Goal: Task Accomplishment & Management: Use online tool/utility

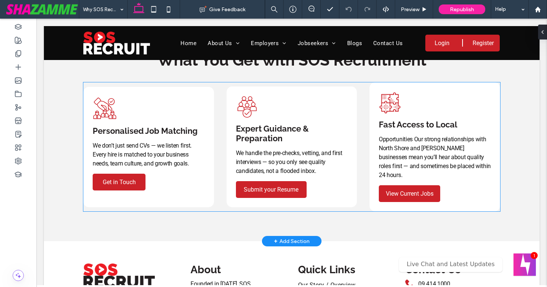
click at [203, 154] on p "We don’t just send CVs — we listen first. Every hire is matched to your busines…" at bounding box center [149, 154] width 112 height 27
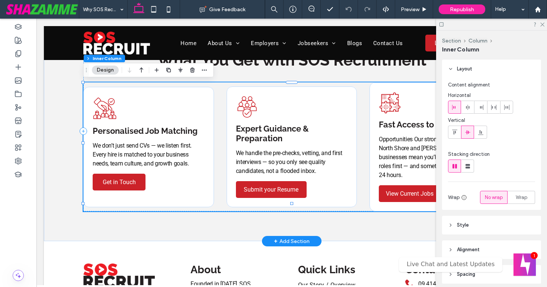
click at [203, 154] on p "We don’t just send CVs — we listen first. Every hire is matched to your busines…" at bounding box center [149, 154] width 112 height 27
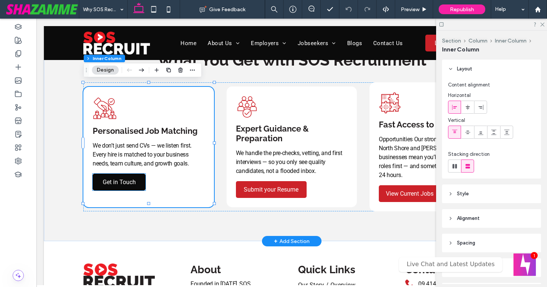
click at [123, 178] on span "Get in Touch" at bounding box center [119, 181] width 33 height 7
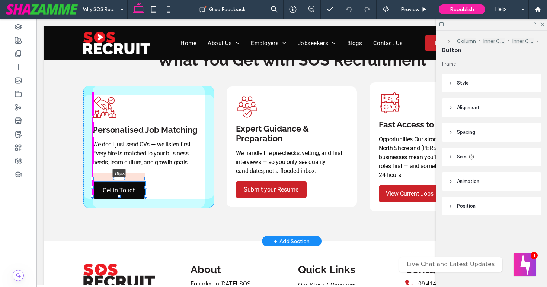
drag, startPoint x: 121, startPoint y: 170, endPoint x: 122, endPoint y: 179, distance: 9.3
click at [122, 179] on div at bounding box center [119, 178] width 12 height 3
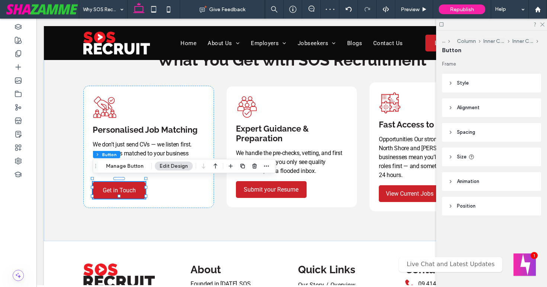
click at [460, 158] on span "Size" at bounding box center [462, 156] width 10 height 7
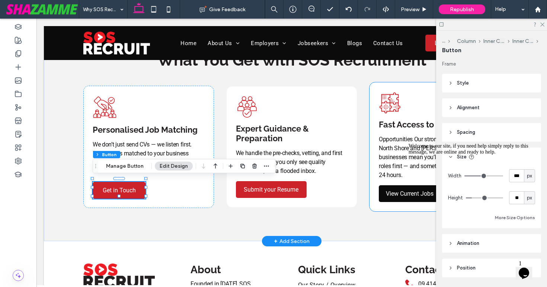
click at [397, 191] on link "View Current Jobs" at bounding box center [409, 193] width 61 height 17
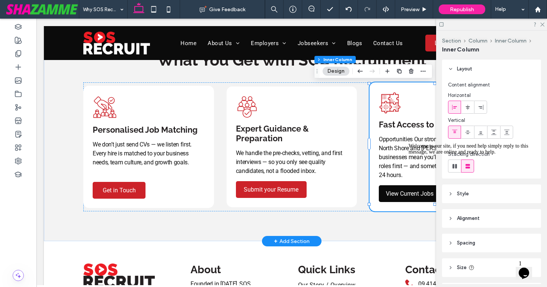
click at [397, 191] on link "View Current Jobs" at bounding box center [409, 193] width 61 height 17
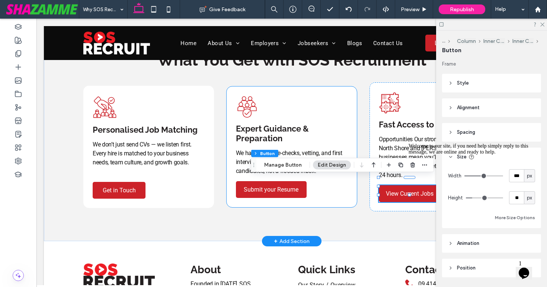
click at [291, 194] on div "Expert Guidance & Preparation We handle the pre-checks, vetting, and first inte…" at bounding box center [292, 146] width 131 height 121
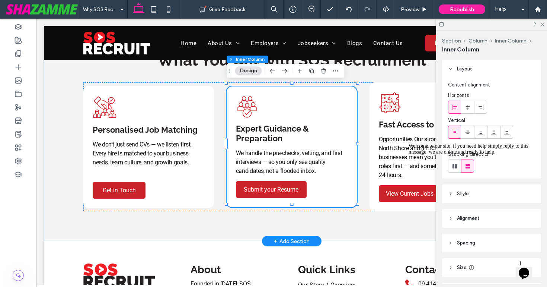
click at [291, 194] on div "Expert Guidance & Preparation We handle the pre-checks, vetting, and first inte…" at bounding box center [292, 146] width 131 height 121
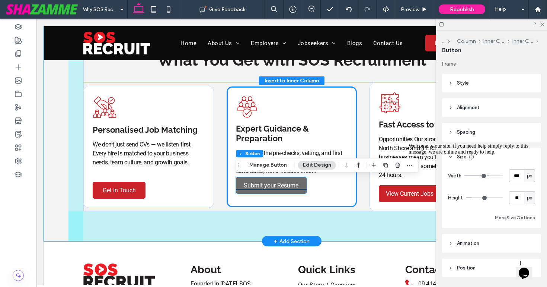
scroll to position [23, 0]
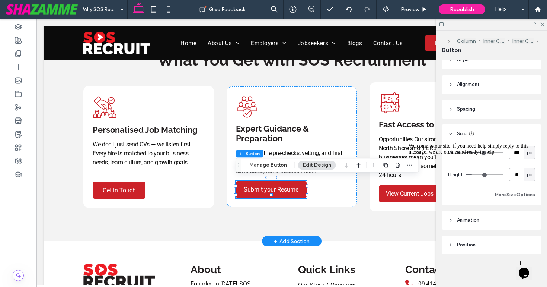
click at [520, 153] on div "Welcome to our site, if you need help simply reply to this message, we are onli…" at bounding box center [476, 149] width 134 height 12
click at [519, 151] on div "Welcome to our site, if you need help simply reply to this message, we are onli…" at bounding box center [476, 149] width 134 height 12
click at [514, 152] on div "Welcome to our site, if you need help simply reply to this message, we are onli…" at bounding box center [476, 149] width 134 height 12
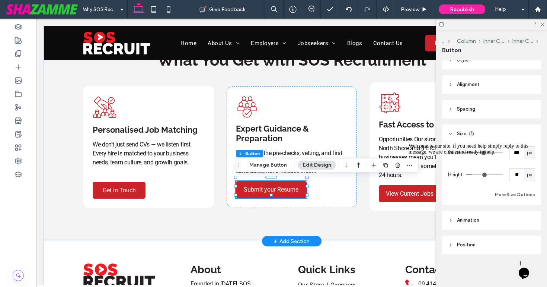
click at [517, 151] on div "Welcome to our site, if you need help simply reply to this message, we are onli…" at bounding box center [476, 149] width 134 height 12
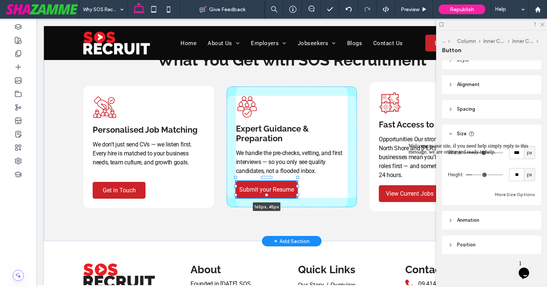
drag, startPoint x: 307, startPoint y: 185, endPoint x: 298, endPoint y: 185, distance: 9.3
click at [298, 185] on div at bounding box center [297, 186] width 3 height 3
type input "***"
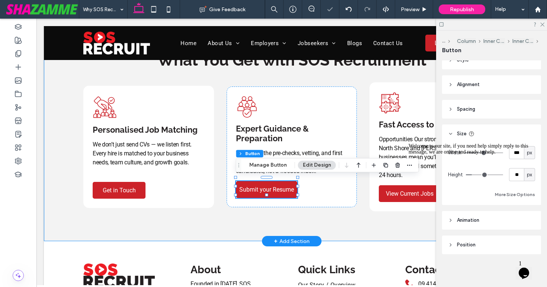
click at [248, 214] on div "What You Get with SOS Recruitment Personalised Job Matching We don’t just send …" at bounding box center [292, 131] width 447 height 220
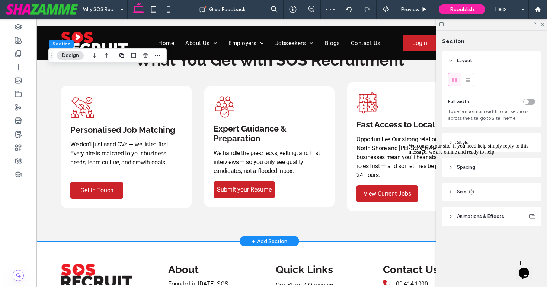
scroll to position [0, 23]
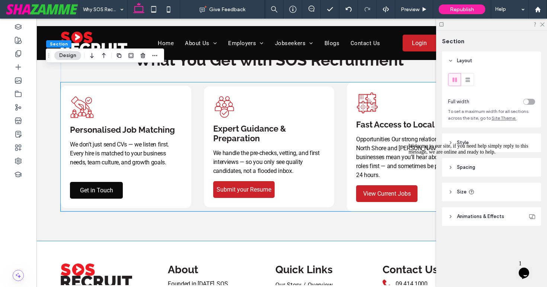
click at [86, 187] on span "Get in Touch" at bounding box center [96, 190] width 33 height 7
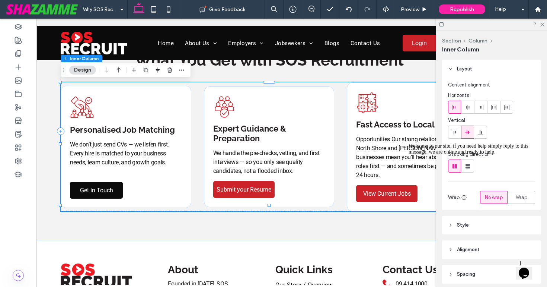
click at [86, 187] on span "Get in Touch" at bounding box center [96, 190] width 33 height 7
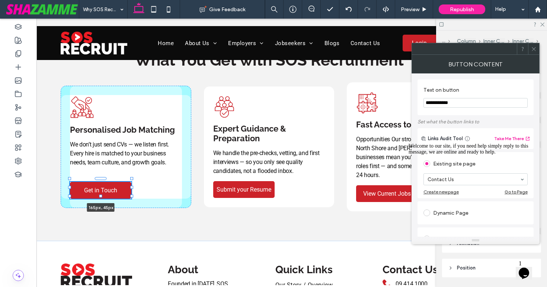
drag, startPoint x: 124, startPoint y: 187, endPoint x: 132, endPoint y: 187, distance: 8.6
click at [132, 187] on div at bounding box center [131, 187] width 3 height 3
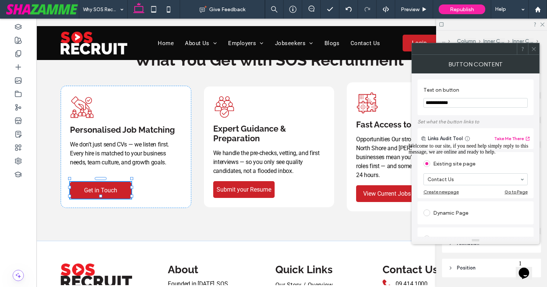
type input "***"
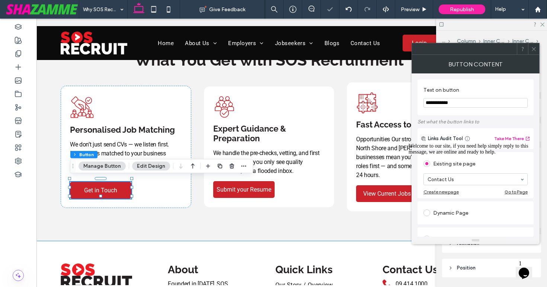
click at [145, 219] on div "What You Get with SOS Recruitment Personalised Job Matching We don’t just send …" at bounding box center [269, 131] width 447 height 220
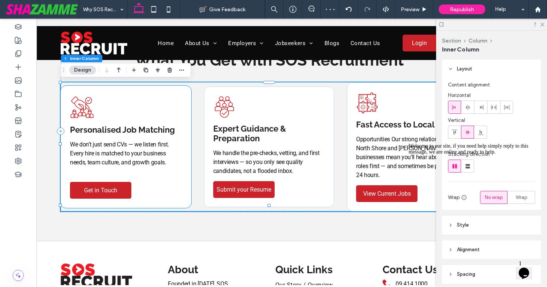
scroll to position [58, 0]
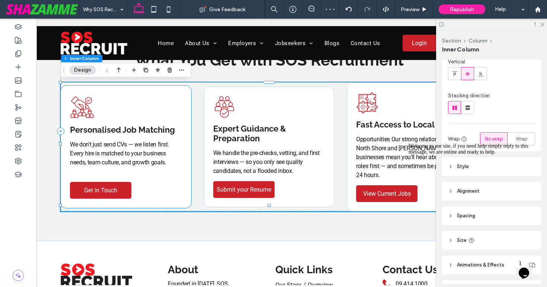
click at [127, 130] on span "Personalised Job Matching" at bounding box center [122, 130] width 105 height 10
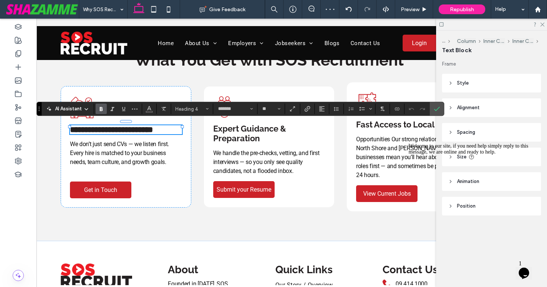
click at [128, 127] on span "**********" at bounding box center [111, 130] width 83 height 8
click at [124, 126] on span "**********" at bounding box center [111, 130] width 83 height 8
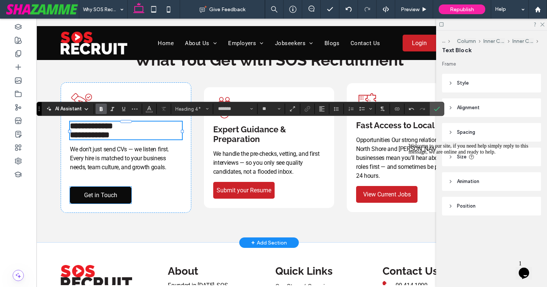
click at [102, 203] on link "Get in Touch" at bounding box center [100, 195] width 61 height 17
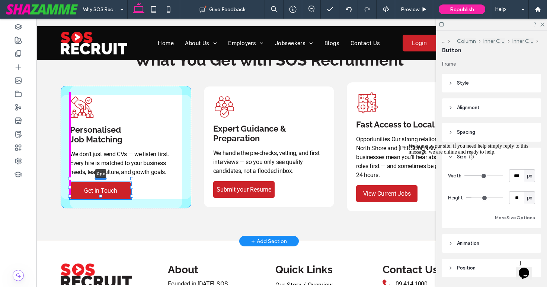
drag, startPoint x: 102, startPoint y: 188, endPoint x: 103, endPoint y: 179, distance: 9.3
click at [103, 179] on div at bounding box center [101, 178] width 12 height 3
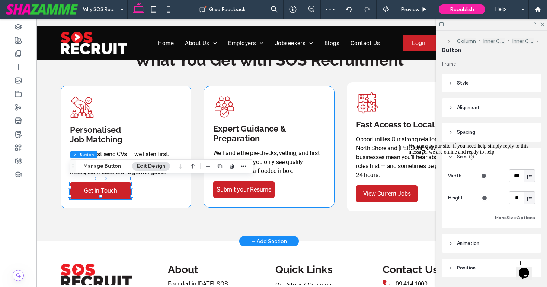
click at [306, 107] on div "Expert Guidance & Preparation We handle the pre-checks, vetting, and first inte…" at bounding box center [269, 146] width 131 height 121
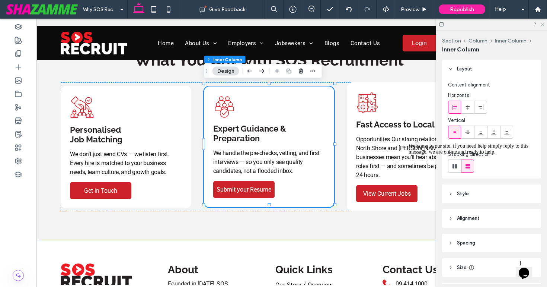
click at [543, 25] on icon at bounding box center [542, 24] width 5 height 5
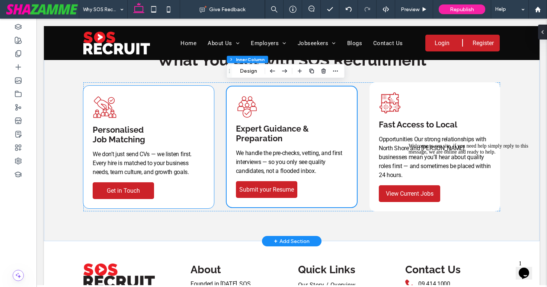
scroll to position [0, 0]
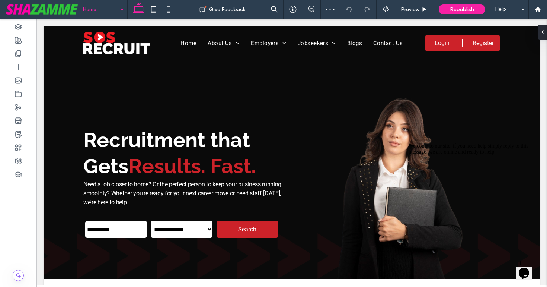
click at [409, 143] on icon "Chat attention grabber" at bounding box center [409, 143] width 0 height 0
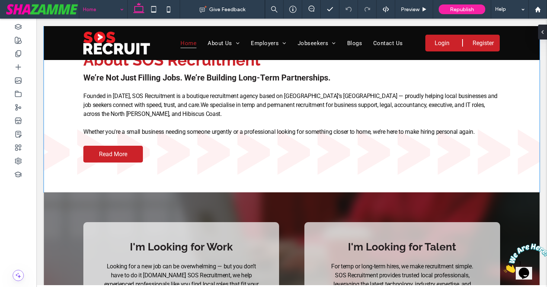
scroll to position [260, 0]
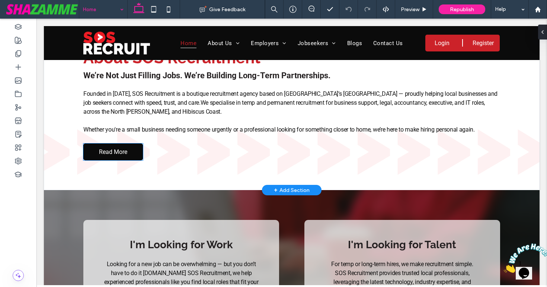
click at [107, 150] on span "Read More" at bounding box center [113, 151] width 28 height 15
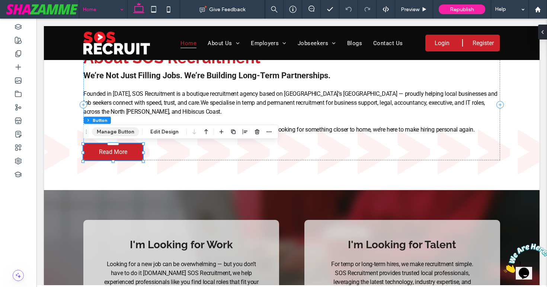
click at [117, 134] on button "Manage Button" at bounding box center [115, 131] width 47 height 9
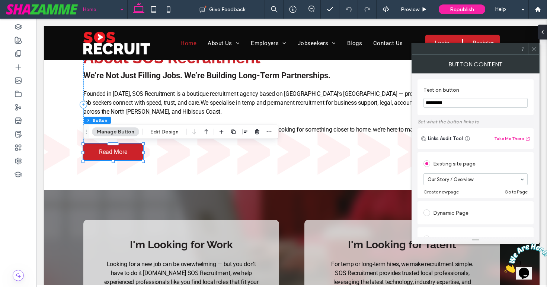
click at [533, 47] on icon at bounding box center [534, 49] width 6 height 6
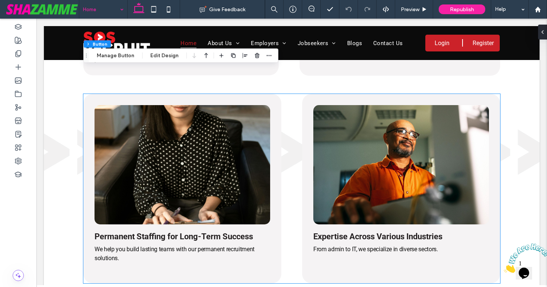
scroll to position [804, 0]
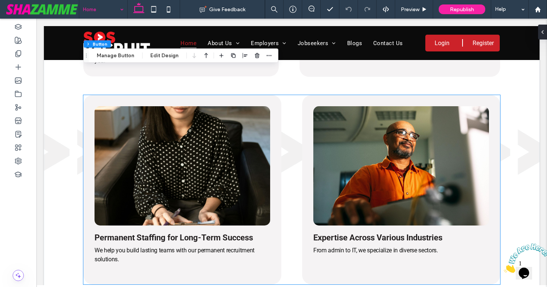
click at [207, 200] on img at bounding box center [183, 165] width 176 height 119
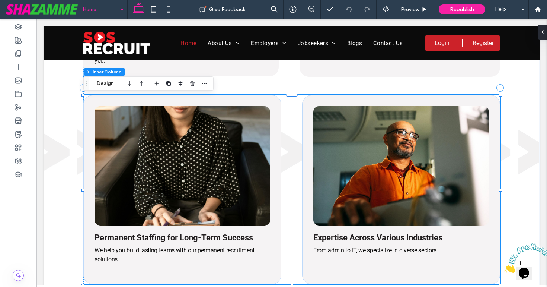
click at [207, 200] on img at bounding box center [183, 165] width 176 height 119
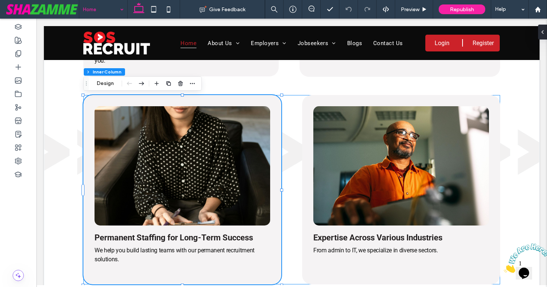
click at [207, 200] on img at bounding box center [183, 165] width 176 height 119
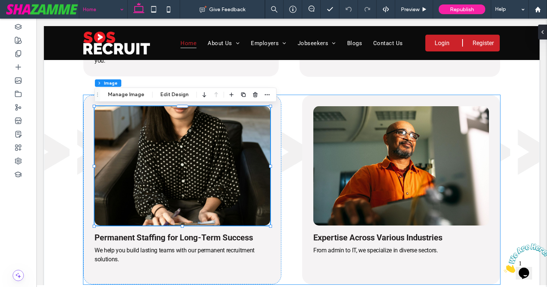
type input "**"
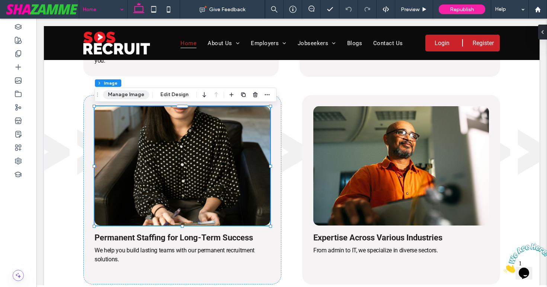
click at [136, 92] on button "Manage Image" at bounding box center [126, 94] width 46 height 9
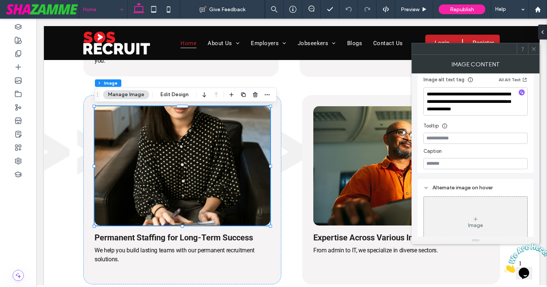
scroll to position [149, 0]
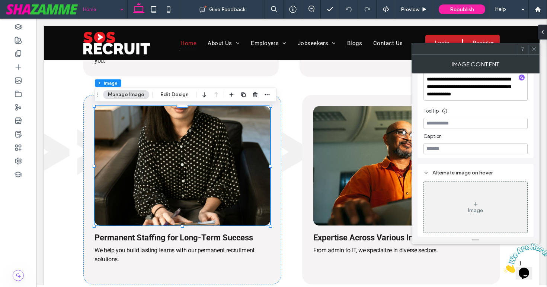
click at [536, 48] on icon at bounding box center [534, 49] width 6 height 6
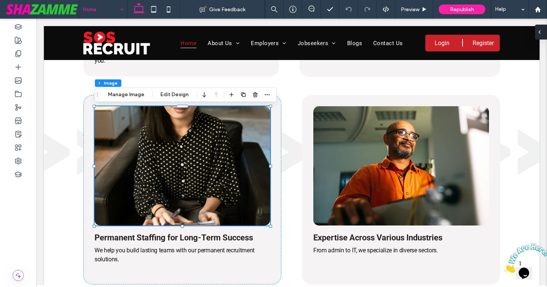
click at [543, 29] on icon at bounding box center [540, 32] width 6 height 6
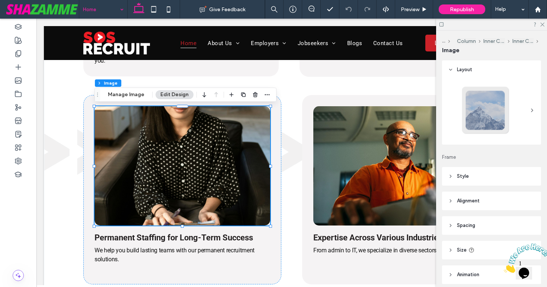
scroll to position [54, 0]
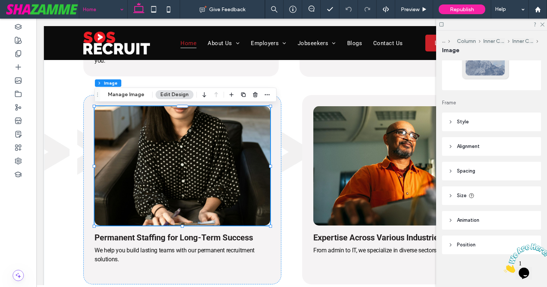
click at [455, 126] on header "Style" at bounding box center [491, 121] width 99 height 19
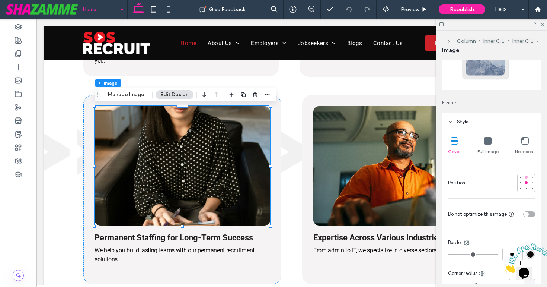
click at [527, 177] on div at bounding box center [526, 176] width 3 height 3
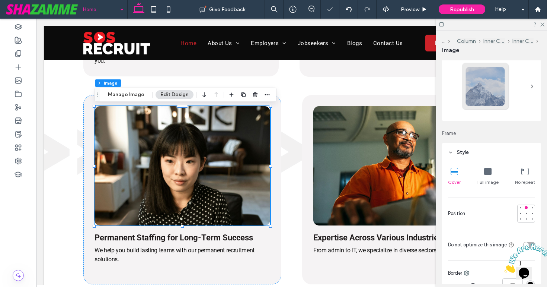
scroll to position [0, 0]
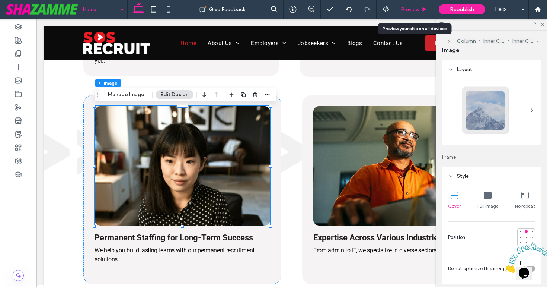
click at [411, 6] on div "Preview" at bounding box center [414, 9] width 38 height 19
click at [411, 8] on span "Preview" at bounding box center [410, 9] width 19 height 6
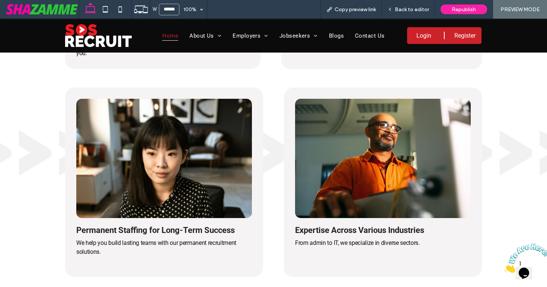
scroll to position [797, 0]
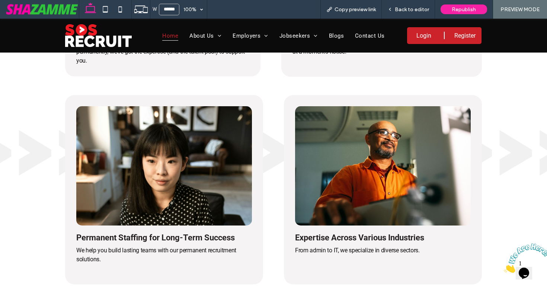
click at [411, 8] on span "Back to editor" at bounding box center [412, 9] width 34 height 6
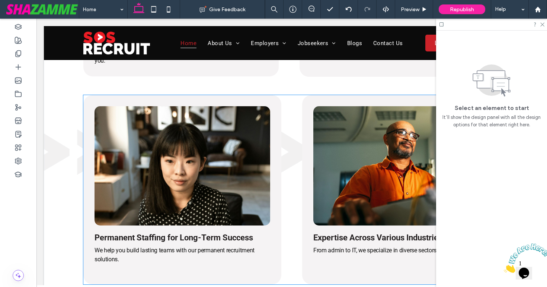
click at [190, 162] on img at bounding box center [183, 165] width 176 height 119
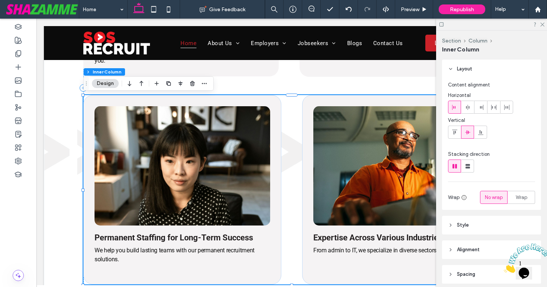
click at [190, 162] on img at bounding box center [183, 165] width 176 height 119
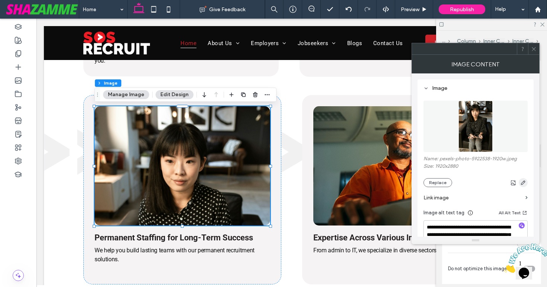
click at [522, 184] on use "button" at bounding box center [523, 182] width 4 height 4
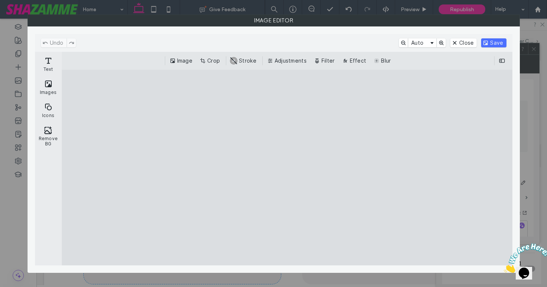
click at [287, 167] on cesdk-canvas "Editor canvas" at bounding box center [287, 167] width 0 height 0
click at [211, 61] on button "Crop" at bounding box center [210, 60] width 25 height 9
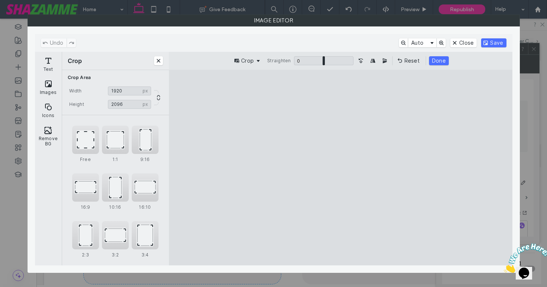
drag, startPoint x: 393, startPoint y: 244, endPoint x: 437, endPoint y: 201, distance: 60.8
click at [341, 167] on cesdk-canvas "Editor canvas" at bounding box center [341, 167] width 0 height 0
type input "****"
drag, startPoint x: 412, startPoint y: 89, endPoint x: 421, endPoint y: 99, distance: 13.7
click at [341, 167] on cesdk-canvas "Editor canvas" at bounding box center [341, 167] width 0 height 0
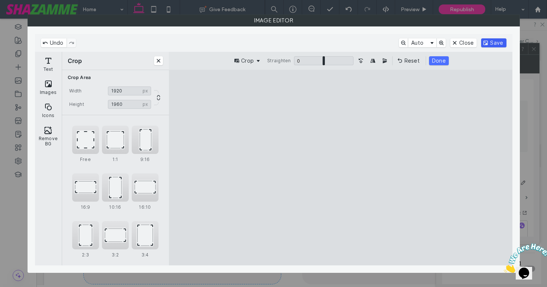
click at [492, 41] on button "Save" at bounding box center [494, 42] width 25 height 9
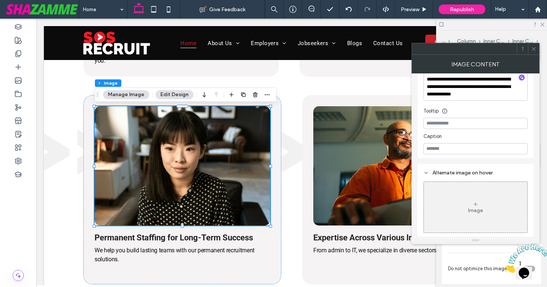
scroll to position [0, 0]
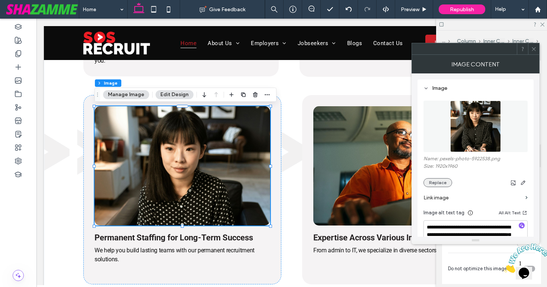
click at [439, 183] on button "Replace" at bounding box center [438, 182] width 29 height 9
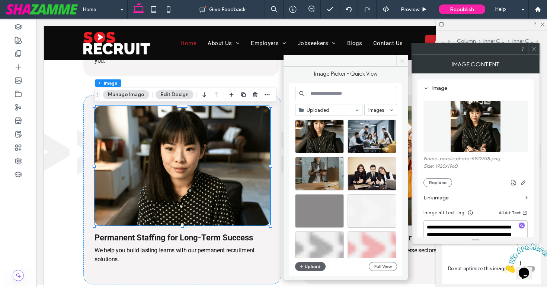
click at [402, 61] on icon at bounding box center [403, 61] width 6 height 6
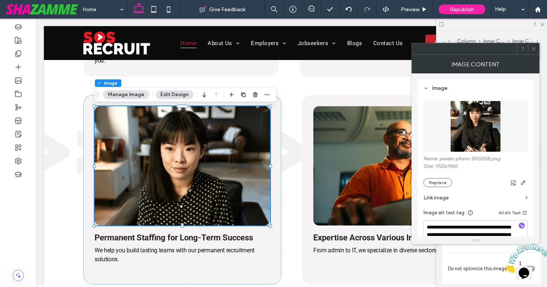
click at [535, 52] on span at bounding box center [534, 48] width 6 height 11
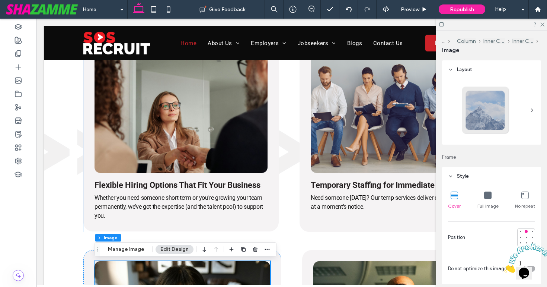
scroll to position [646, 0]
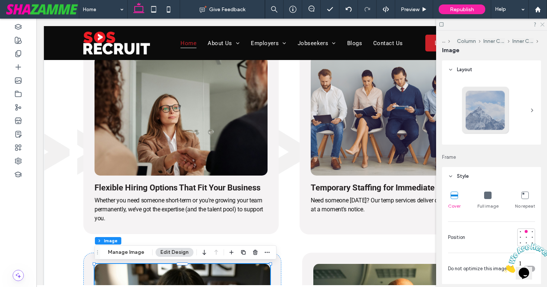
click at [541, 26] on icon at bounding box center [542, 24] width 5 height 5
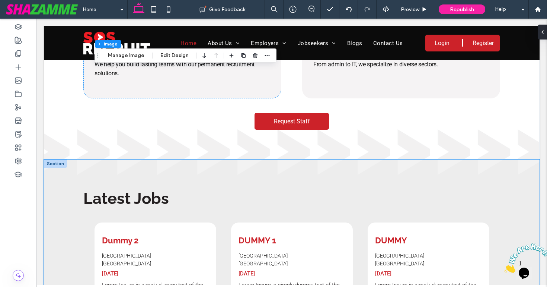
scroll to position [978, 0]
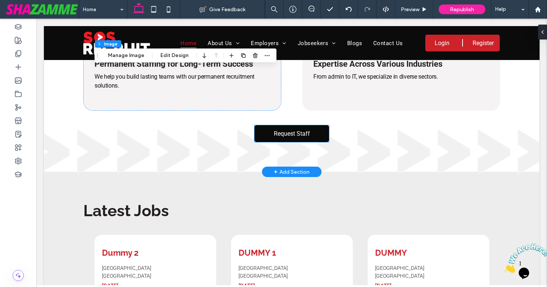
click at [296, 130] on span "Request Staff" at bounding box center [292, 133] width 36 height 15
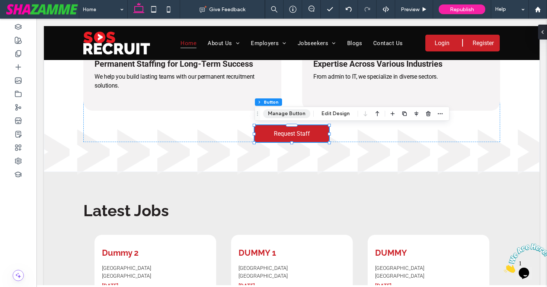
click at [289, 114] on button "Manage Button" at bounding box center [286, 113] width 47 height 9
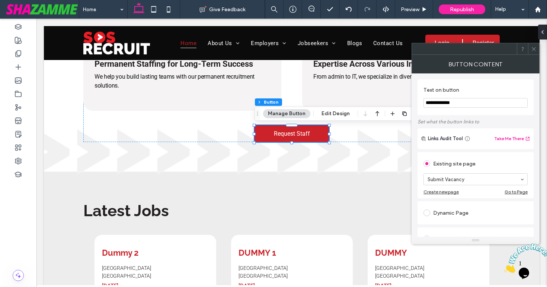
click at [533, 52] on span at bounding box center [534, 48] width 6 height 11
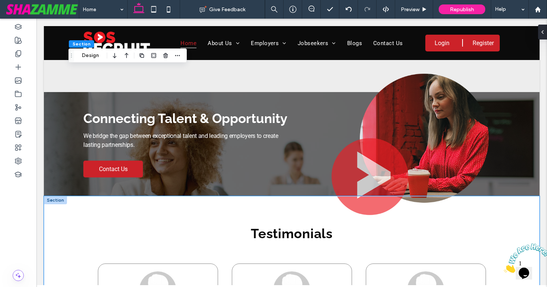
scroll to position [1364, 0]
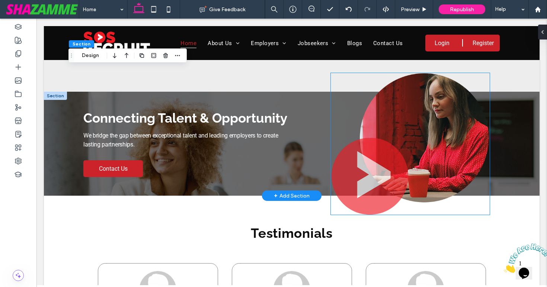
click at [347, 163] on img at bounding box center [410, 144] width 159 height 142
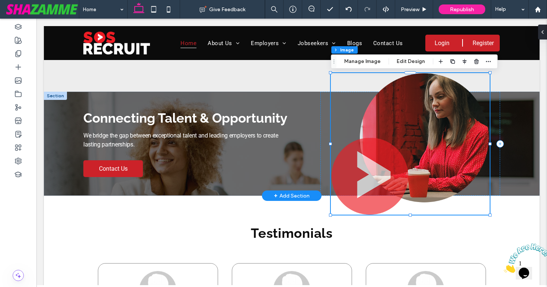
type input "**"
click at [347, 163] on img at bounding box center [410, 144] width 159 height 142
click at [366, 61] on button "Manage Image" at bounding box center [363, 61] width 46 height 9
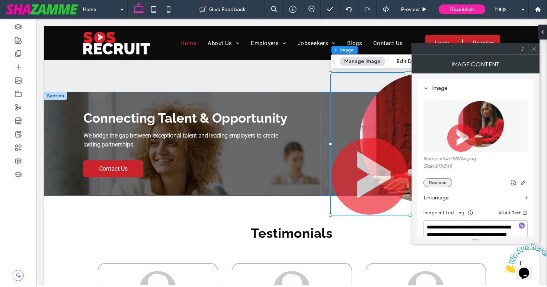
click at [441, 184] on button "Replace" at bounding box center [438, 182] width 29 height 9
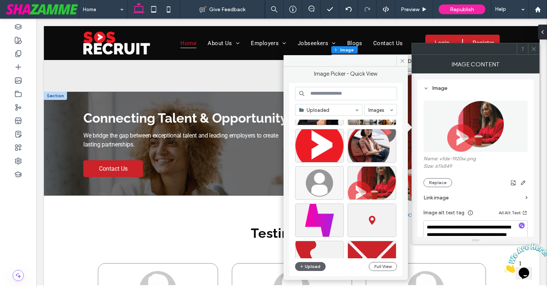
scroll to position [217, 0]
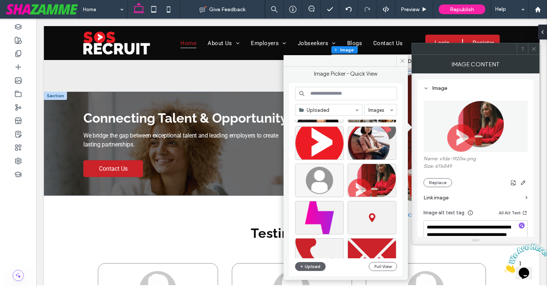
click at [536, 48] on icon at bounding box center [534, 49] width 6 height 6
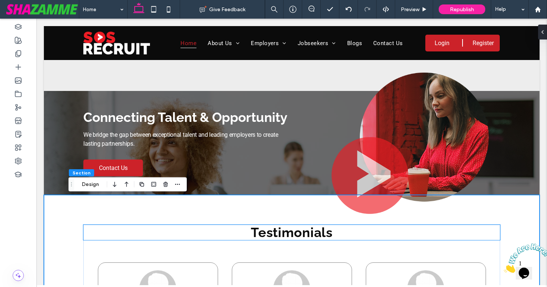
scroll to position [1364, 0]
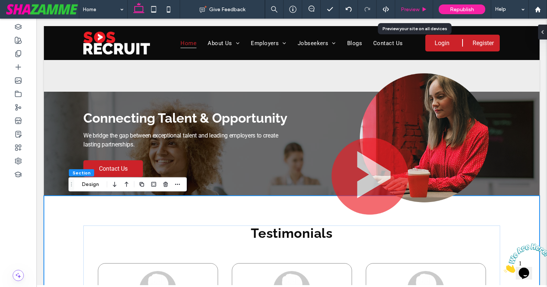
click at [409, 9] on span "Preview" at bounding box center [410, 9] width 19 height 6
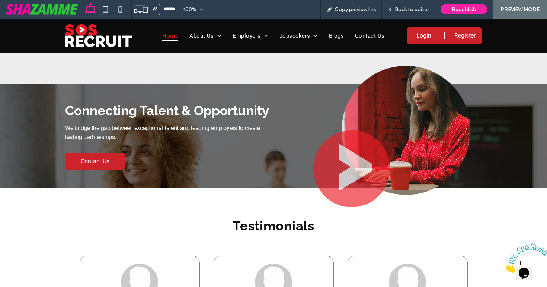
scroll to position [1357, 0]
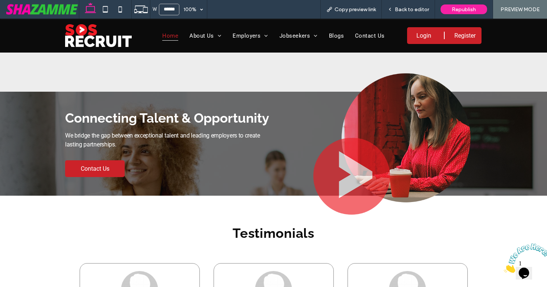
click at [409, 9] on span "Back to editor" at bounding box center [412, 9] width 34 height 6
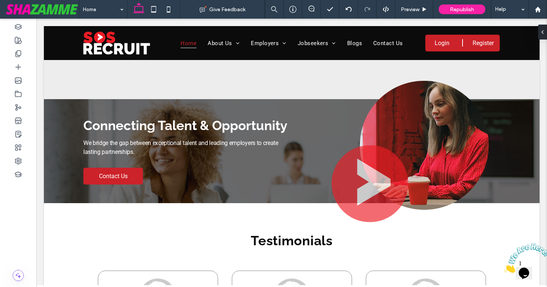
scroll to position [1364, 0]
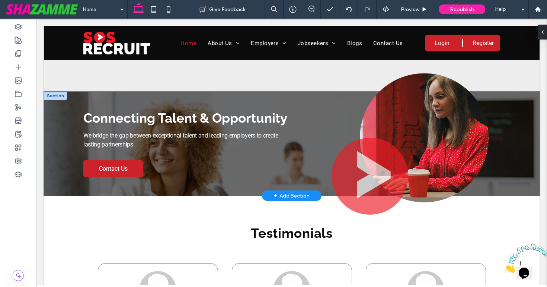
click at [318, 99] on div "Connecting Talent & Opportunity We bridge the gap between exceptional talent an…" at bounding box center [292, 144] width 447 height 104
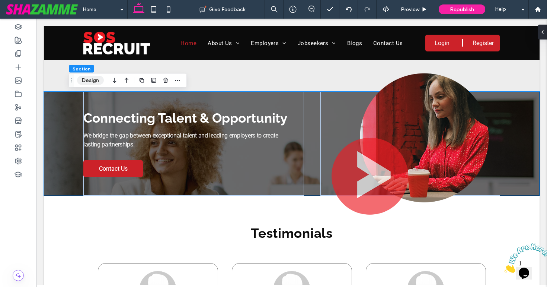
click at [86, 83] on button "Design" at bounding box center [90, 80] width 27 height 9
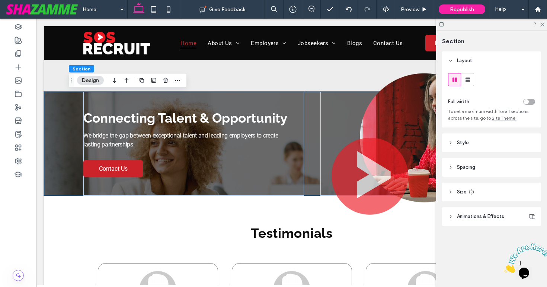
click at [467, 143] on span "Style" at bounding box center [463, 142] width 12 height 7
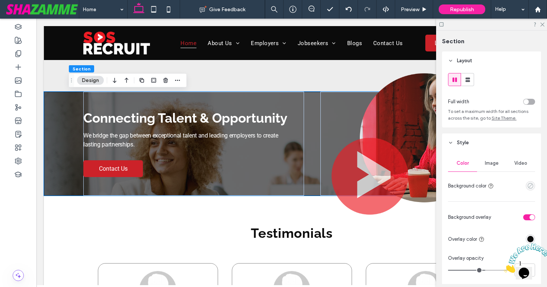
click at [532, 187] on icon "empty color" at bounding box center [531, 185] width 6 height 6
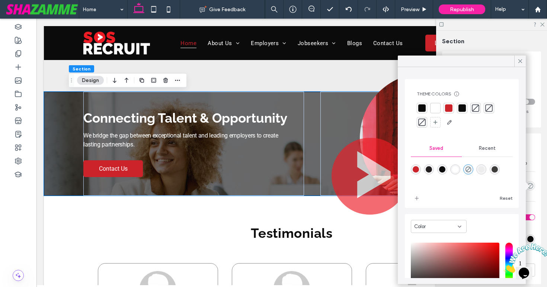
click at [460, 109] on div at bounding box center [462, 107] width 7 height 7
click at [517, 63] on icon at bounding box center [520, 61] width 7 height 7
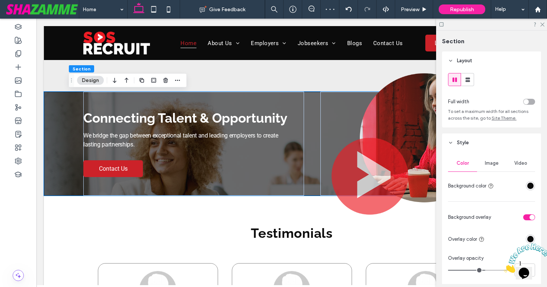
click at [489, 166] on span "Image" at bounding box center [492, 163] width 14 height 6
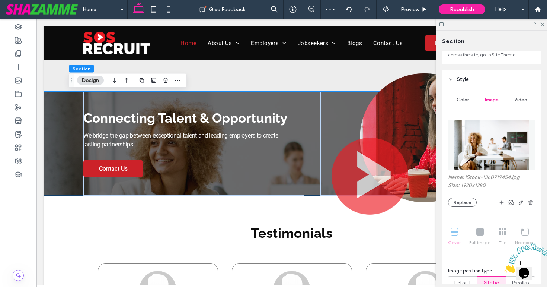
scroll to position [68, 0]
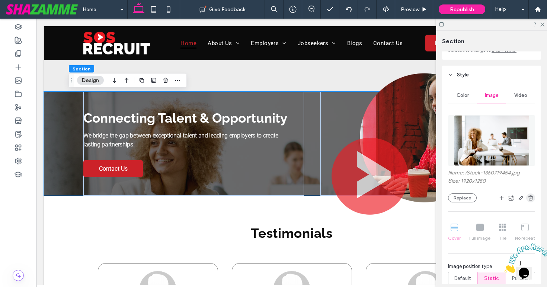
click at [530, 198] on icon "button" at bounding box center [531, 198] width 6 height 6
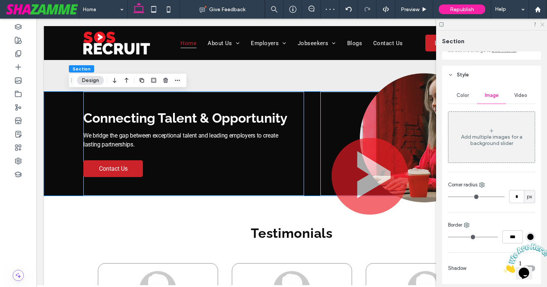
click at [543, 22] on icon at bounding box center [542, 24] width 5 height 5
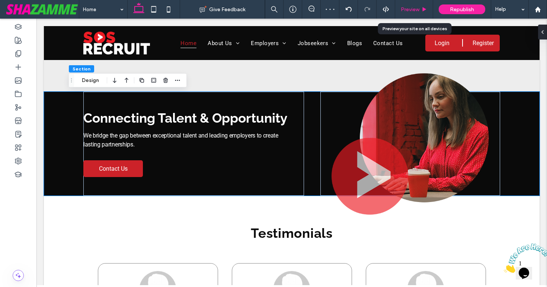
click at [409, 11] on span "Preview" at bounding box center [410, 9] width 19 height 6
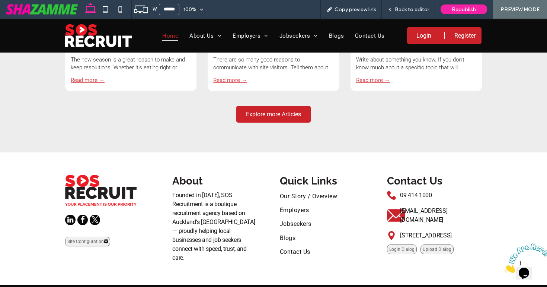
scroll to position [1934, 0]
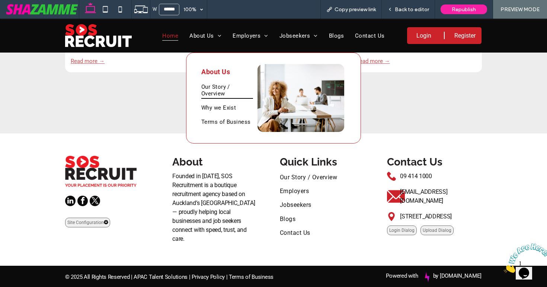
click at [208, 90] on span "Our Story / Overview" at bounding box center [227, 90] width 52 height 17
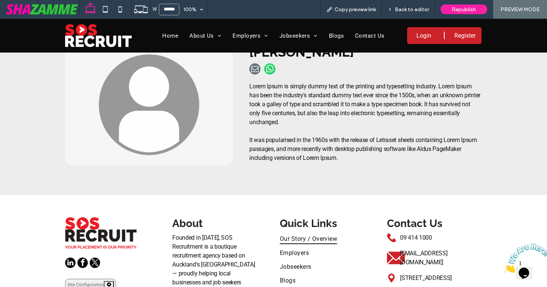
scroll to position [369, 0]
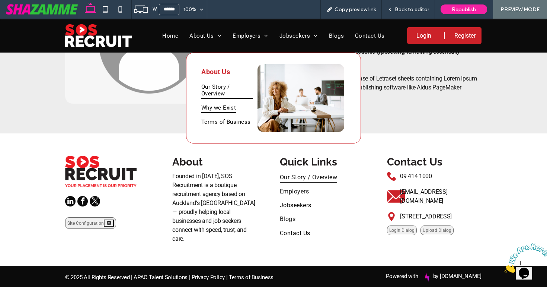
click at [215, 106] on span "Why we Exist" at bounding box center [218, 107] width 35 height 10
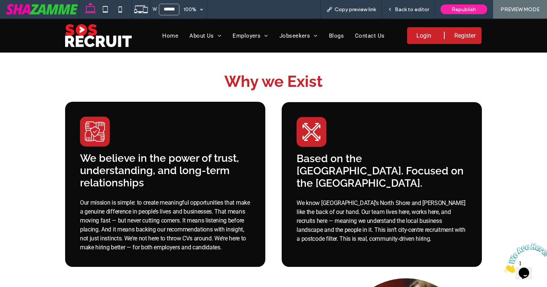
scroll to position [136, 0]
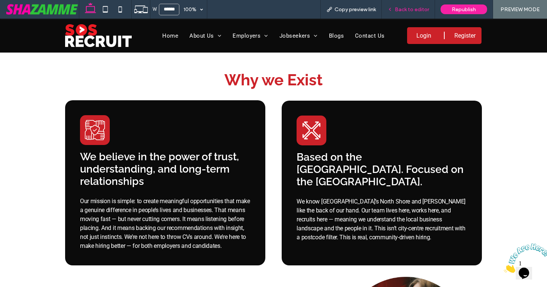
click at [404, 10] on span "Back to editor" at bounding box center [412, 9] width 34 height 6
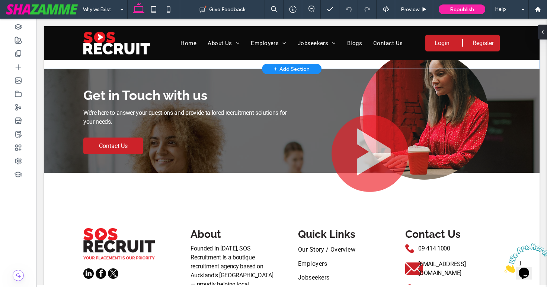
scroll to position [370, 0]
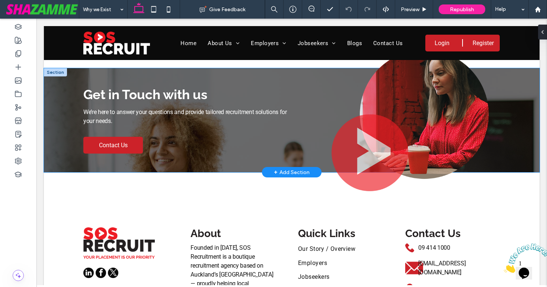
click at [50, 156] on div "Get in Touch with us We’re here to answer your questions and provide tailored r…" at bounding box center [292, 120] width 496 height 104
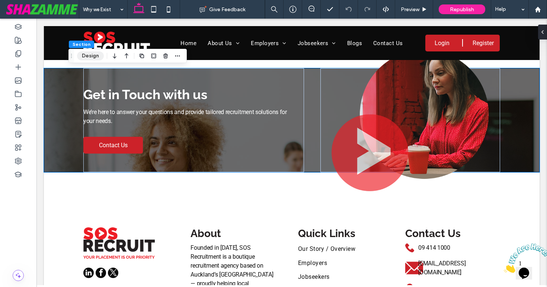
click at [92, 56] on button "Design" at bounding box center [90, 55] width 27 height 9
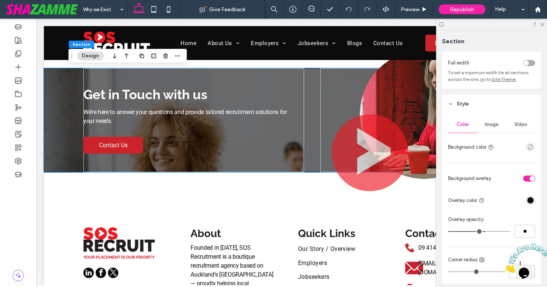
scroll to position [47, 0]
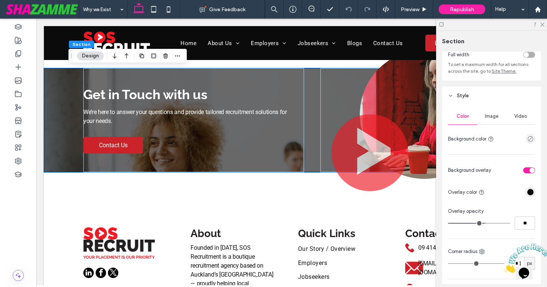
click at [496, 115] on span "Image" at bounding box center [492, 116] width 14 height 6
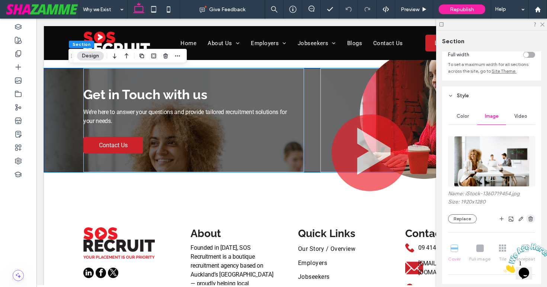
click at [534, 216] on span "button" at bounding box center [531, 218] width 9 height 9
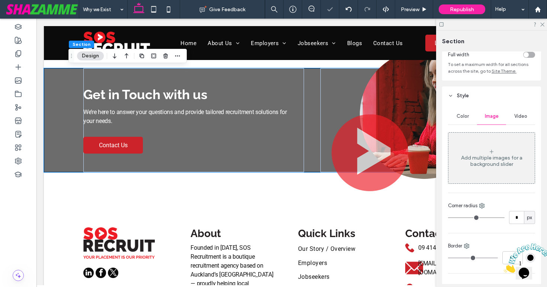
click at [467, 114] on span "Color" at bounding box center [463, 116] width 12 height 6
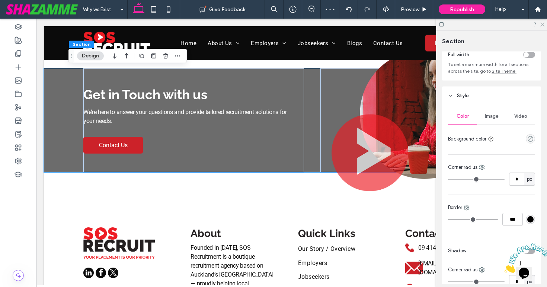
click at [544, 24] on icon at bounding box center [542, 24] width 5 height 5
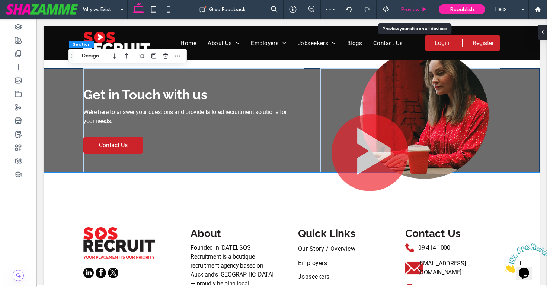
click at [414, 8] on span "Preview" at bounding box center [410, 9] width 19 height 6
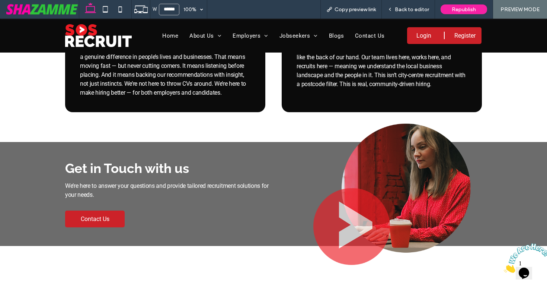
scroll to position [287, 0]
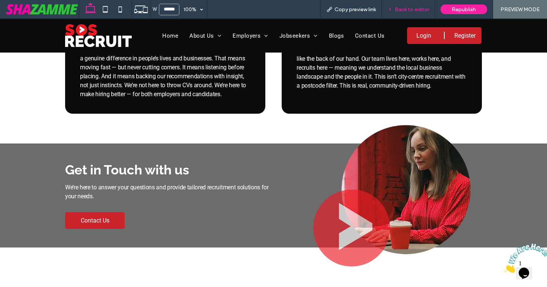
click at [404, 8] on span "Back to editor" at bounding box center [412, 9] width 34 height 6
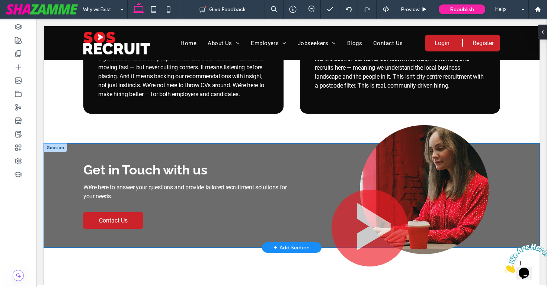
click at [54, 162] on div "Get in Touch with us We’re here to answer your questions and provide tailored r…" at bounding box center [292, 195] width 496 height 104
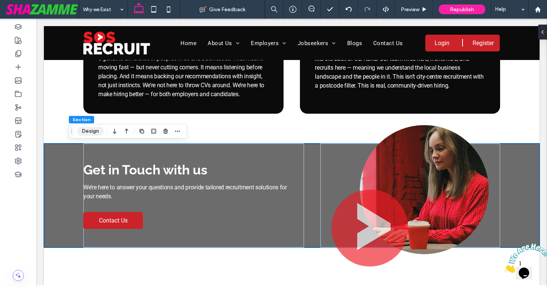
click at [90, 130] on button "Design" at bounding box center [90, 131] width 27 height 9
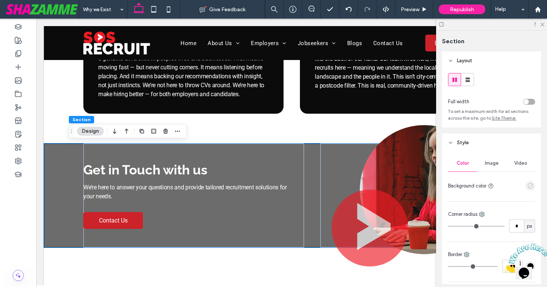
click at [529, 186] on icon "empty color" at bounding box center [531, 185] width 6 height 6
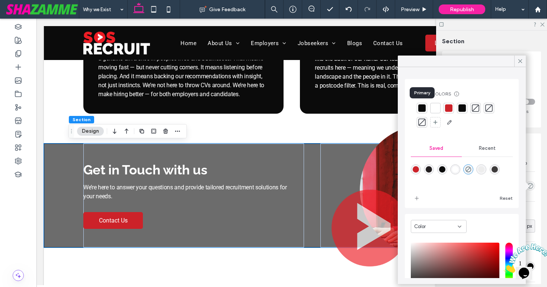
click at [424, 107] on div at bounding box center [422, 107] width 7 height 7
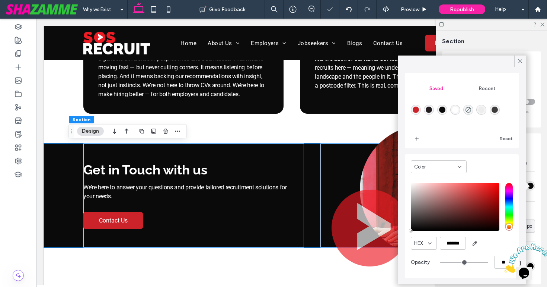
scroll to position [0, 0]
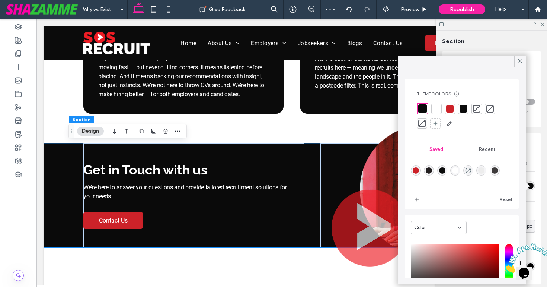
click at [465, 112] on div at bounding box center [463, 109] width 10 height 10
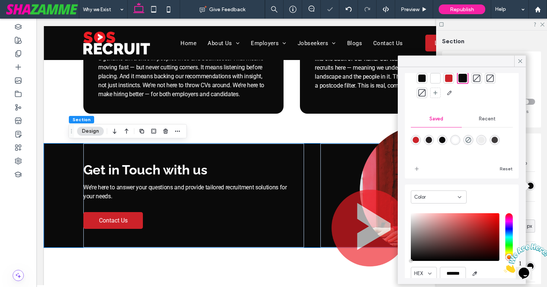
scroll to position [3, 0]
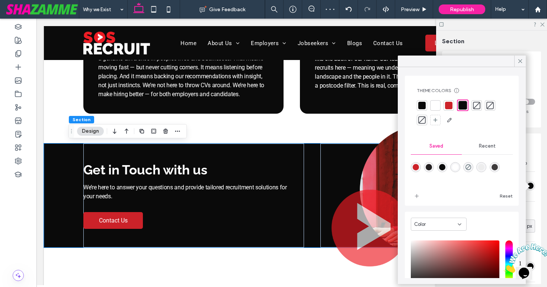
click at [458, 107] on div at bounding box center [463, 105] width 12 height 12
click at [517, 62] on div at bounding box center [521, 60] width 12 height 11
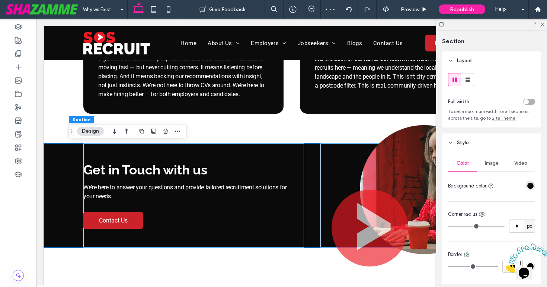
click at [532, 184] on div "rgba(11,11,11,1)" at bounding box center [531, 185] width 6 height 6
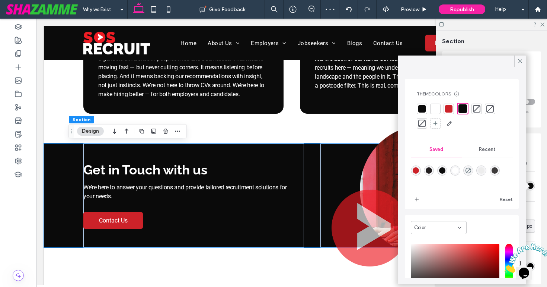
scroll to position [61, 0]
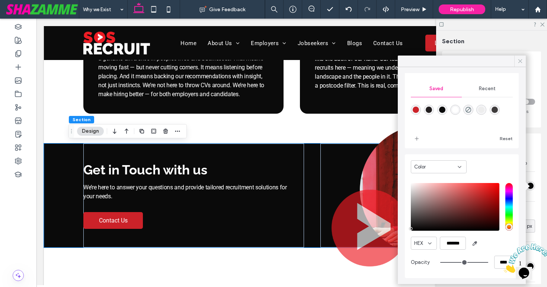
click at [521, 60] on icon at bounding box center [520, 61] width 7 height 7
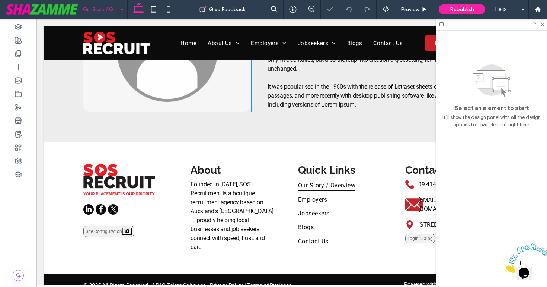
scroll to position [380, 0]
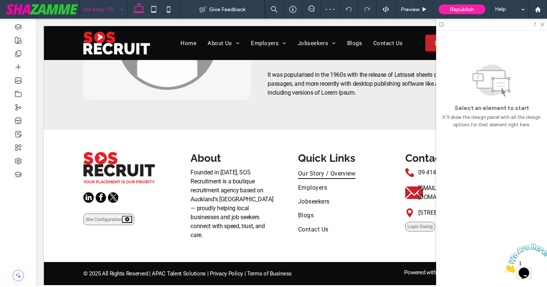
click at [106, 9] on input at bounding box center [101, 9] width 37 height 19
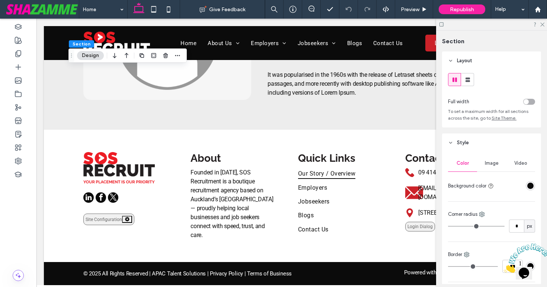
click at [92, 54] on button "Design" at bounding box center [90, 55] width 27 height 9
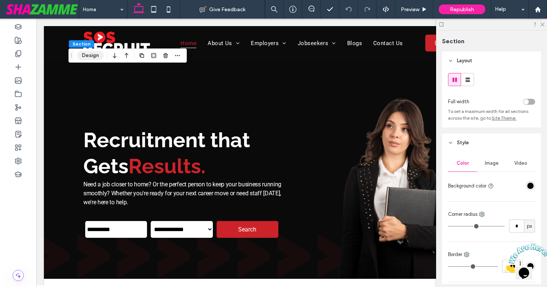
scroll to position [1446, 0]
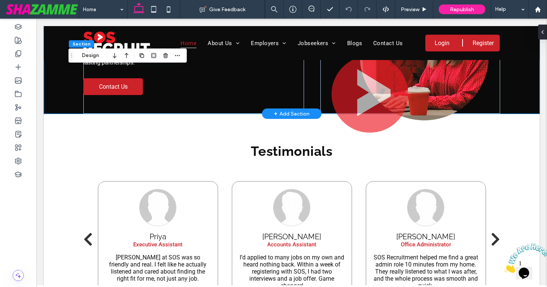
click at [70, 103] on div "Connecting Talent & Opportunity We bridge the gap between exceptional talent an…" at bounding box center [292, 62] width 447 height 104
click at [92, 53] on button "Design" at bounding box center [90, 55] width 27 height 9
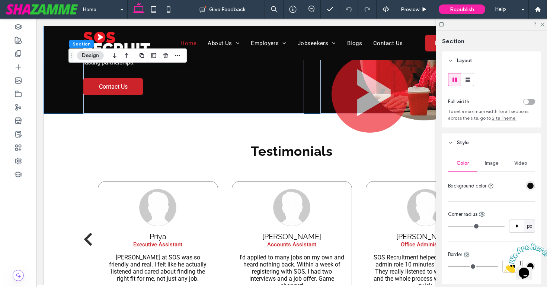
click at [532, 185] on div "rgba(11,11,11,1)" at bounding box center [531, 185] width 6 height 6
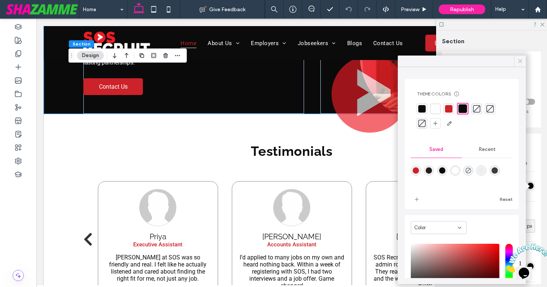
click at [520, 58] on icon at bounding box center [520, 61] width 7 height 7
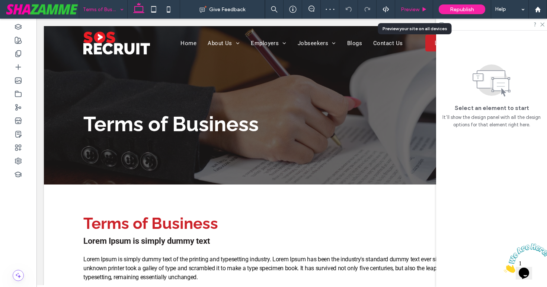
click at [411, 9] on span "Preview" at bounding box center [410, 9] width 19 height 6
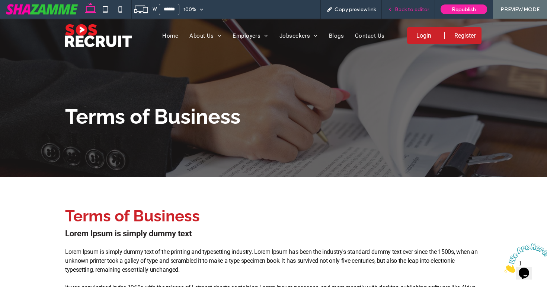
click at [400, 6] on span "Back to editor" at bounding box center [412, 9] width 34 height 6
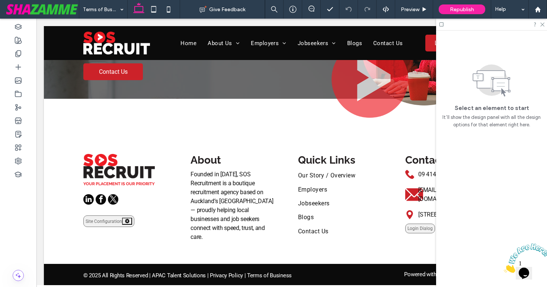
scroll to position [346, 0]
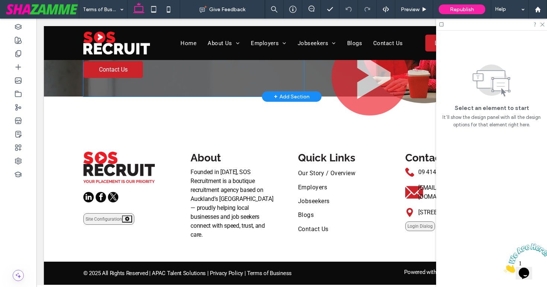
click at [247, 92] on div "Get in Touch with us We’re here to answer your questions and provide tailored r…" at bounding box center [193, 45] width 221 height 104
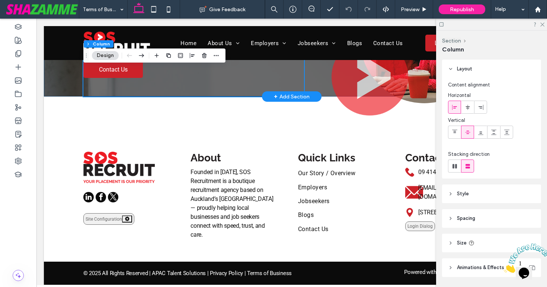
click at [51, 89] on div "Get in Touch with us We’re here to answer your questions and provide tailored r…" at bounding box center [292, 45] width 496 height 104
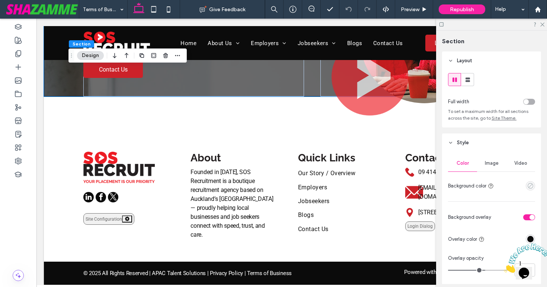
click at [529, 188] on use "empty color" at bounding box center [531, 186] width 6 height 6
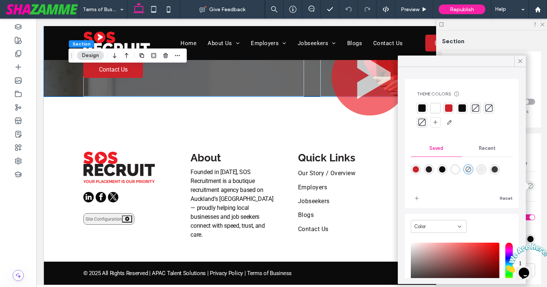
click at [465, 107] on div at bounding box center [462, 107] width 7 height 7
click at [521, 63] on icon at bounding box center [520, 61] width 7 height 7
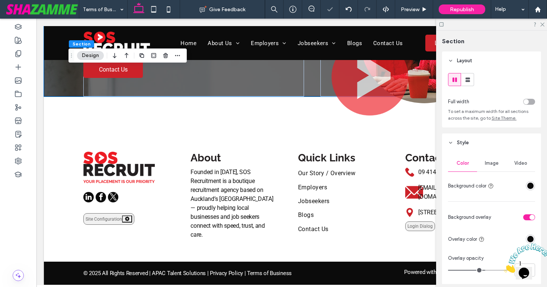
click at [492, 162] on span "Image" at bounding box center [492, 163] width 14 height 6
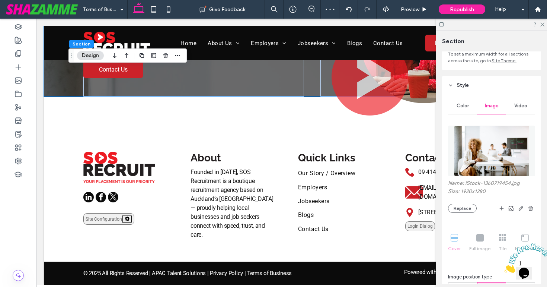
scroll to position [61, 0]
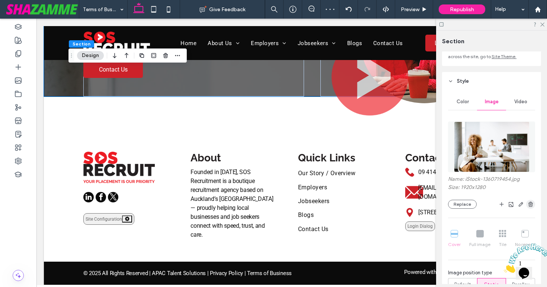
click at [531, 205] on icon "button" at bounding box center [531, 204] width 6 height 6
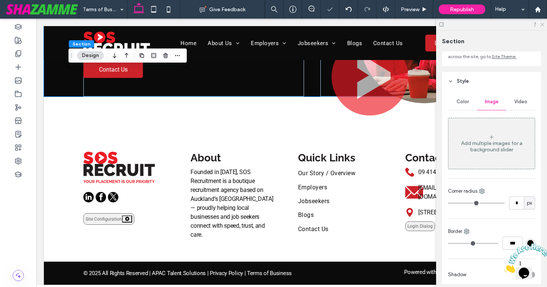
click at [542, 25] on icon at bounding box center [542, 24] width 5 height 5
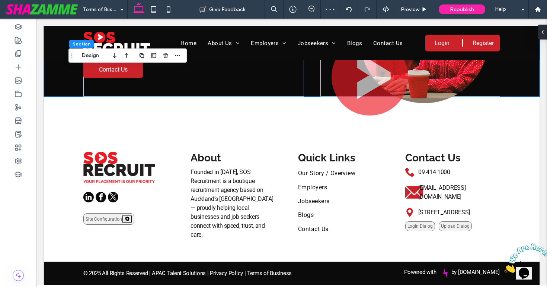
click at [504, 267] on icon "Close" at bounding box center [504, 270] width 0 height 6
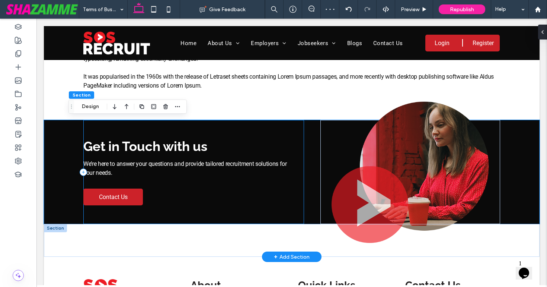
scroll to position [215, 0]
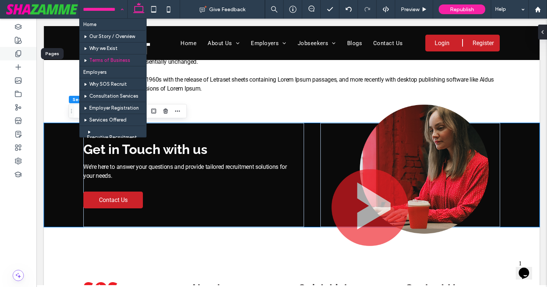
click at [22, 50] on icon at bounding box center [18, 53] width 7 height 7
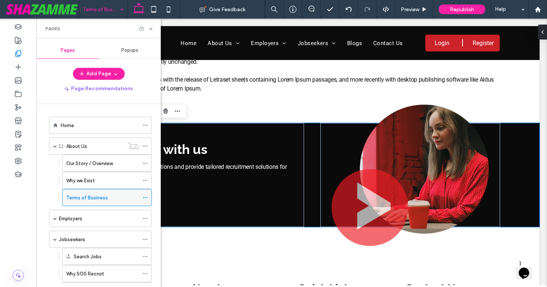
click at [147, 196] on div at bounding box center [147, 197] width 9 height 11
click at [146, 196] on icon at bounding box center [145, 197] width 5 height 5
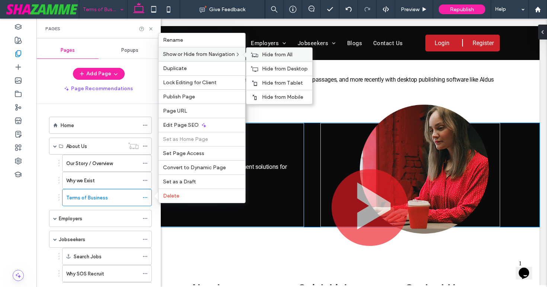
click at [257, 54] on icon at bounding box center [254, 54] width 7 height 5
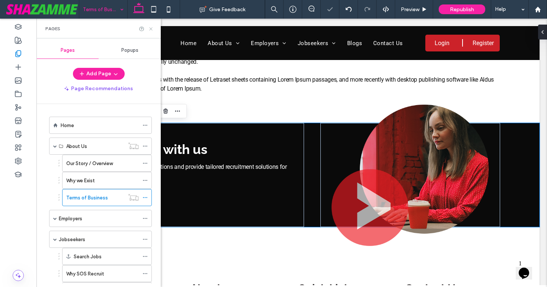
click at [152, 29] on use at bounding box center [150, 28] width 3 height 3
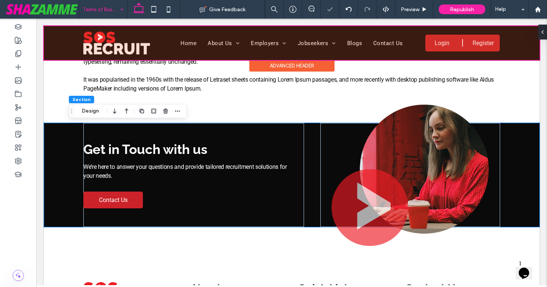
click at [219, 43] on div at bounding box center [292, 43] width 496 height 34
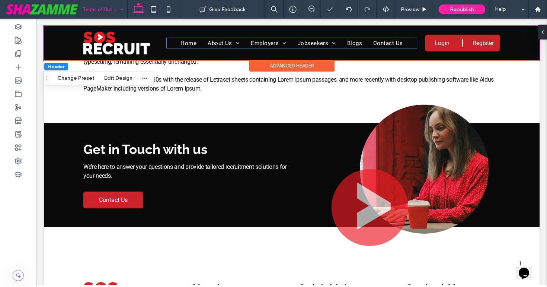
click at [219, 43] on span "About Us" at bounding box center [224, 43] width 32 height 10
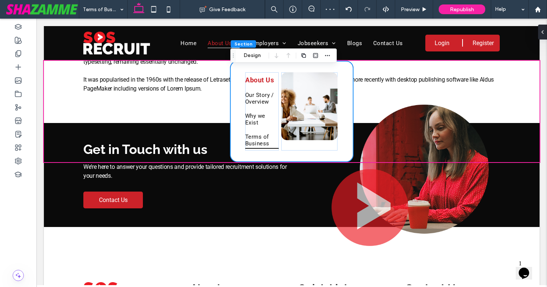
click at [264, 127] on div "+ Add Section" at bounding box center [292, 123] width 60 height 10
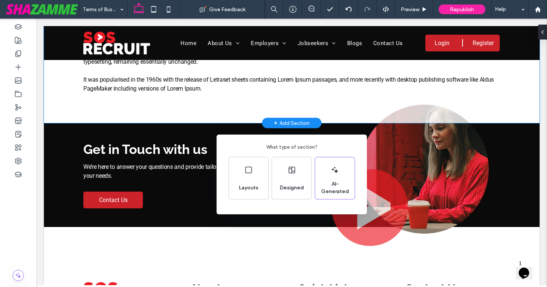
click at [240, 111] on div "What type of section? Layouts Designed AI-Generated" at bounding box center [273, 161] width 547 height 323
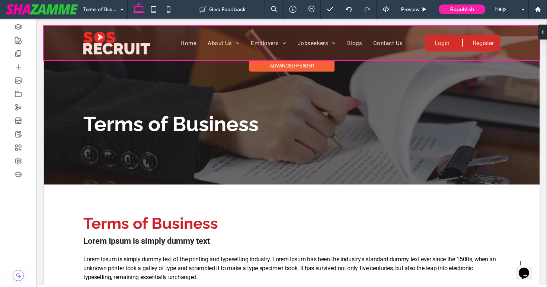
click at [229, 41] on div at bounding box center [292, 43] width 496 height 34
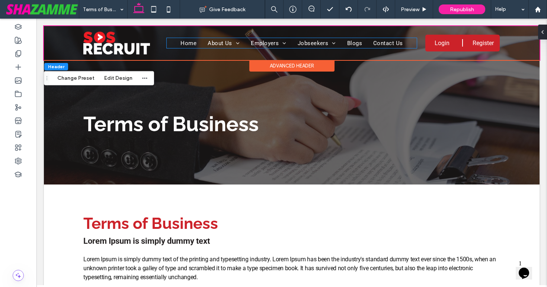
click at [229, 41] on span "About Us" at bounding box center [224, 43] width 32 height 10
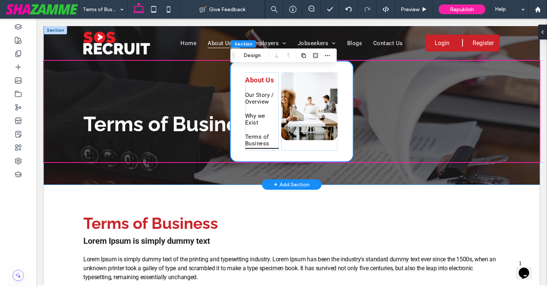
click at [273, 105] on div "Terms of Business" at bounding box center [292, 105] width 447 height 158
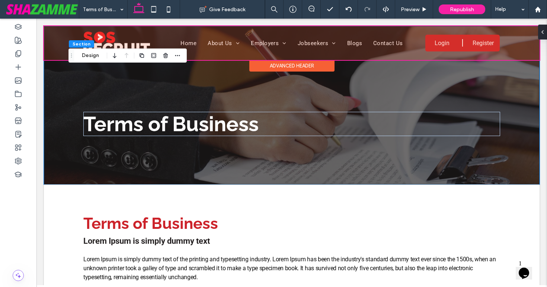
click at [216, 44] on div at bounding box center [292, 43] width 496 height 34
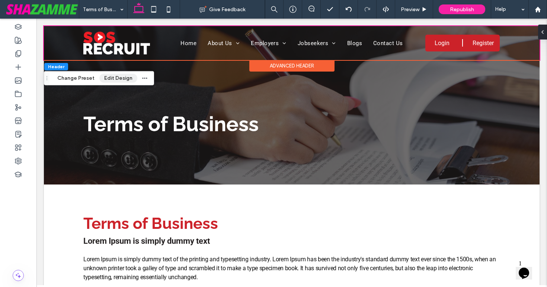
click at [105, 80] on button "Edit Design" at bounding box center [118, 78] width 38 height 9
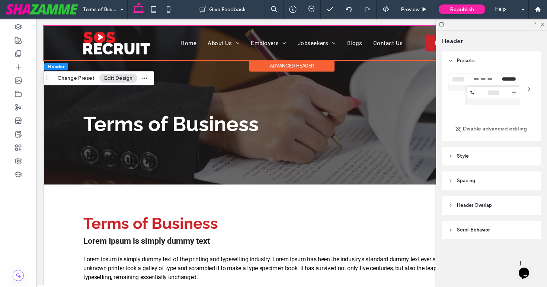
click at [302, 65] on div "Advanced Header" at bounding box center [292, 66] width 85 height 12
click at [543, 23] on icon at bounding box center [542, 24] width 5 height 5
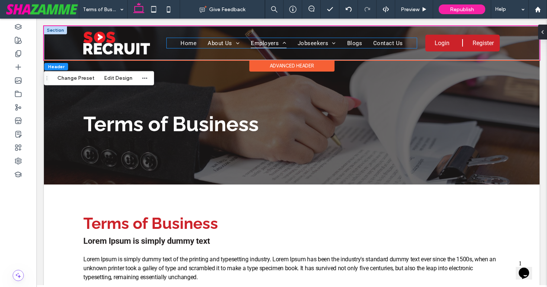
click at [288, 41] on link "Employers" at bounding box center [268, 43] width 47 height 10
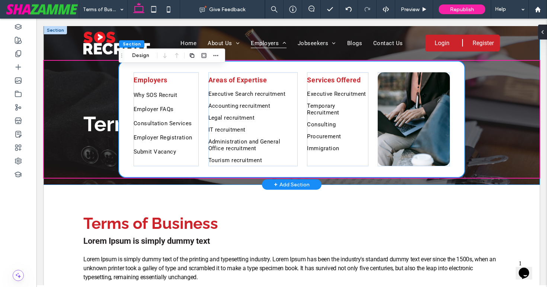
click at [124, 97] on div "Terms of Business" at bounding box center [292, 105] width 447 height 158
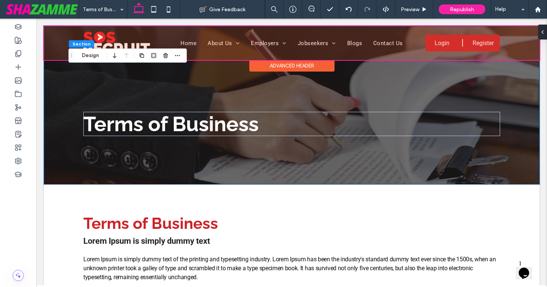
click at [254, 42] on div at bounding box center [292, 43] width 496 height 34
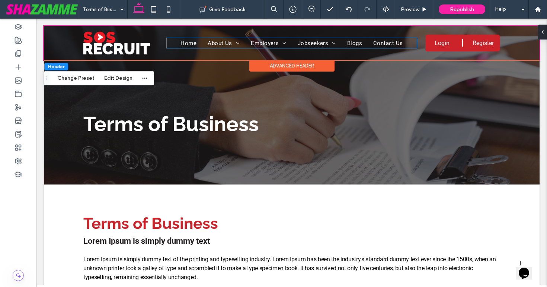
click at [254, 42] on span "Employers" at bounding box center [269, 43] width 36 height 10
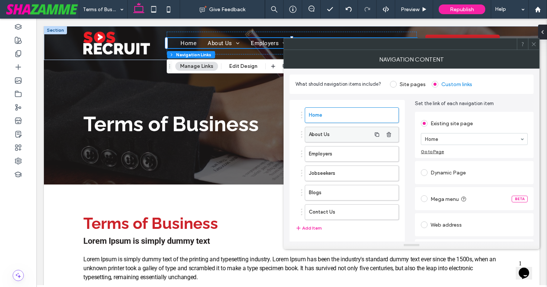
click at [356, 131] on label "About Us" at bounding box center [340, 134] width 62 height 15
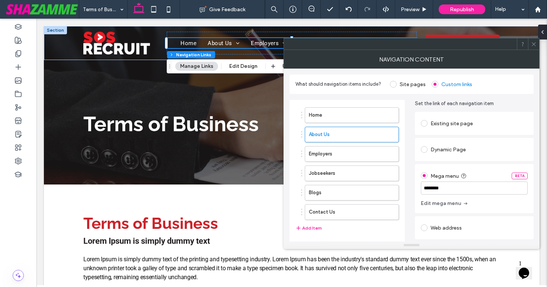
scroll to position [24, 0]
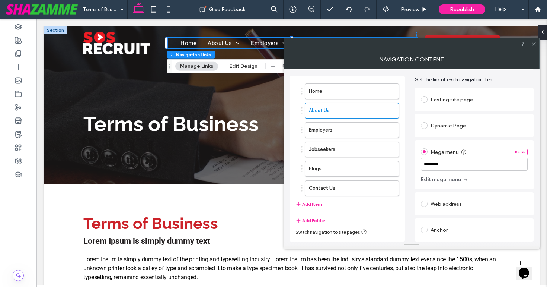
click at [463, 182] on icon "button" at bounding box center [466, 180] width 6 height 6
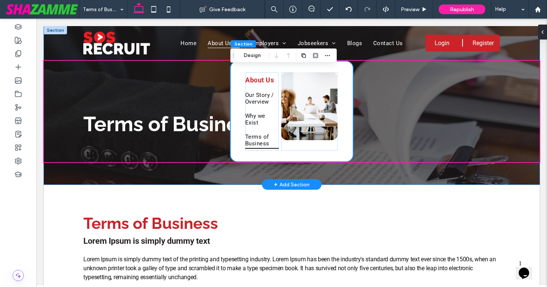
click at [258, 137] on div "Terms of Business" at bounding box center [292, 105] width 447 height 158
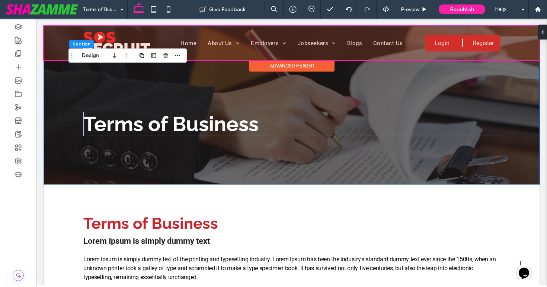
click at [219, 42] on div at bounding box center [292, 43] width 496 height 34
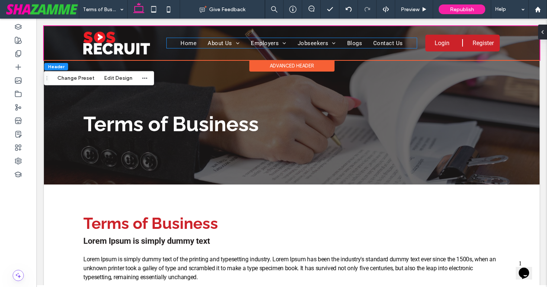
click at [219, 42] on span "About Us" at bounding box center [224, 43] width 32 height 10
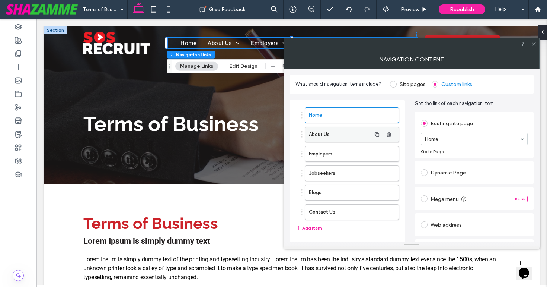
click at [340, 132] on label "About Us" at bounding box center [340, 134] width 62 height 15
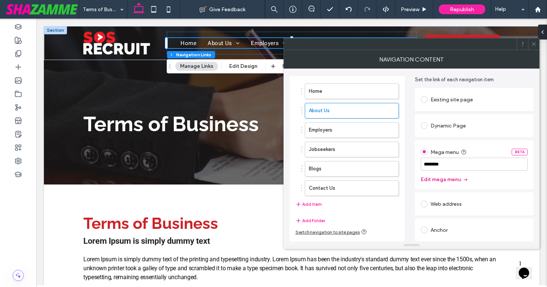
click at [467, 179] on icon "button" at bounding box center [466, 180] width 6 height 6
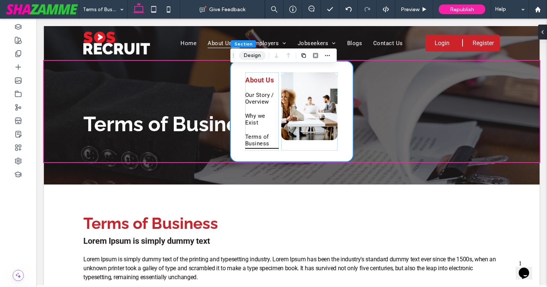
click at [255, 52] on button "Design" at bounding box center [252, 55] width 27 height 9
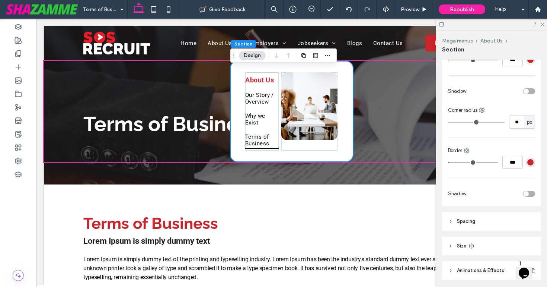
scroll to position [241, 0]
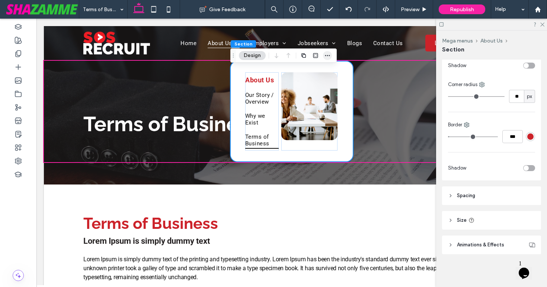
click at [327, 55] on use "button" at bounding box center [327, 55] width 5 height 1
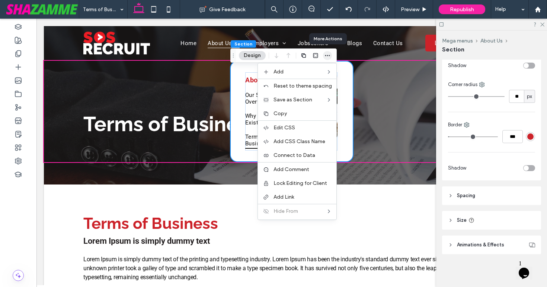
click at [327, 55] on use "button" at bounding box center [327, 55] width 5 height 1
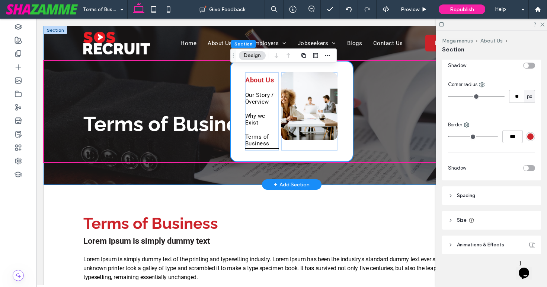
click at [276, 155] on div "Terms of Business" at bounding box center [292, 105] width 447 height 158
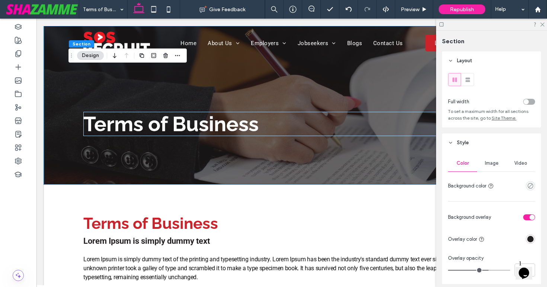
click at [544, 28] on div at bounding box center [491, 25] width 111 height 12
click at [182, 87] on div "Terms of Business" at bounding box center [292, 105] width 447 height 158
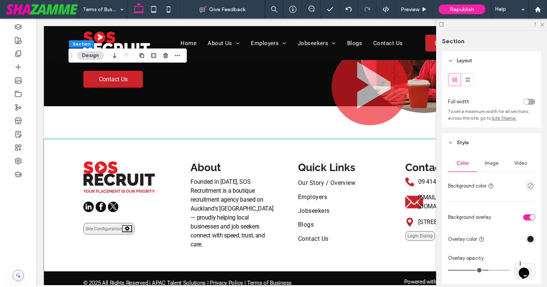
scroll to position [337, 0]
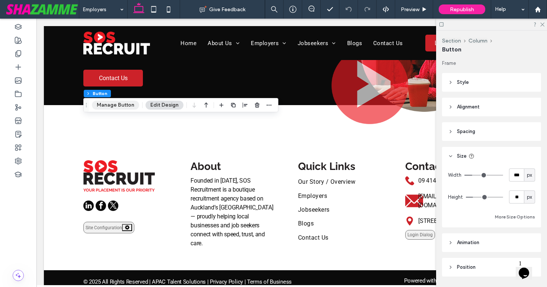
click at [116, 109] on button "Manage Button" at bounding box center [115, 105] width 47 height 9
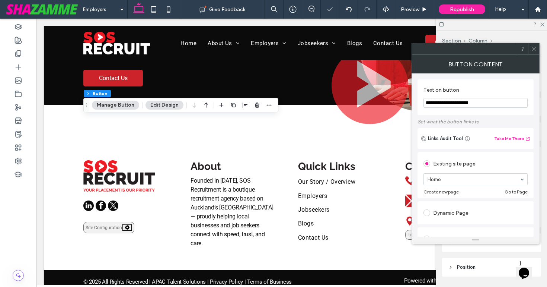
click at [534, 48] on icon at bounding box center [534, 49] width 6 height 6
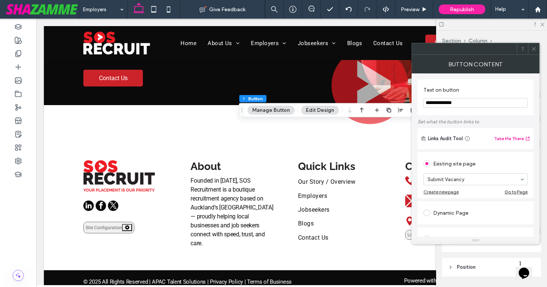
click at [531, 49] on icon at bounding box center [534, 49] width 6 height 6
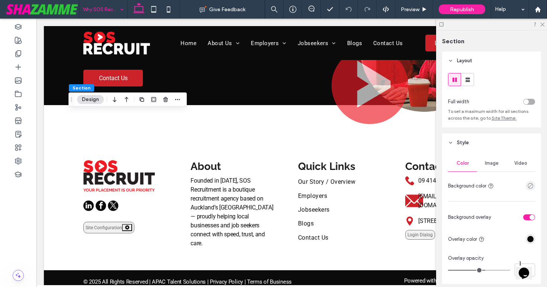
click at [493, 162] on span "Image" at bounding box center [492, 163] width 14 height 6
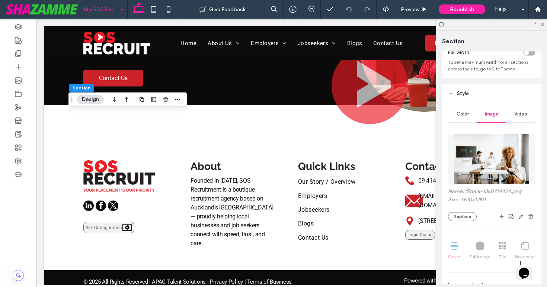
scroll to position [53, 0]
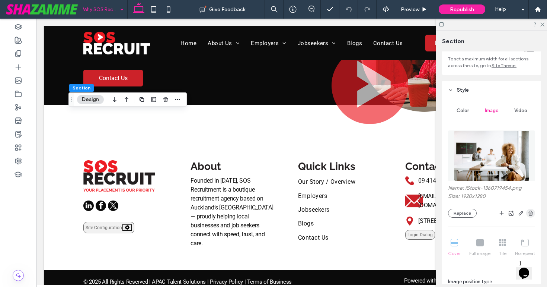
click at [530, 214] on use "button" at bounding box center [531, 212] width 4 height 5
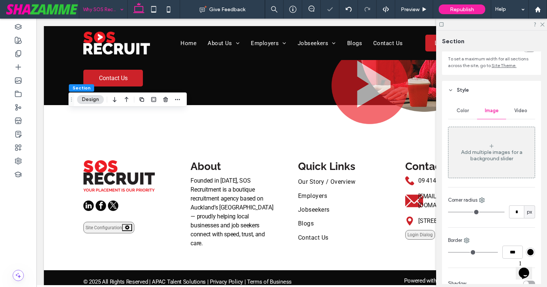
click at [467, 109] on span "Color" at bounding box center [463, 111] width 12 height 6
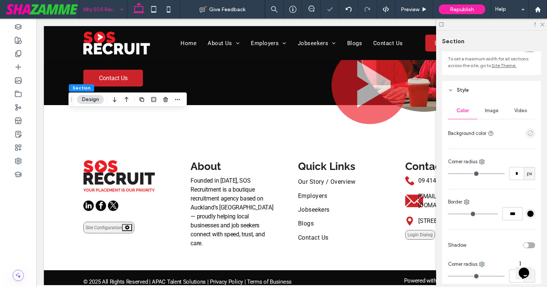
click at [529, 135] on use "empty color" at bounding box center [531, 133] width 6 height 6
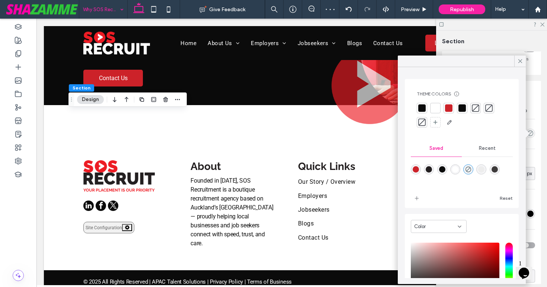
click at [462, 111] on div at bounding box center [462, 107] width 7 height 7
click at [518, 62] on icon at bounding box center [520, 61] width 7 height 7
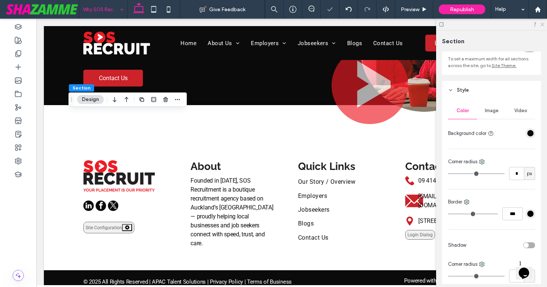
click at [542, 23] on icon at bounding box center [542, 24] width 5 height 5
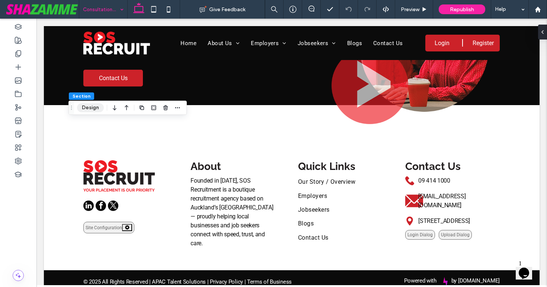
click at [89, 109] on button "Design" at bounding box center [90, 107] width 27 height 9
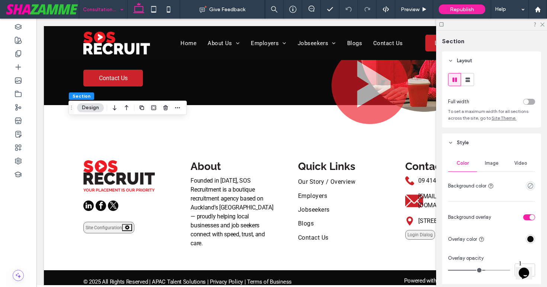
click at [498, 164] on span "Image" at bounding box center [492, 163] width 14 height 6
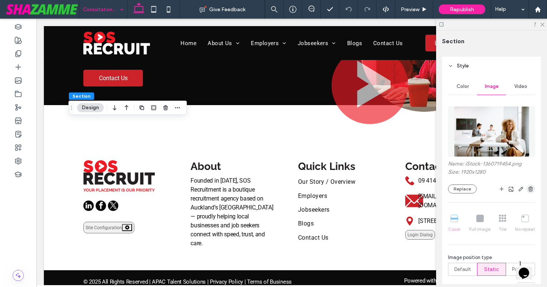
scroll to position [81, 0]
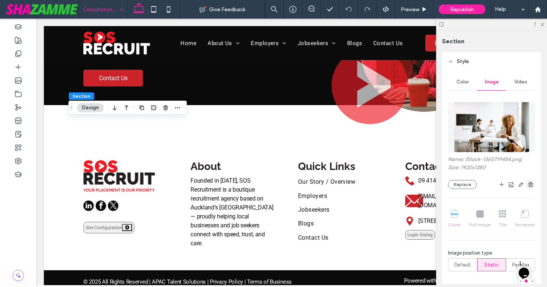
click at [532, 186] on icon "button" at bounding box center [531, 184] width 6 height 6
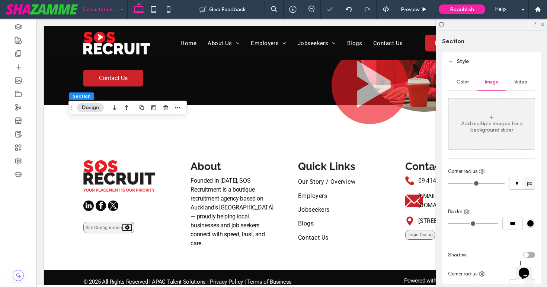
click at [462, 80] on span "Color" at bounding box center [463, 82] width 12 height 6
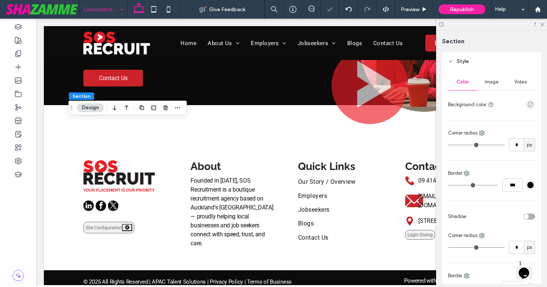
click at [529, 101] on div "empty color" at bounding box center [530, 104] width 9 height 9
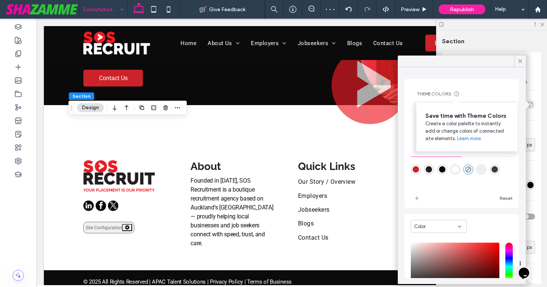
click at [462, 109] on div "Save time with Theme Colors Create a color palette to instantly add or change c…" at bounding box center [467, 127] width 101 height 48
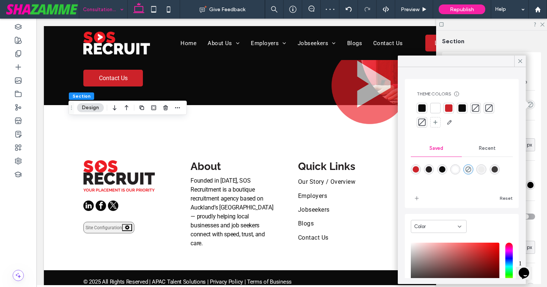
click at [463, 108] on div at bounding box center [462, 107] width 7 height 7
click at [522, 57] on span at bounding box center [520, 60] width 7 height 11
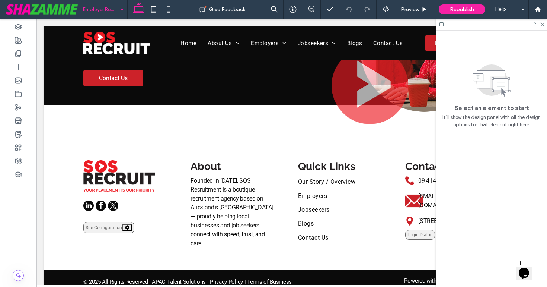
click at [99, 7] on input at bounding box center [101, 9] width 37 height 19
click at [102, 13] on input at bounding box center [101, 9] width 37 height 19
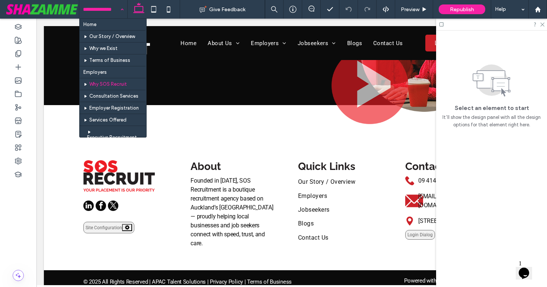
click at [107, 9] on input at bounding box center [101, 9] width 37 height 19
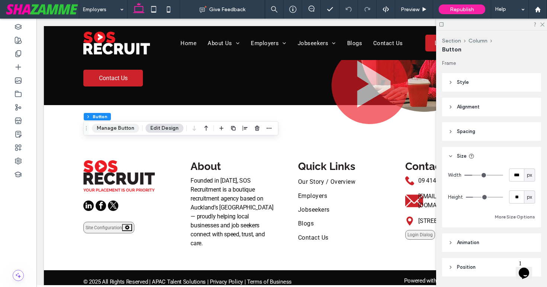
click at [112, 127] on button "Manage Button" at bounding box center [115, 128] width 47 height 9
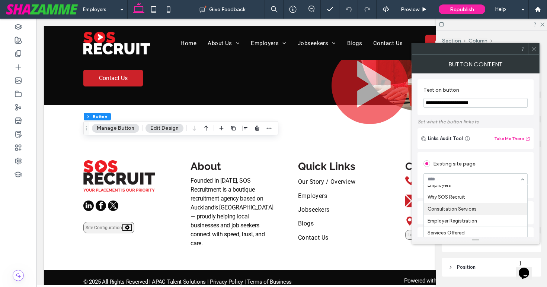
scroll to position [62, 0]
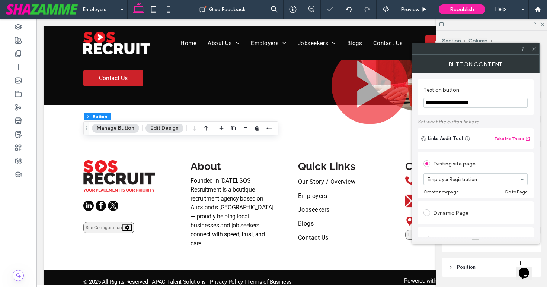
click at [536, 49] on icon at bounding box center [534, 49] width 6 height 6
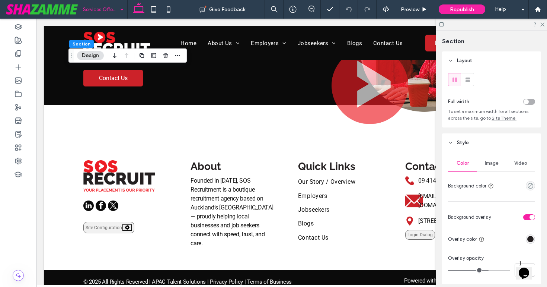
click at [491, 163] on span "Image" at bounding box center [492, 163] width 14 height 6
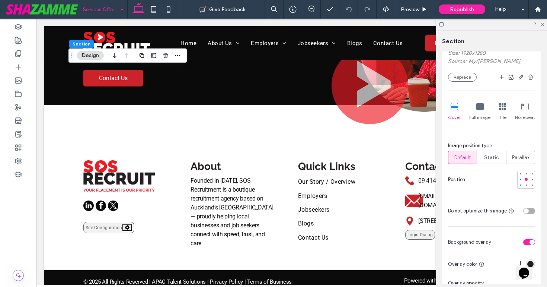
scroll to position [201, 0]
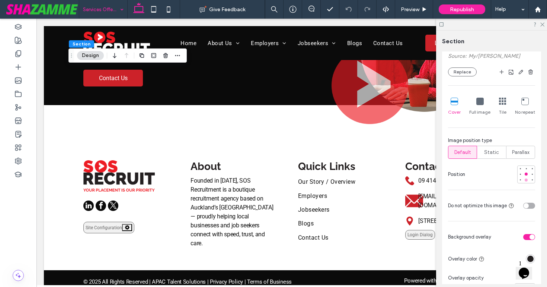
click at [526, 180] on div at bounding box center [526, 179] width 3 height 3
click at [519, 70] on icon "button" at bounding box center [521, 72] width 6 height 6
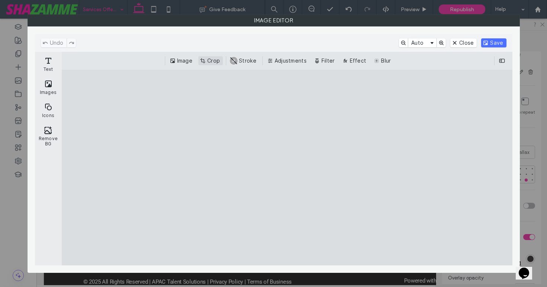
click at [210, 63] on button "Crop" at bounding box center [210, 60] width 25 height 9
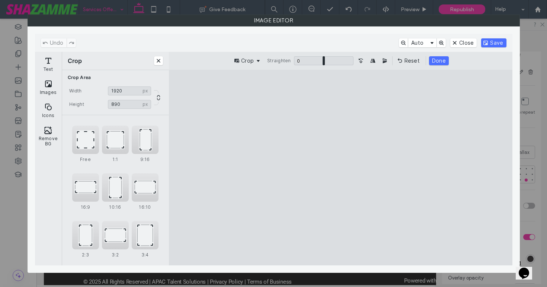
type input "***"
drag, startPoint x: 458, startPoint y: 89, endPoint x: 509, endPoint y: 136, distance: 70.1
click at [341, 167] on cesdk-canvas "Editor canvas" at bounding box center [341, 167] width 0 height 0
click at [491, 43] on button "Save" at bounding box center [494, 42] width 25 height 9
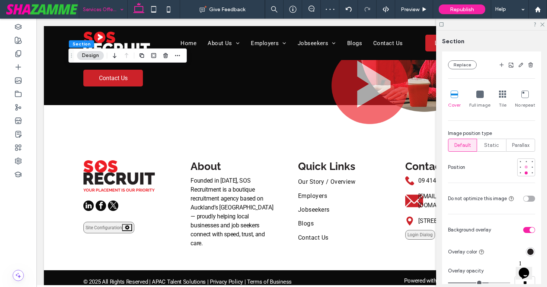
click at [528, 166] on div at bounding box center [526, 166] width 5 height 5
click at [543, 22] on icon at bounding box center [542, 24] width 5 height 5
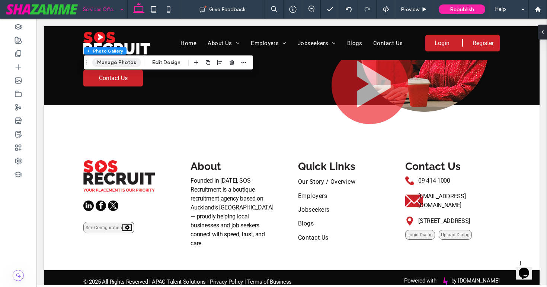
click at [128, 60] on button "Manage Photos" at bounding box center [116, 62] width 49 height 9
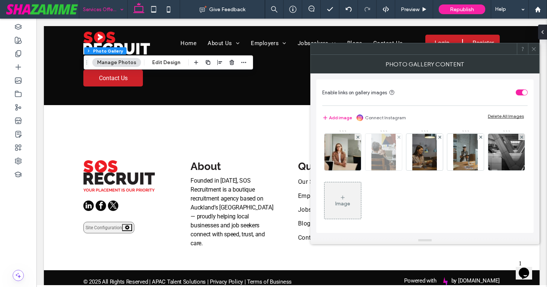
click at [391, 164] on img at bounding box center [384, 152] width 24 height 36
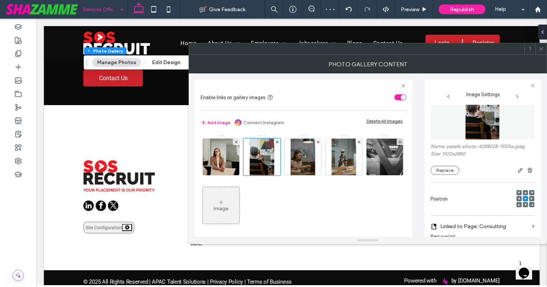
scroll to position [8, 0]
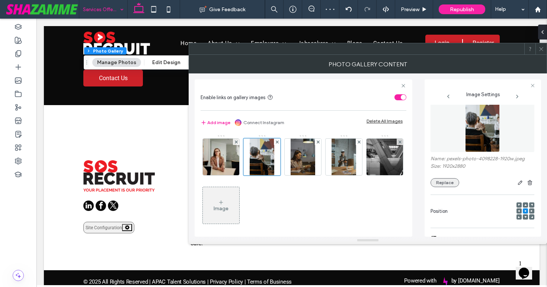
click at [444, 183] on button "Replace" at bounding box center [445, 182] width 29 height 9
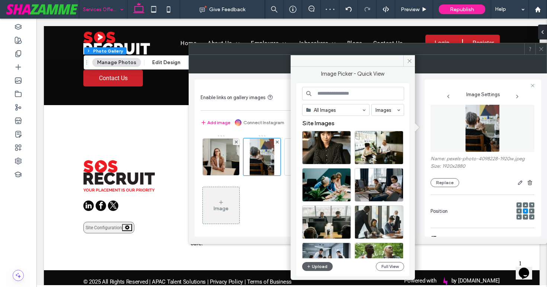
click at [347, 90] on input at bounding box center [353, 93] width 102 height 13
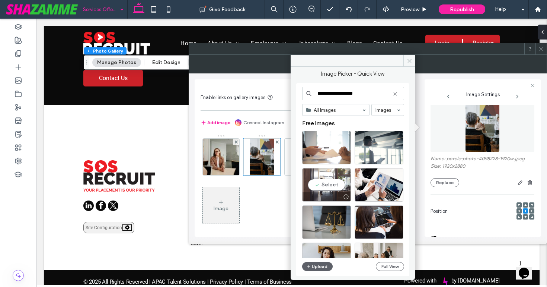
type input "**********"
click at [333, 188] on div "Select" at bounding box center [326, 185] width 49 height 34
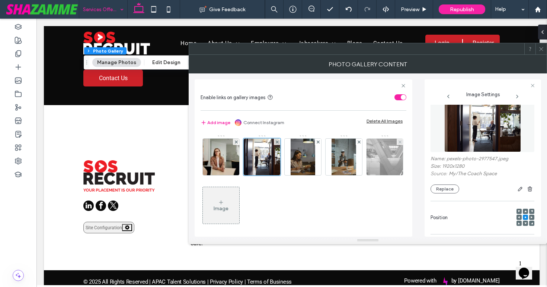
click at [358, 175] on img at bounding box center [385, 157] width 55 height 36
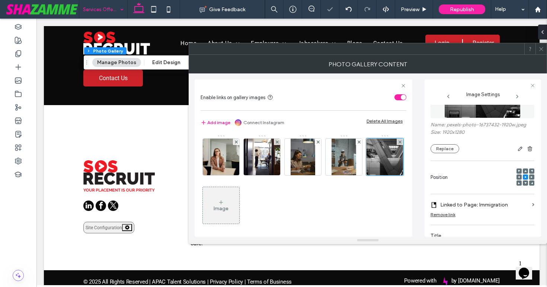
scroll to position [0, 0]
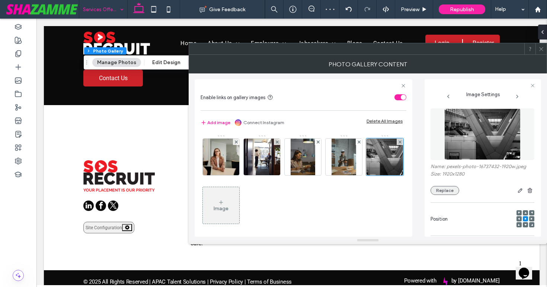
click at [441, 190] on button "Replace" at bounding box center [445, 190] width 29 height 9
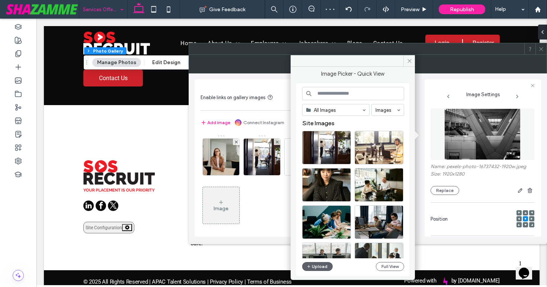
click at [390, 93] on input at bounding box center [353, 93] width 102 height 13
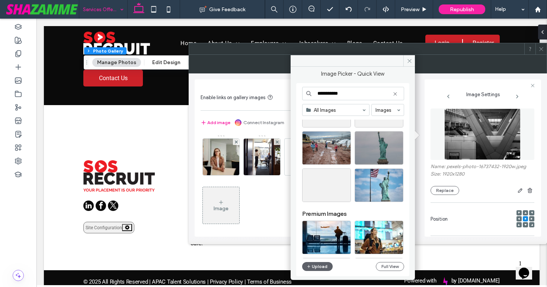
scroll to position [3744, 0]
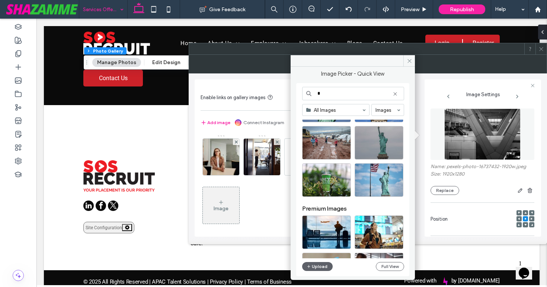
type input "*"
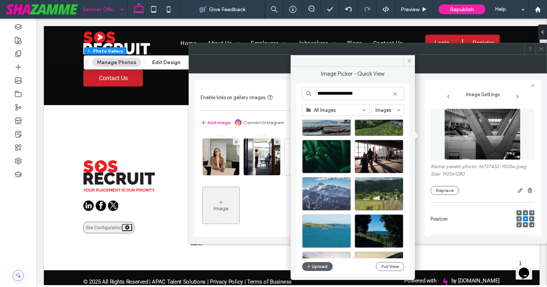
scroll to position [1041, 0]
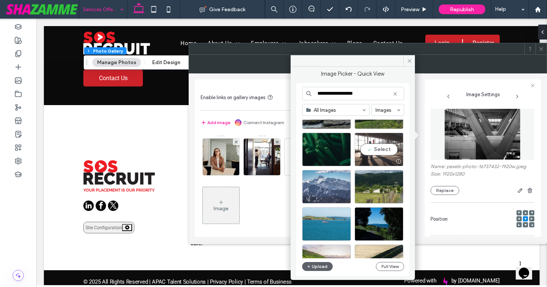
type input "**********"
click at [390, 151] on div "Select" at bounding box center [379, 150] width 49 height 34
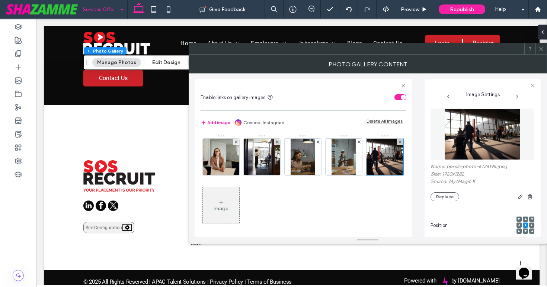
click at [518, 227] on span at bounding box center [519, 224] width 2 height 5
click at [496, 219] on div "Position" at bounding box center [483, 225] width 104 height 25
click at [518, 225] on use at bounding box center [519, 225] width 2 height 2
click at [518, 199] on use "button" at bounding box center [520, 197] width 4 height 4
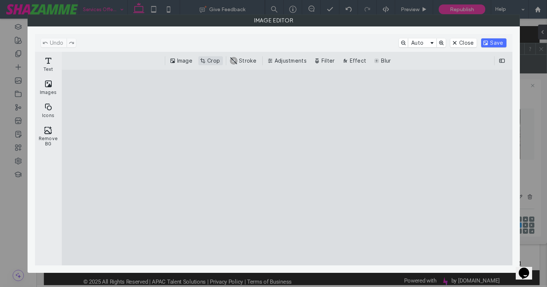
click at [206, 64] on button "Crop" at bounding box center [210, 60] width 25 height 9
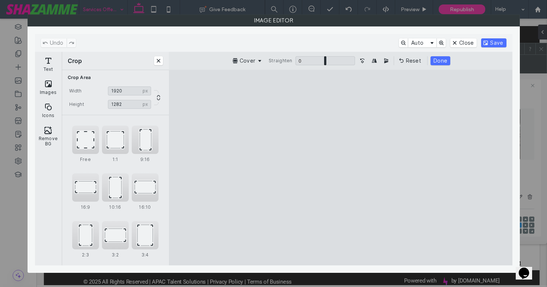
type input "****"
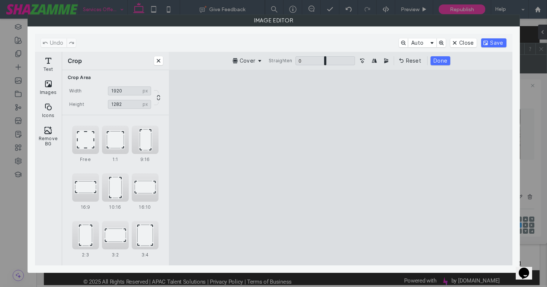
type input "****"
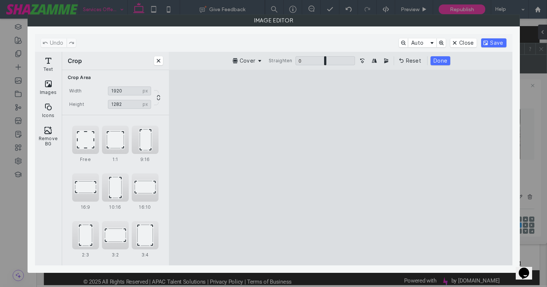
type input "****"
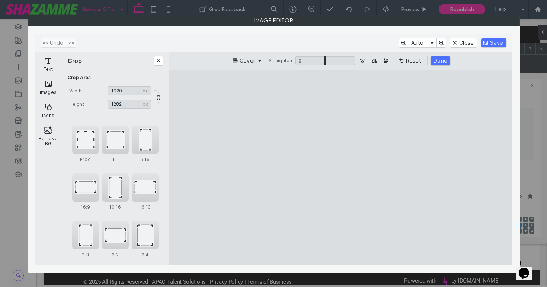
type input "****"
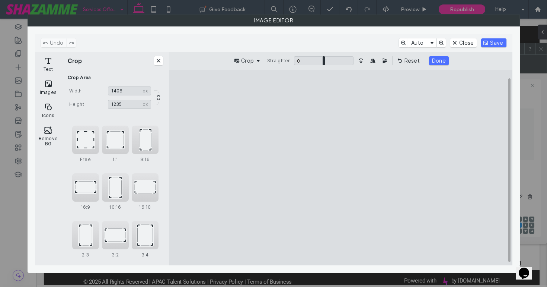
type input "****"
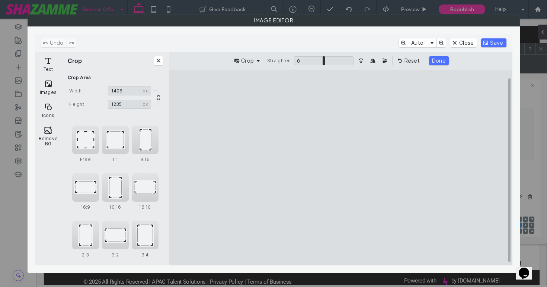
type input "****"
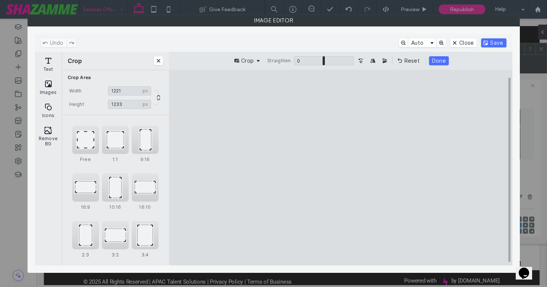
type input "****"
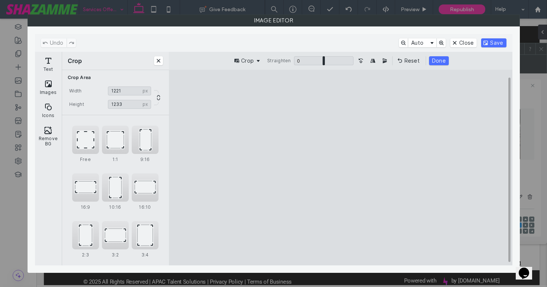
type input "****"
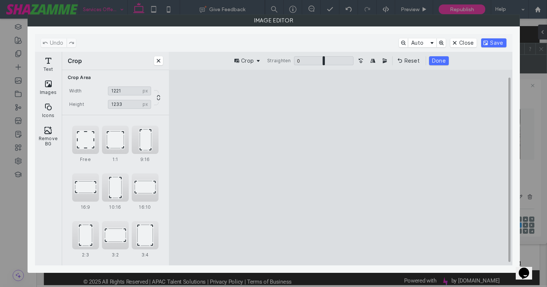
type input "****"
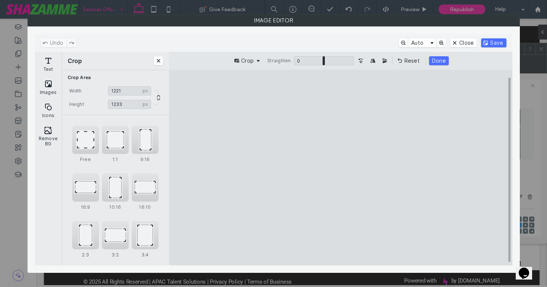
type input "****"
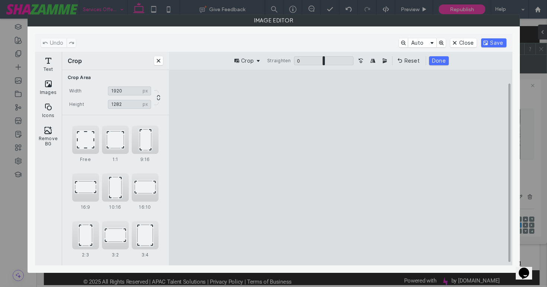
drag, startPoint x: 457, startPoint y: 89, endPoint x: 487, endPoint y: 61, distance: 41.1
click at [341, 167] on cesdk-canvas "Editor canvas" at bounding box center [341, 167] width 0 height 0
type input "****"
drag, startPoint x: 224, startPoint y: 88, endPoint x: 314, endPoint y: 61, distance: 94.5
click at [341, 167] on cesdk-canvas "Editor canvas" at bounding box center [341, 167] width 0 height 0
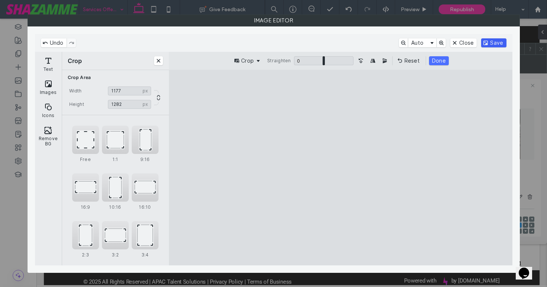
click at [487, 41] on button "Save" at bounding box center [494, 42] width 25 height 9
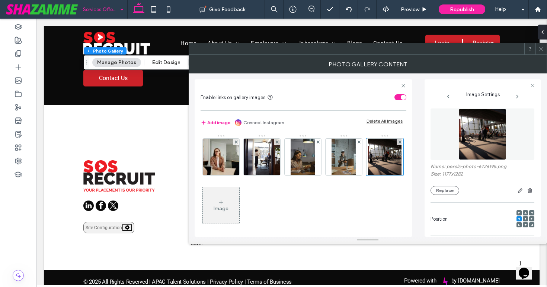
click at [541, 48] on use at bounding box center [542, 49] width 4 height 4
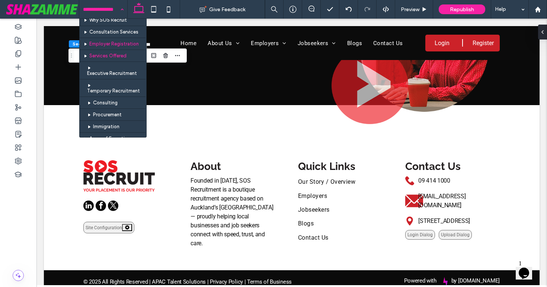
scroll to position [64, 0]
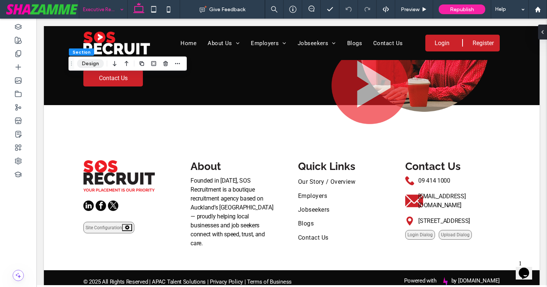
click at [90, 67] on button "Design" at bounding box center [90, 63] width 27 height 9
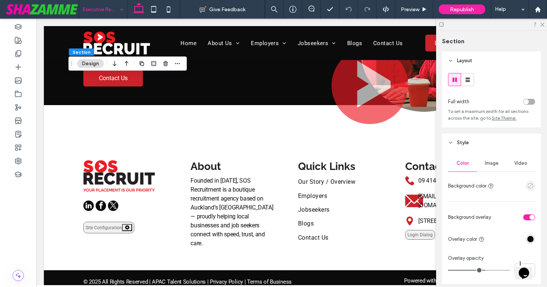
click at [530, 185] on icon "empty color" at bounding box center [531, 185] width 6 height 6
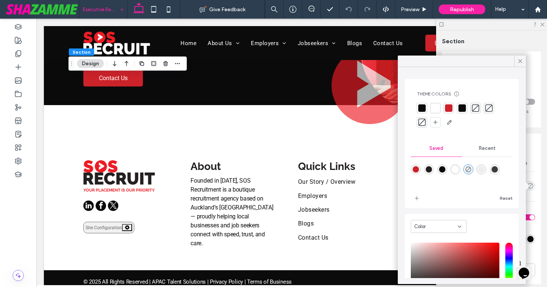
click at [462, 106] on div at bounding box center [462, 107] width 7 height 7
click at [517, 63] on icon at bounding box center [520, 61] width 7 height 7
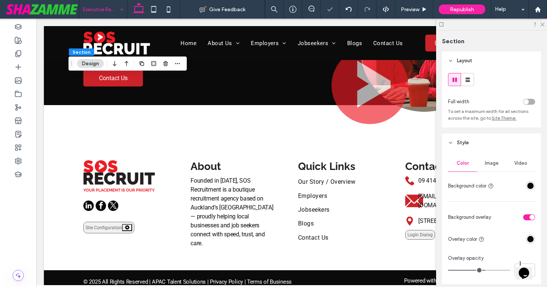
click at [485, 164] on div "Image" at bounding box center [491, 163] width 29 height 16
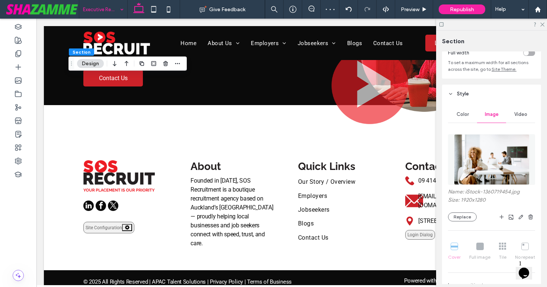
scroll to position [67, 0]
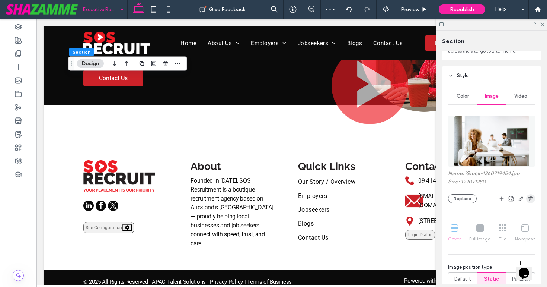
click at [530, 197] on use "button" at bounding box center [531, 198] width 4 height 5
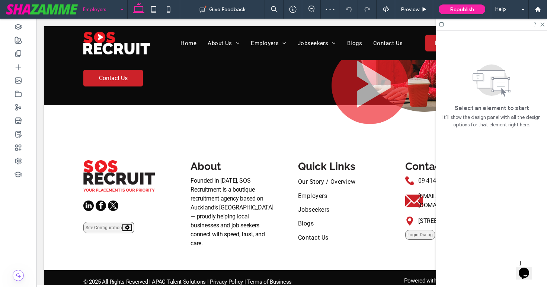
click at [100, 10] on input at bounding box center [101, 9] width 37 height 19
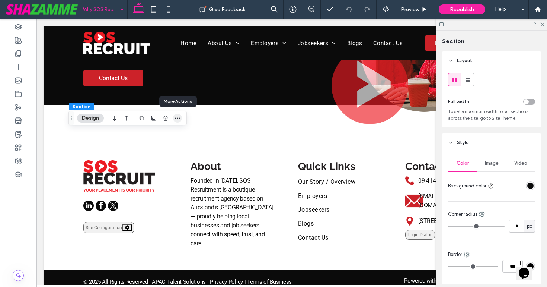
click at [178, 118] on icon "button" at bounding box center [178, 118] width 6 height 6
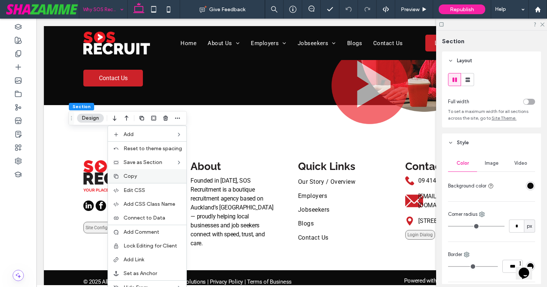
click at [142, 180] on div "Copy" at bounding box center [147, 176] width 79 height 14
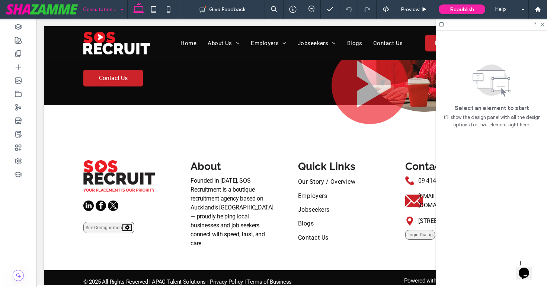
click at [100, 13] on input at bounding box center [101, 9] width 37 height 19
click at [95, 13] on input at bounding box center [101, 9] width 37 height 19
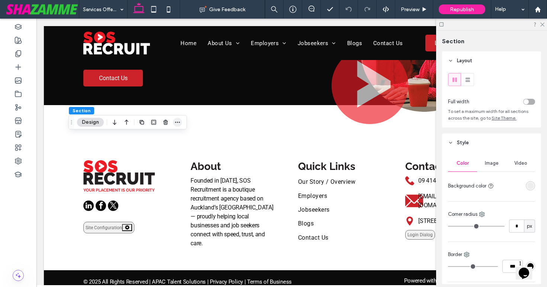
click at [180, 124] on icon "button" at bounding box center [178, 122] width 6 height 6
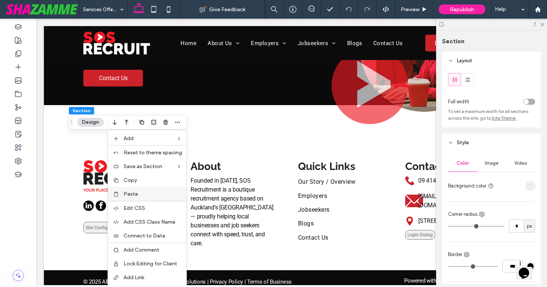
click at [150, 189] on div "Paste" at bounding box center [147, 194] width 79 height 14
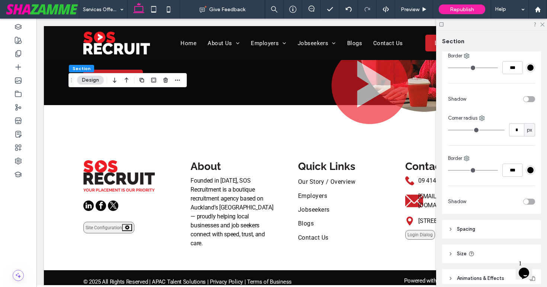
scroll to position [200, 0]
click at [480, 219] on header "Spacing" at bounding box center [491, 227] width 99 height 19
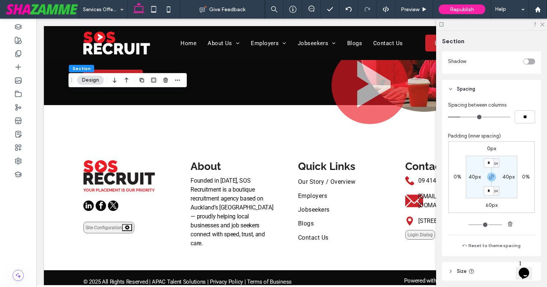
scroll to position [340, 0]
click at [490, 150] on label "0px" at bounding box center [491, 147] width 9 height 6
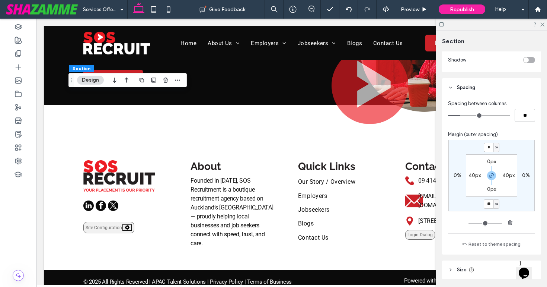
click at [490, 149] on input "*" at bounding box center [489, 147] width 10 height 9
click at [485, 148] on input "*" at bounding box center [489, 147] width 10 height 9
click at [491, 179] on span "button" at bounding box center [491, 175] width 9 height 9
click at [489, 147] on input "*" at bounding box center [489, 147] width 10 height 9
click at [488, 147] on input "*" at bounding box center [489, 147] width 10 height 9
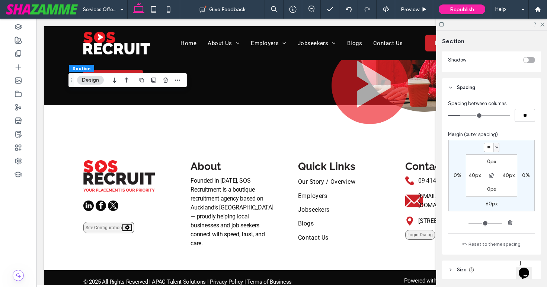
type input "**"
click at [466, 146] on div "** px 0% 60px 0% 0px 40px 0px 40px" at bounding box center [492, 176] width 86 height 72
click at [495, 147] on span "px" at bounding box center [496, 146] width 3 height 7
click at [490, 147] on div "px" at bounding box center [494, 146] width 10 height 7
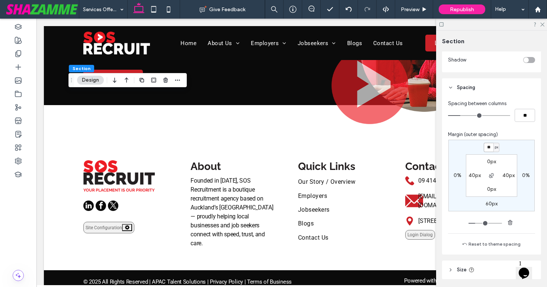
click at [490, 147] on input "**" at bounding box center [489, 147] width 10 height 9
type input "**"
click at [471, 150] on div "** px 0% 60px 0% 0px 40px 0px 40px" at bounding box center [492, 176] width 86 height 72
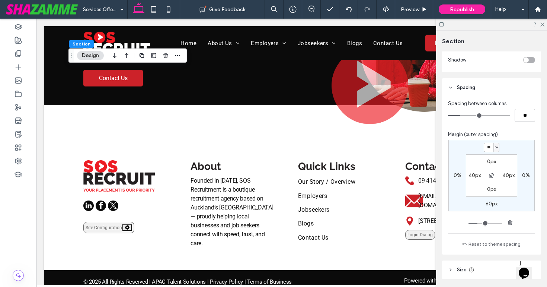
click at [493, 146] on input "**" at bounding box center [489, 147] width 10 height 9
type input "***"
click at [467, 150] on div "*** px 0% 60px 0% 0px 40px 0px 40px" at bounding box center [492, 176] width 86 height 72
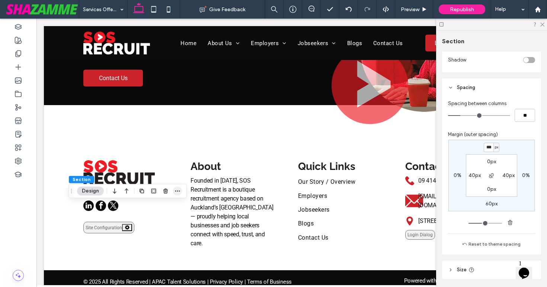
click at [177, 191] on use "button" at bounding box center [177, 190] width 5 height 1
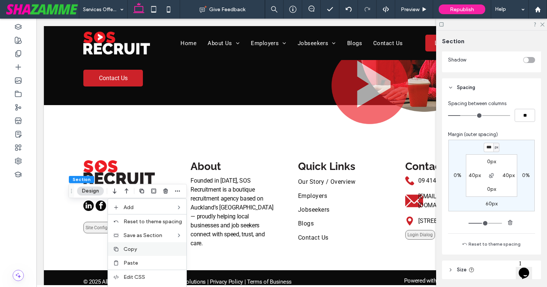
click at [146, 246] on label "Copy" at bounding box center [153, 249] width 58 height 6
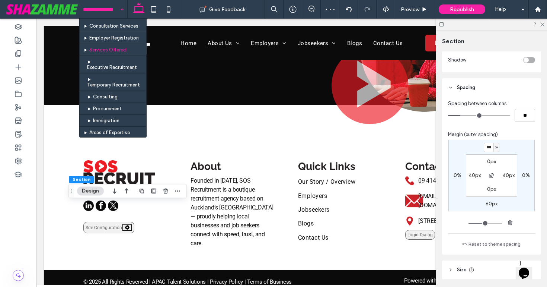
scroll to position [72, 0]
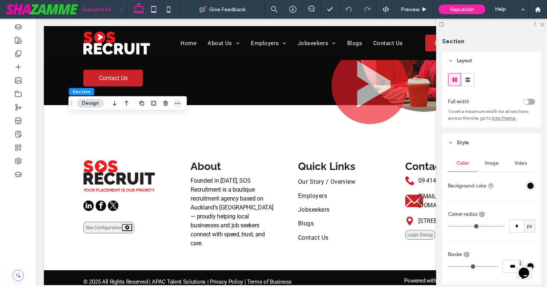
click at [179, 101] on icon "button" at bounding box center [178, 103] width 6 height 6
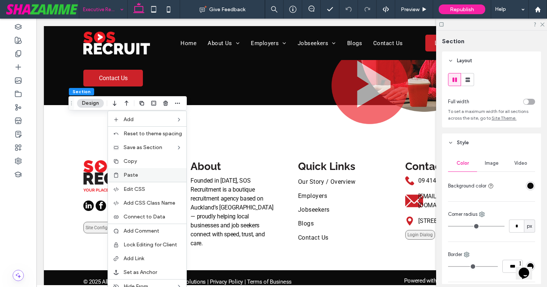
click at [136, 177] on span "Paste" at bounding box center [131, 175] width 15 height 6
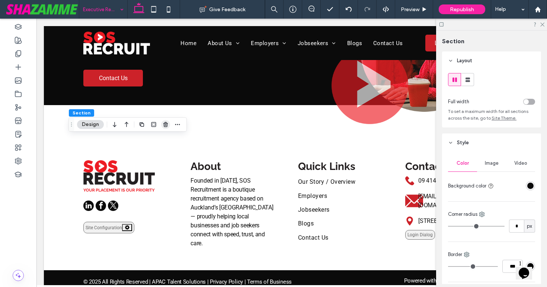
click at [165, 124] on use "button" at bounding box center [165, 124] width 4 height 5
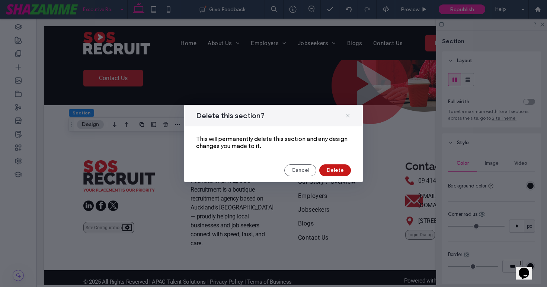
click at [328, 172] on button "Delete" at bounding box center [336, 170] width 32 height 12
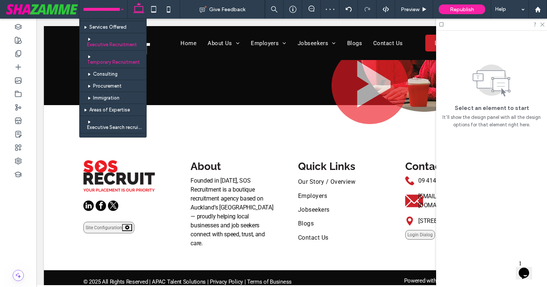
scroll to position [94, 0]
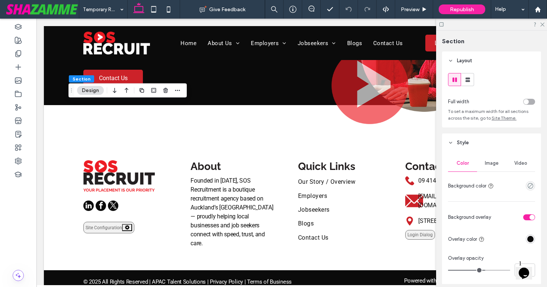
click at [530, 190] on div "empty color" at bounding box center [530, 185] width 9 height 9
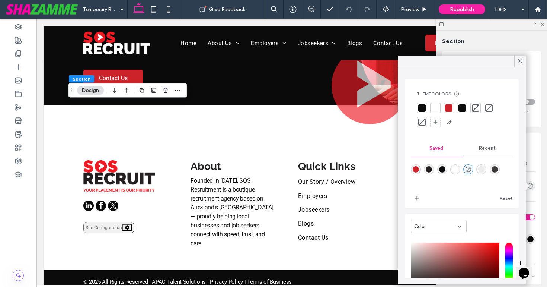
click at [461, 111] on div at bounding box center [462, 107] width 7 height 7
click at [519, 60] on use at bounding box center [521, 61] width 4 height 4
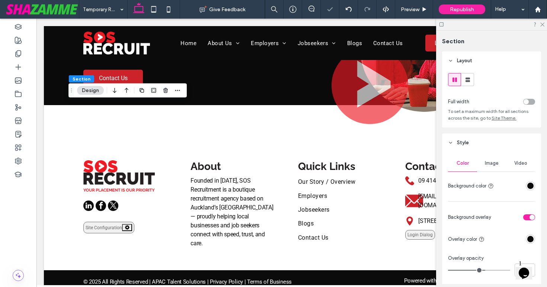
click at [487, 165] on span "Image" at bounding box center [492, 163] width 14 height 6
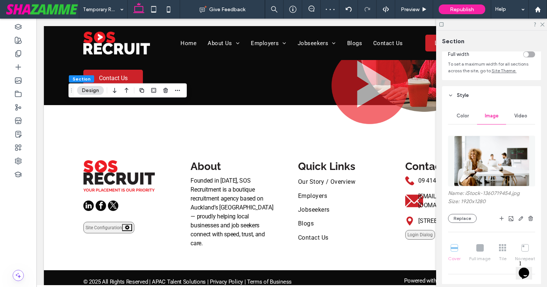
scroll to position [50, 0]
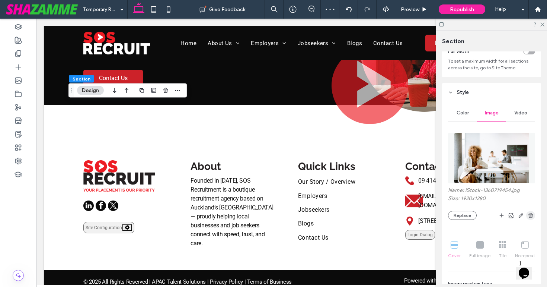
click at [529, 216] on use "button" at bounding box center [531, 215] width 4 height 5
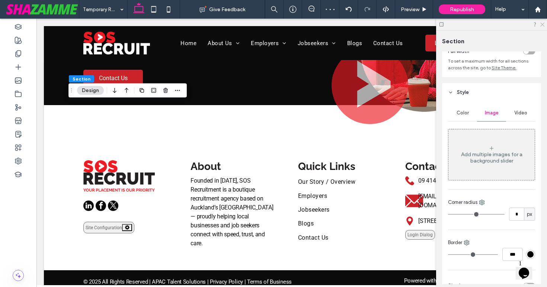
click at [543, 23] on icon at bounding box center [542, 24] width 5 height 5
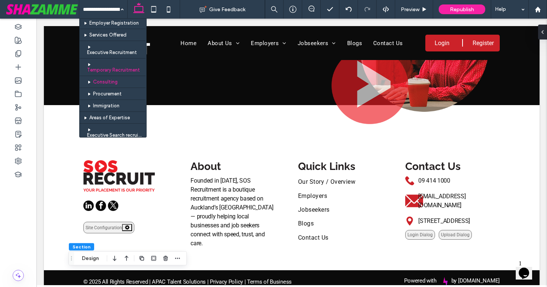
scroll to position [85, 0]
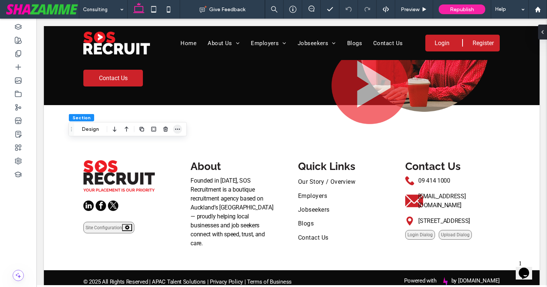
click at [178, 129] on icon "button" at bounding box center [178, 129] width 6 height 6
click at [89, 130] on button "Design" at bounding box center [90, 129] width 27 height 9
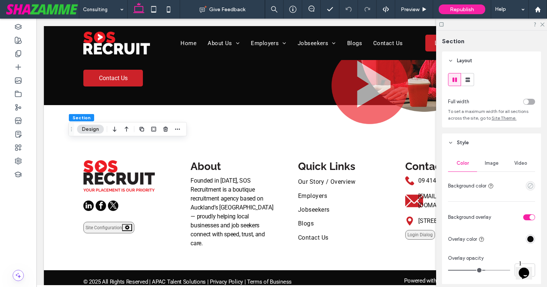
click at [532, 187] on icon "empty color" at bounding box center [531, 185] width 6 height 6
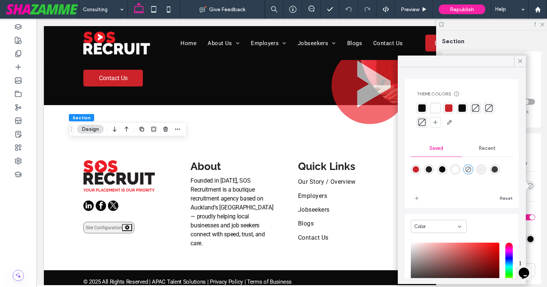
click at [461, 108] on div at bounding box center [462, 107] width 7 height 7
click at [519, 60] on icon at bounding box center [520, 61] width 7 height 7
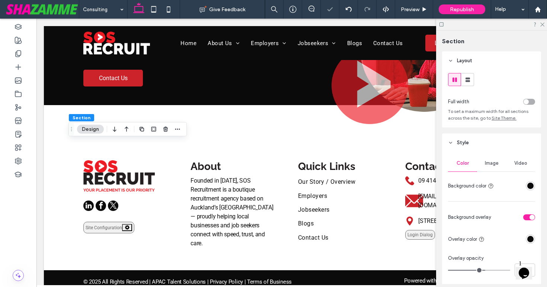
click at [495, 163] on span "Image" at bounding box center [492, 163] width 14 height 6
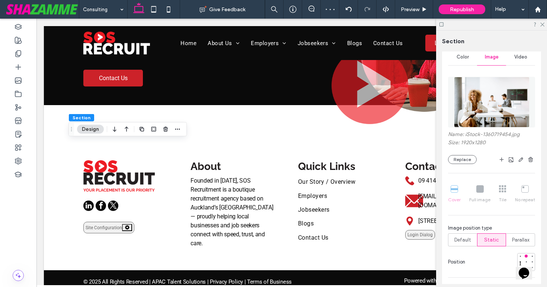
scroll to position [118, 0]
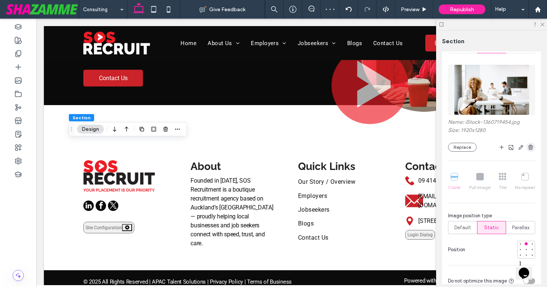
click at [528, 148] on icon "button" at bounding box center [531, 147] width 6 height 6
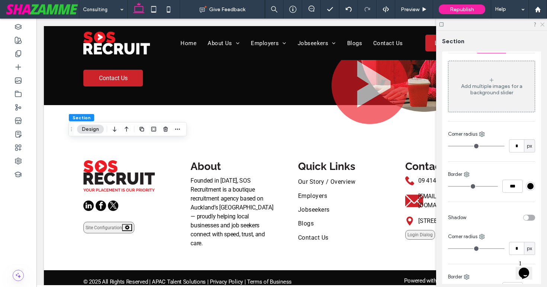
click at [543, 26] on icon at bounding box center [542, 24] width 5 height 5
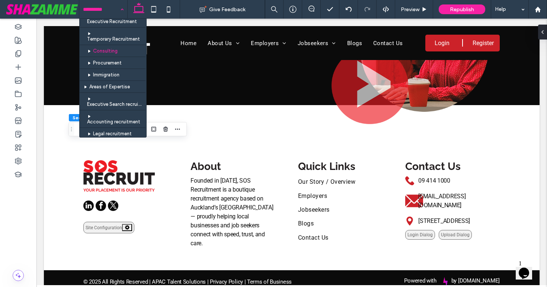
scroll to position [119, 0]
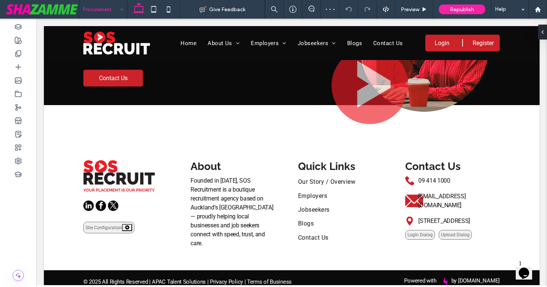
click at [112, 10] on input at bounding box center [101, 9] width 37 height 19
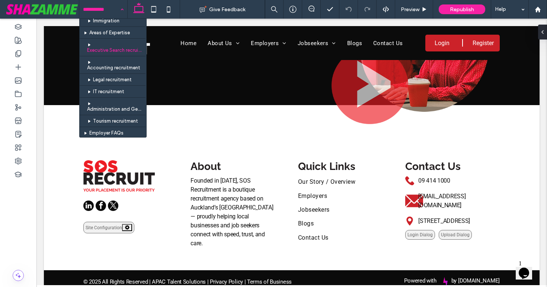
scroll to position [170, 0]
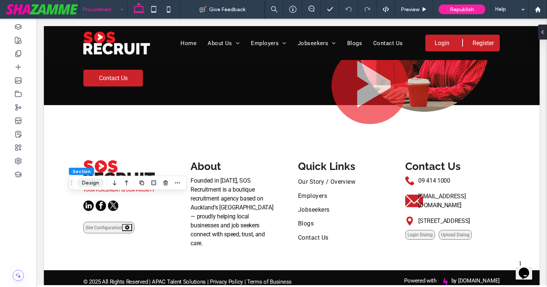
click at [91, 186] on button "Design" at bounding box center [90, 182] width 27 height 9
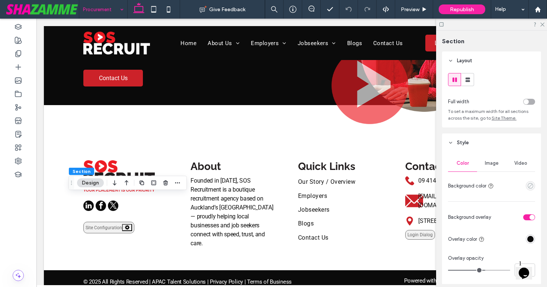
click at [531, 185] on icon "empty color" at bounding box center [531, 185] width 6 height 6
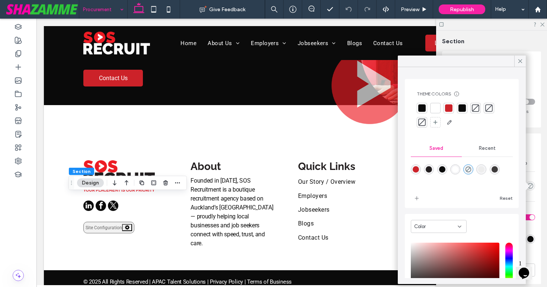
click at [466, 107] on div at bounding box center [462, 108] width 10 height 10
click at [517, 63] on icon at bounding box center [520, 61] width 7 height 7
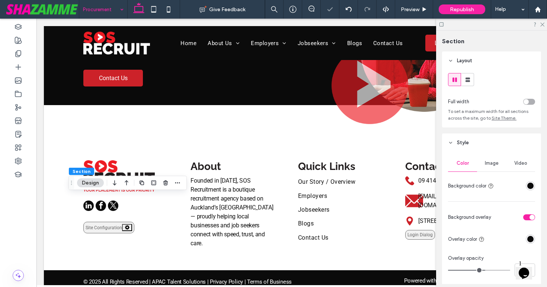
click at [496, 166] on div "Image" at bounding box center [491, 163] width 29 height 16
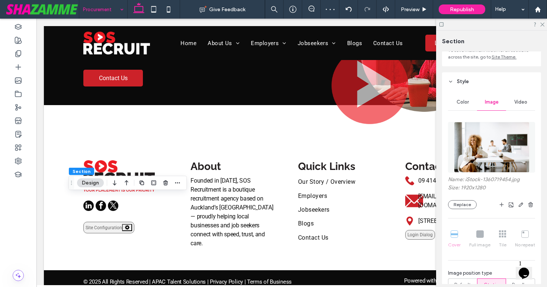
scroll to position [66, 0]
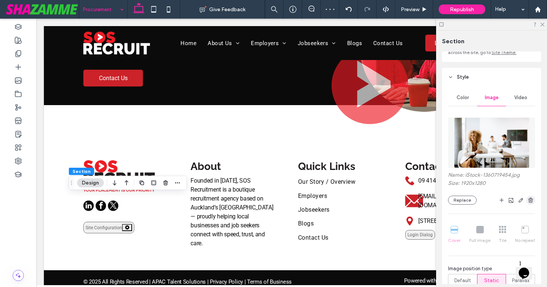
click at [533, 200] on icon "button" at bounding box center [531, 200] width 6 height 6
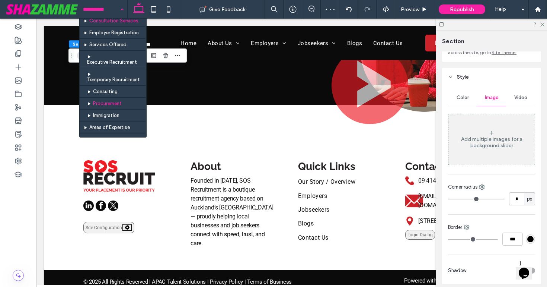
scroll to position [79, 0]
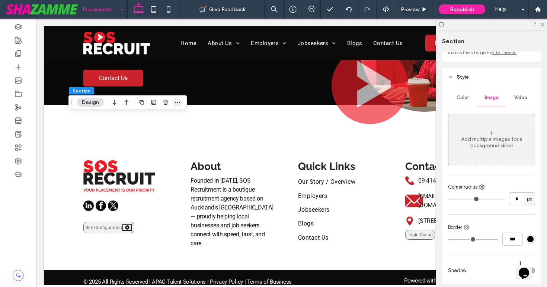
click at [178, 103] on icon "button" at bounding box center [178, 102] width 6 height 6
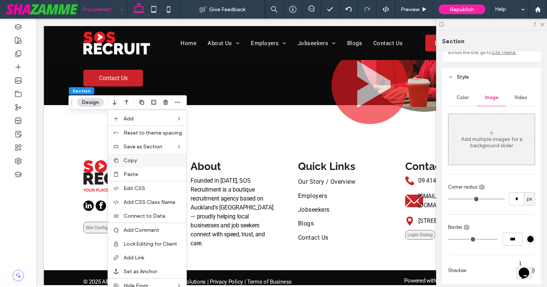
click at [138, 161] on label "Copy" at bounding box center [153, 160] width 58 height 6
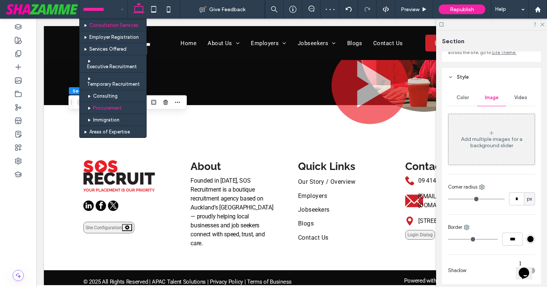
scroll to position [75, 0]
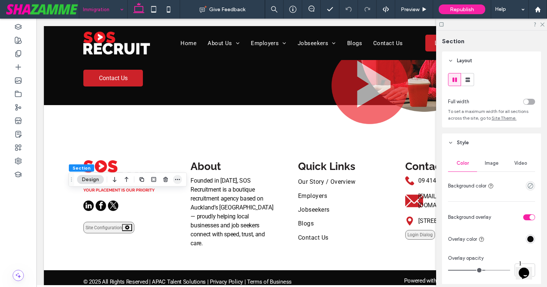
click at [175, 181] on icon "button" at bounding box center [178, 180] width 6 height 6
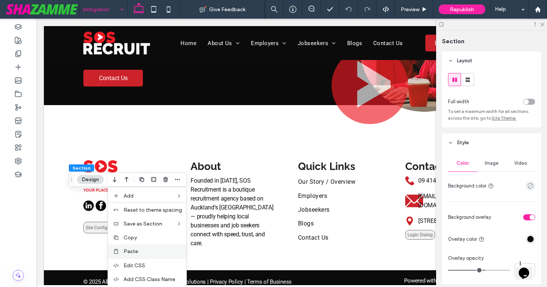
click at [138, 248] on span "Paste" at bounding box center [131, 251] width 15 height 6
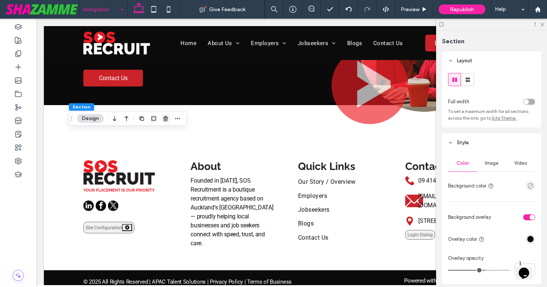
click at [168, 119] on icon "button" at bounding box center [166, 118] width 6 height 6
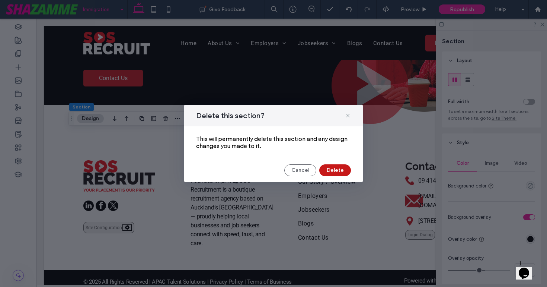
click at [346, 172] on button "Delete" at bounding box center [336, 170] width 32 height 12
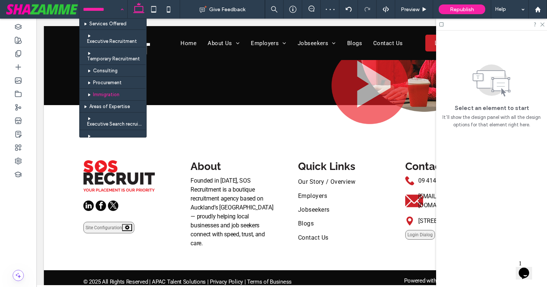
scroll to position [99, 0]
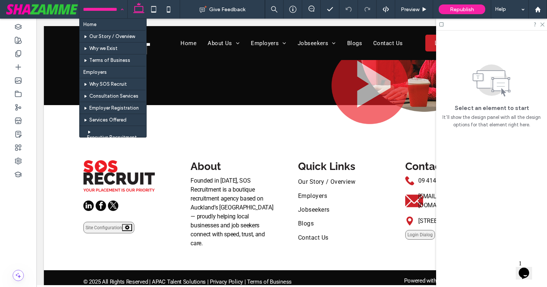
click at [105, 13] on input at bounding box center [101, 9] width 37 height 19
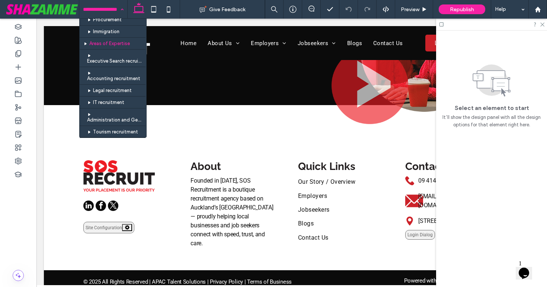
scroll to position [157, 0]
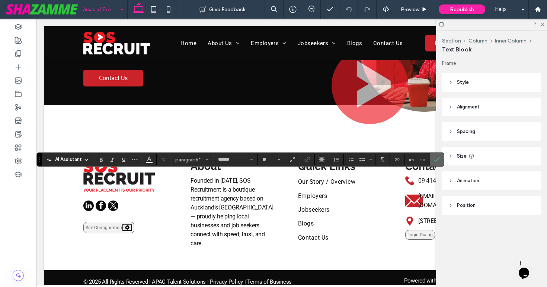
click at [438, 156] on span "Confirm" at bounding box center [437, 159] width 6 height 13
click at [438, 160] on icon "Confirm" at bounding box center [437, 159] width 6 height 6
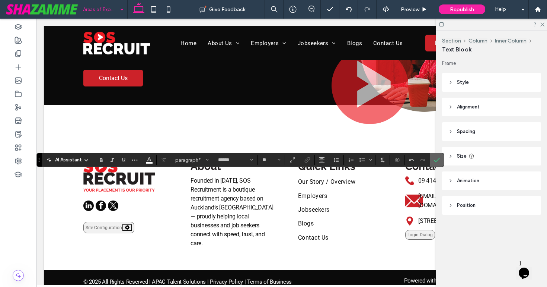
click at [436, 161] on use "Confirm" at bounding box center [438, 160] width 6 height 4
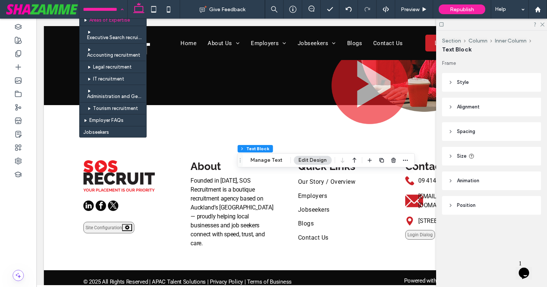
scroll to position [183, 0]
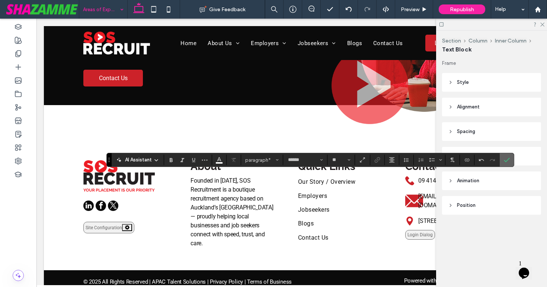
click at [506, 161] on use "Confirm" at bounding box center [507, 160] width 6 height 4
click at [510, 160] on icon "Confirm" at bounding box center [507, 160] width 6 height 6
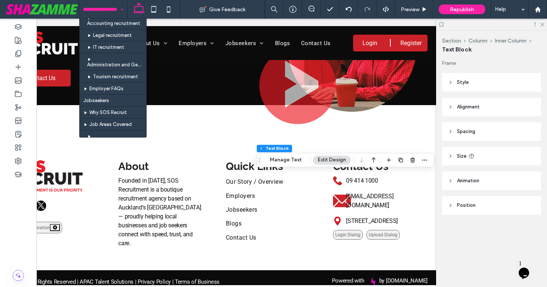
scroll to position [219, 0]
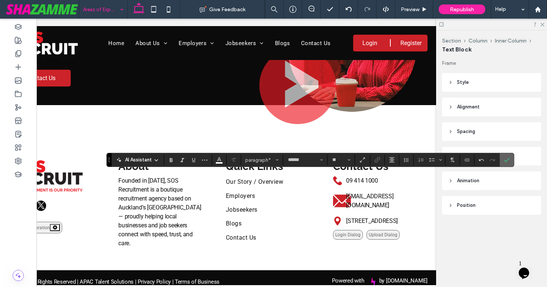
click at [505, 160] on use "Confirm" at bounding box center [507, 160] width 6 height 4
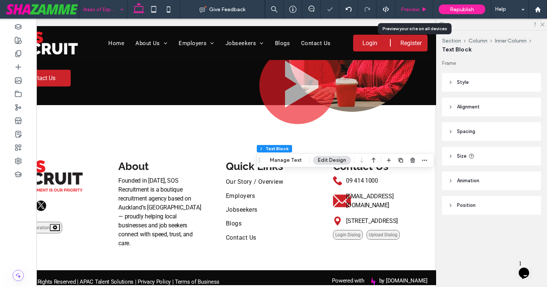
click at [413, 10] on span "Preview" at bounding box center [410, 9] width 19 height 6
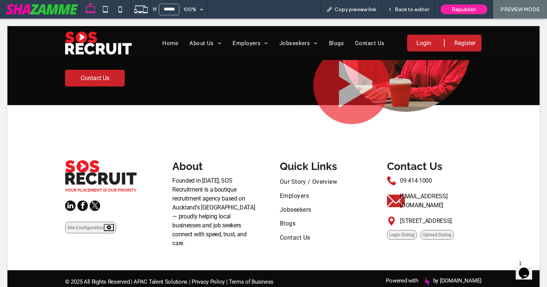
click at [413, 10] on span "Back to editor" at bounding box center [412, 9] width 34 height 6
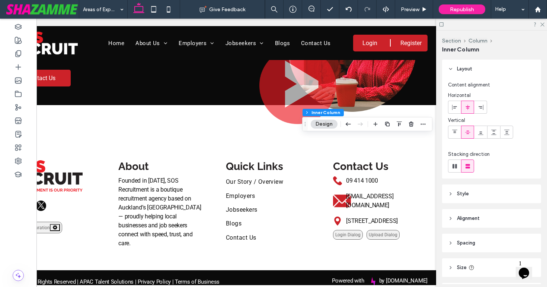
click at [455, 243] on header "Spacing" at bounding box center [491, 242] width 99 height 19
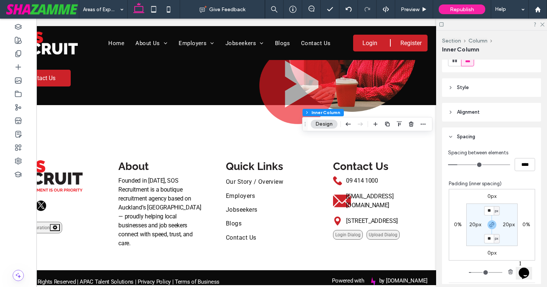
scroll to position [112, 0]
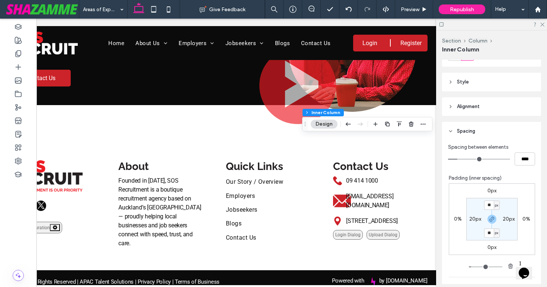
click at [471, 218] on label "20px" at bounding box center [476, 219] width 12 height 6
type input "**"
click at [472, 230] on section "20px ** px 20px ** px" at bounding box center [492, 219] width 51 height 42
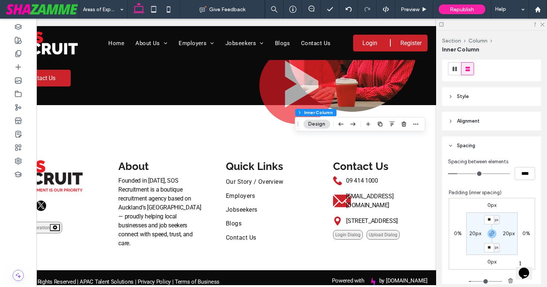
scroll to position [107, 0]
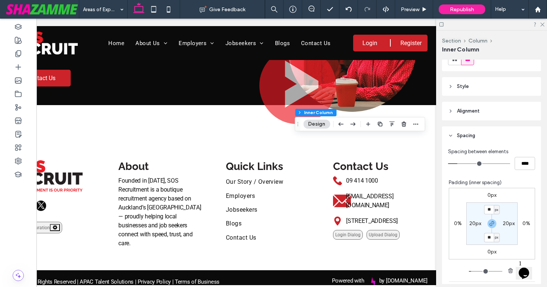
click at [473, 223] on label "20px" at bounding box center [476, 223] width 12 height 6
type input "**"
click at [472, 238] on section "20px ** px 20px ** px" at bounding box center [492, 223] width 51 height 42
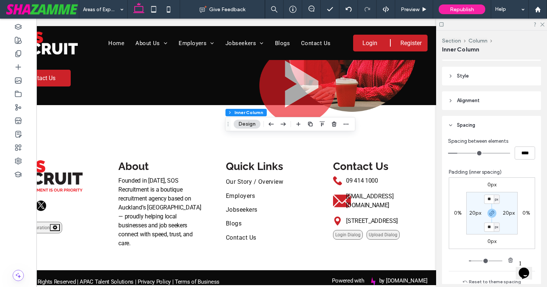
scroll to position [139, 0]
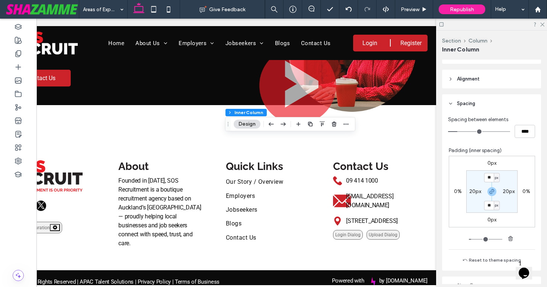
click at [473, 189] on label "20px" at bounding box center [476, 191] width 12 height 6
type input "*"
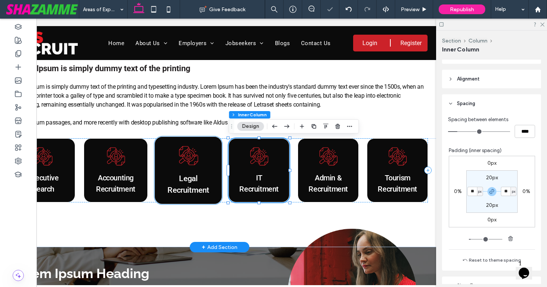
click at [200, 183] on p "Legal Recruitment" at bounding box center [189, 184] width 42 height 24
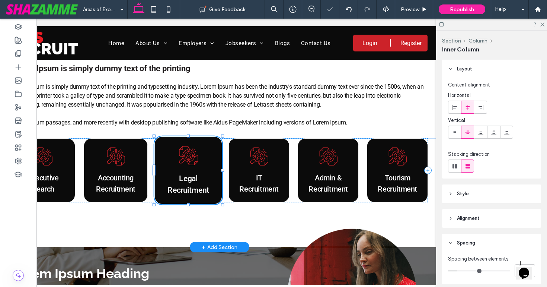
click at [200, 183] on p "Legal Recruitment" at bounding box center [189, 184] width 42 height 24
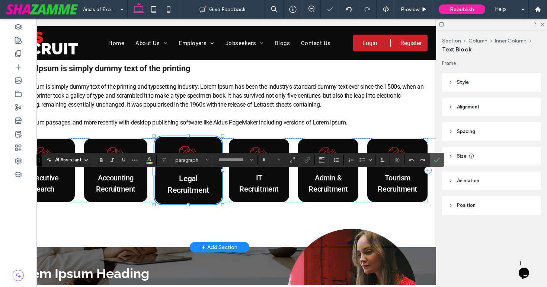
type input "******"
type input "**"
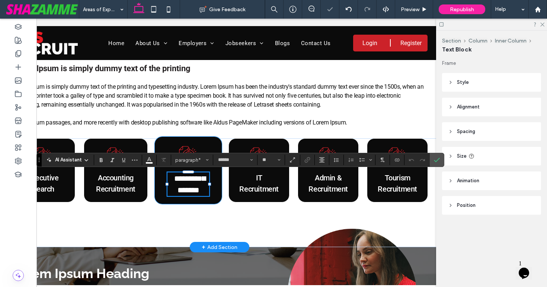
click at [216, 186] on div "**********" at bounding box center [188, 170] width 68 height 68
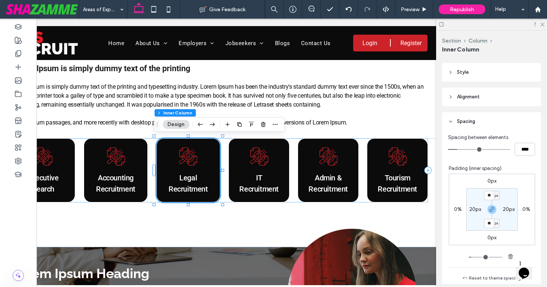
scroll to position [124, 0]
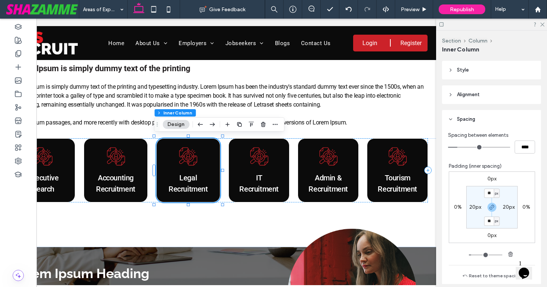
click at [472, 209] on label "20px" at bounding box center [476, 207] width 12 height 6
type input "**"
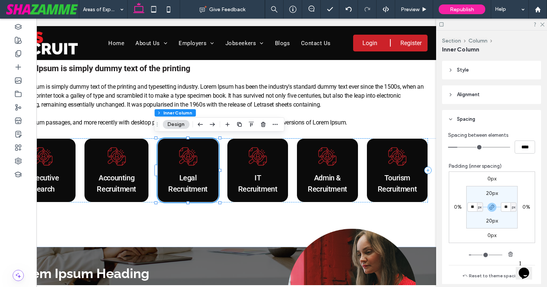
click at [472, 220] on section "20px ** px 20px ** px" at bounding box center [492, 207] width 51 height 42
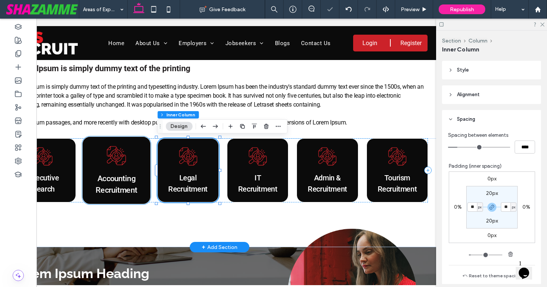
click at [138, 176] on div "Accounting Recruitment" at bounding box center [116, 170] width 69 height 68
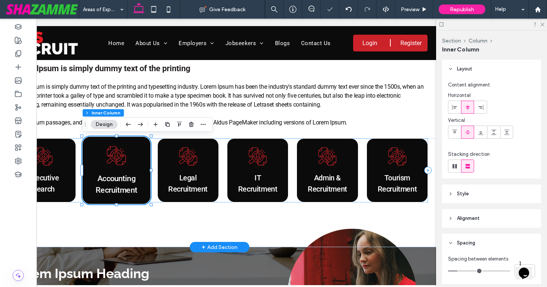
click at [141, 175] on div "Accounting Recruitment" at bounding box center [116, 170] width 69 height 68
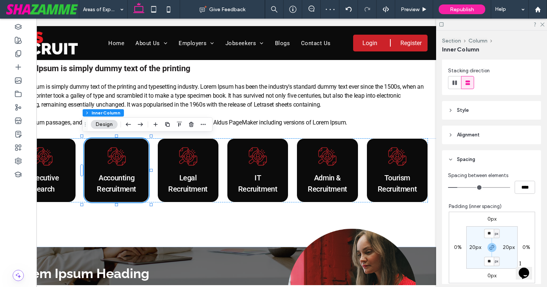
scroll to position [89, 0]
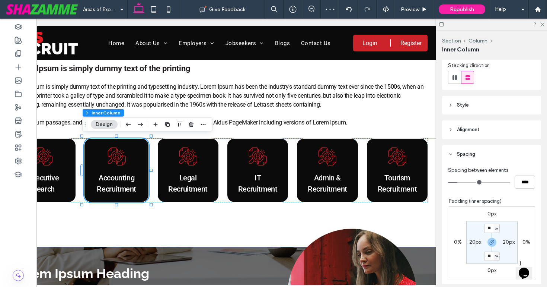
click at [473, 242] on label "20px" at bounding box center [476, 242] width 12 height 6
type input "**"
click at [471, 252] on section "20px ** px 20px ** px" at bounding box center [492, 242] width 51 height 42
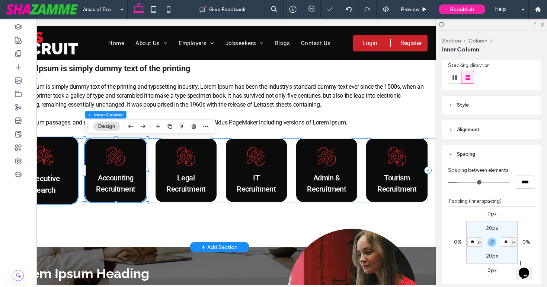
click at [58, 175] on span "Executive Search" at bounding box center [44, 183] width 32 height 21
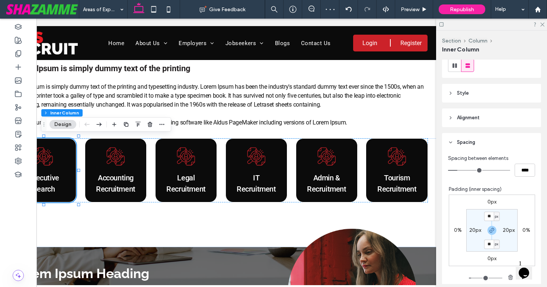
scroll to position [115, 0]
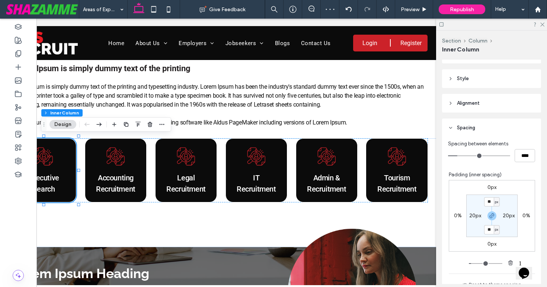
click at [473, 215] on label "20px" at bounding box center [476, 215] width 12 height 6
type input "**"
click at [475, 223] on section "20px ** px 20px ** px" at bounding box center [492, 215] width 51 height 42
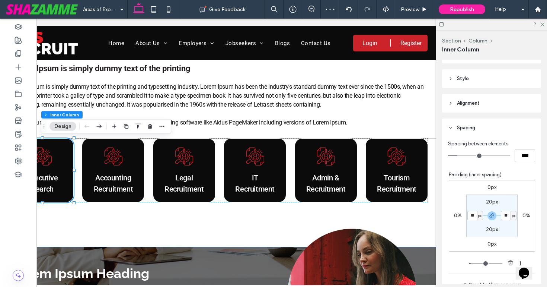
click at [545, 23] on div at bounding box center [491, 25] width 111 height 12
click at [542, 23] on icon at bounding box center [542, 24] width 5 height 5
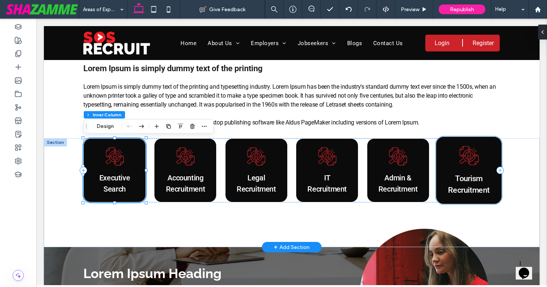
click at [462, 186] on span "Tourism Recruitment" at bounding box center [469, 183] width 42 height 21
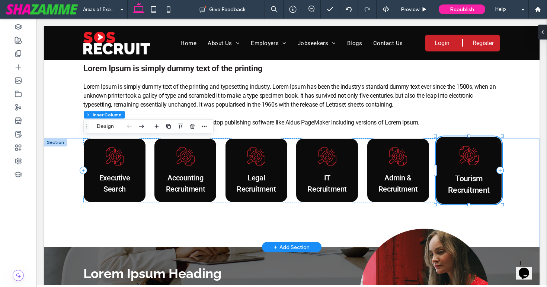
click at [462, 186] on span "Tourism Recruitment" at bounding box center [469, 183] width 42 height 21
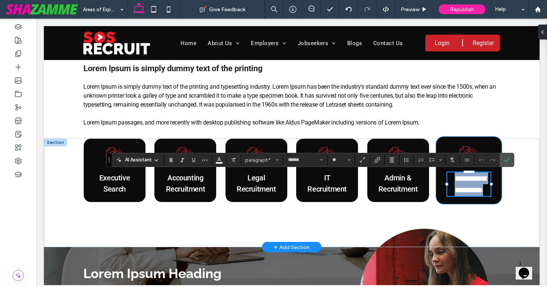
drag, startPoint x: 454, startPoint y: 178, endPoint x: 483, endPoint y: 201, distance: 36.6
click at [483, 201] on div "**********" at bounding box center [469, 170] width 66 height 68
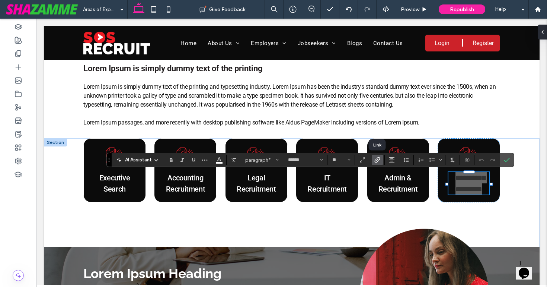
click at [375, 162] on icon "Link" at bounding box center [378, 160] width 6 height 6
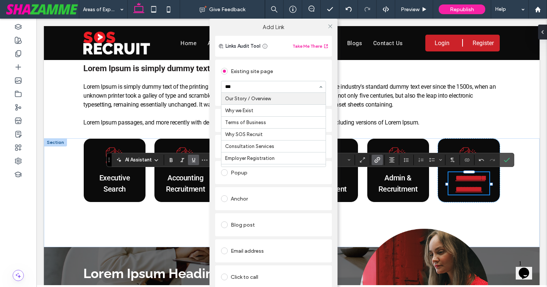
type input "****"
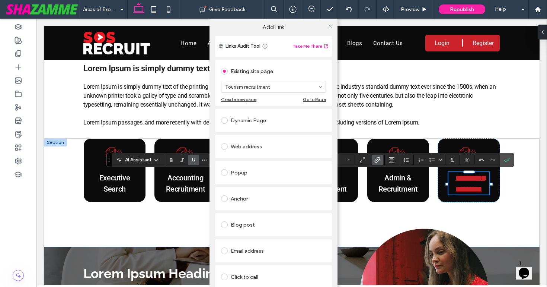
click at [328, 25] on icon at bounding box center [331, 26] width 6 height 6
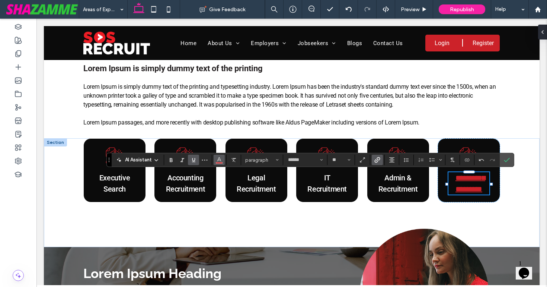
click at [218, 161] on icon "Color" at bounding box center [219, 159] width 6 height 6
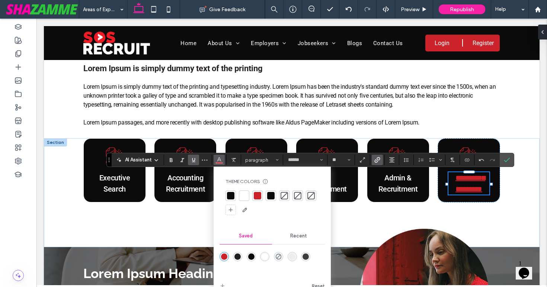
click at [241, 194] on div at bounding box center [244, 195] width 7 height 7
click at [191, 161] on icon "Underline" at bounding box center [194, 160] width 6 height 6
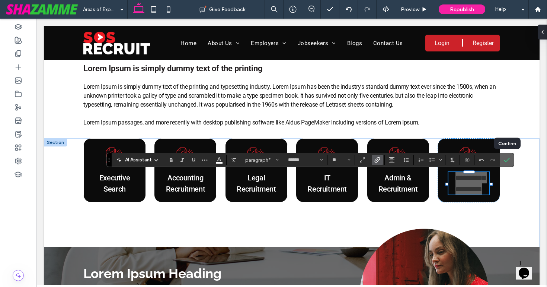
click at [509, 158] on use "Confirm" at bounding box center [507, 160] width 6 height 4
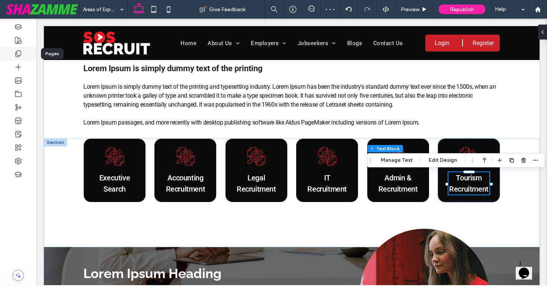
click at [19, 51] on use at bounding box center [18, 54] width 5 height 6
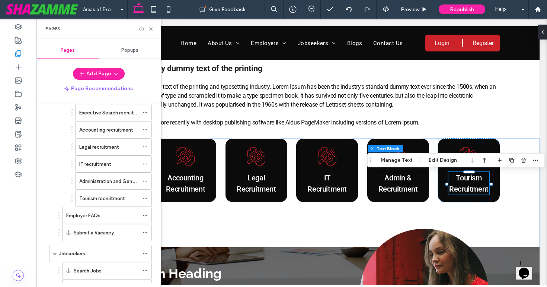
scroll to position [295, 0]
click at [147, 180] on use at bounding box center [145, 180] width 4 height 1
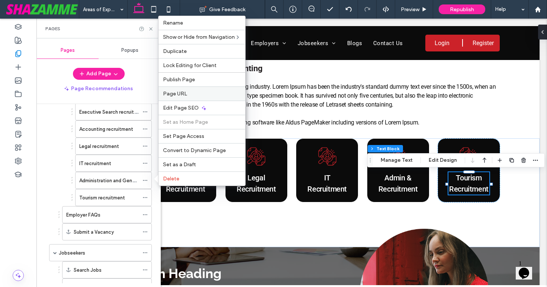
click at [184, 87] on div "Page URL" at bounding box center [202, 93] width 87 height 14
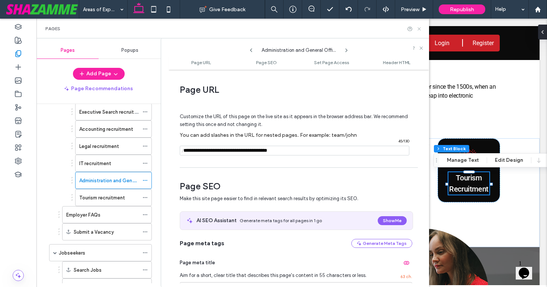
click at [419, 29] on icon at bounding box center [420, 29] width 6 height 6
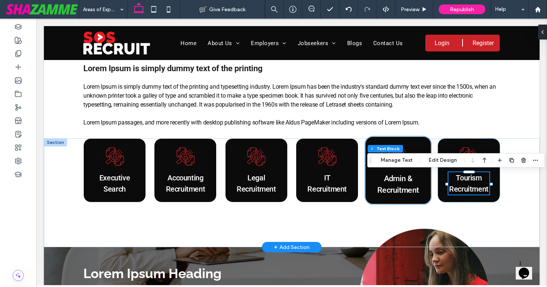
click at [403, 185] on span "Admin & Recruitment" at bounding box center [399, 183] width 42 height 21
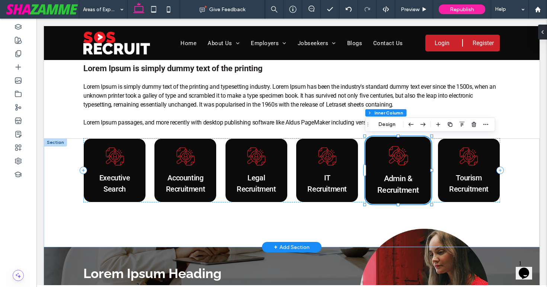
click at [403, 185] on span "Admin & Recruitment" at bounding box center [399, 183] width 42 height 21
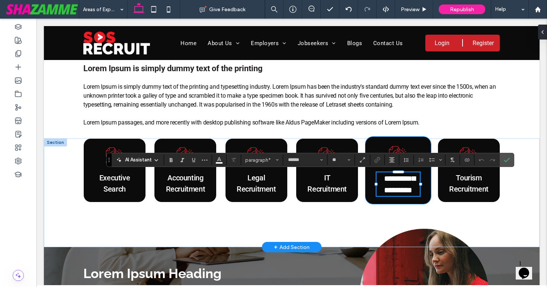
click at [413, 177] on span "**********" at bounding box center [400, 184] width 32 height 20
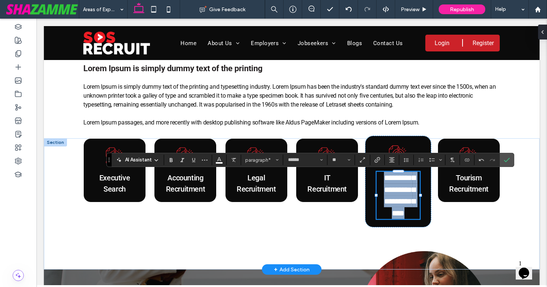
drag, startPoint x: 382, startPoint y: 179, endPoint x: 420, endPoint y: 216, distance: 52.4
click at [420, 216] on p "**********" at bounding box center [399, 195] width 44 height 47
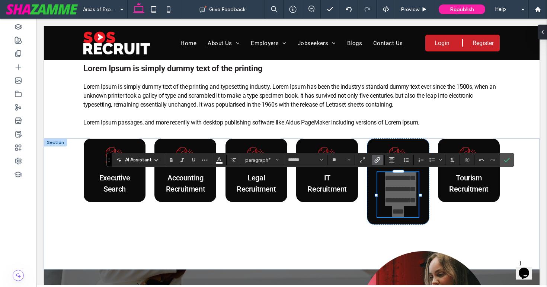
click at [376, 160] on icon "Link" at bounding box center [378, 160] width 6 height 6
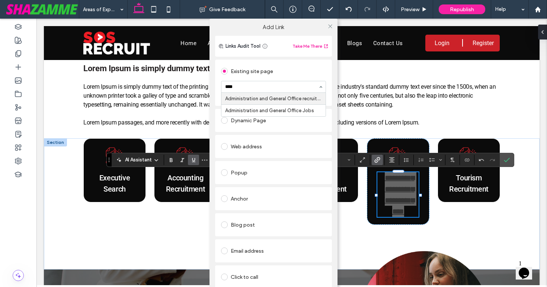
type input "*****"
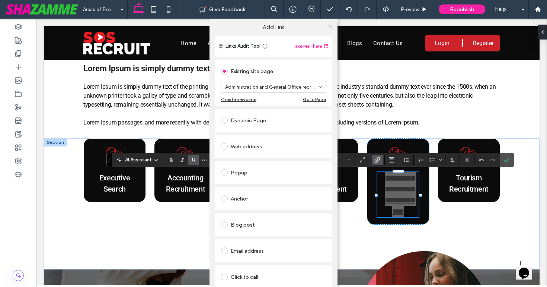
click at [329, 24] on icon at bounding box center [331, 26] width 6 height 6
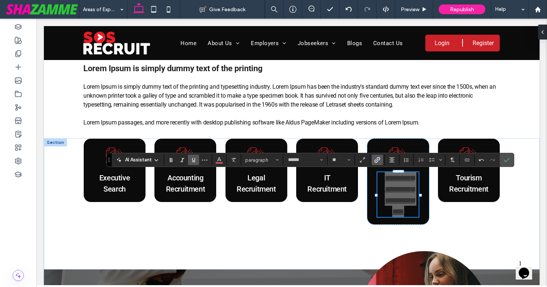
click at [195, 163] on span "Underline" at bounding box center [194, 160] width 6 height 10
click at [221, 161] on use "Color" at bounding box center [219, 159] width 4 height 4
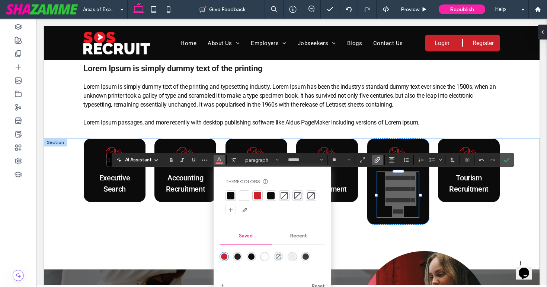
click at [245, 196] on div at bounding box center [244, 195] width 7 height 7
click at [509, 163] on span "Confirm" at bounding box center [507, 159] width 6 height 13
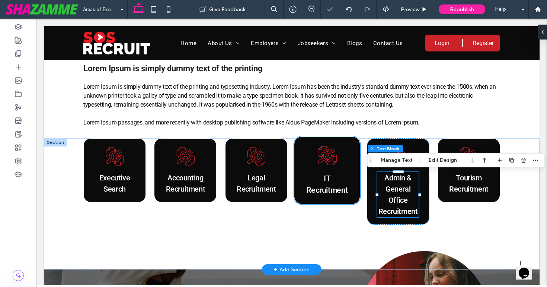
click at [333, 185] on p "IT Recruitment" at bounding box center [327, 184] width 44 height 24
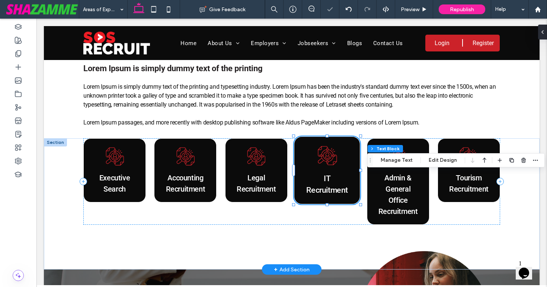
click at [333, 185] on p "IT Recruitment" at bounding box center [327, 184] width 44 height 24
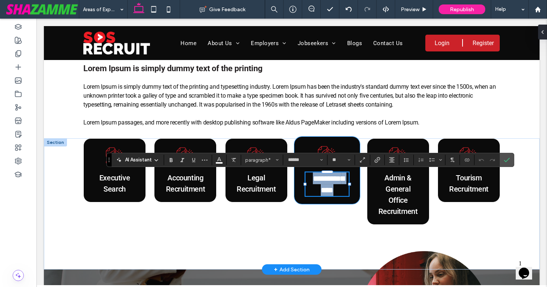
drag, startPoint x: 324, startPoint y: 180, endPoint x: 347, endPoint y: 198, distance: 29.2
click at [347, 198] on div "**********" at bounding box center [327, 170] width 66 height 68
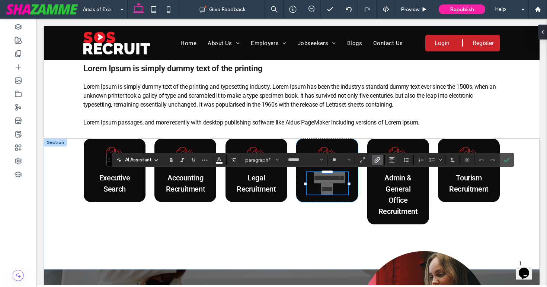
click at [375, 163] on span "Link" at bounding box center [376, 160] width 3 height 10
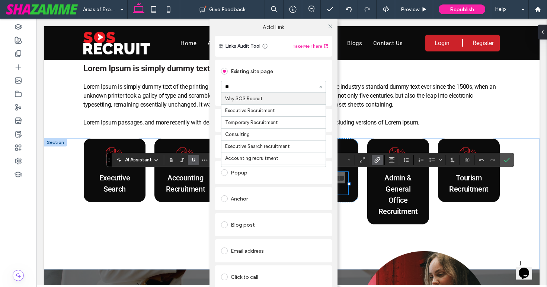
type input "**"
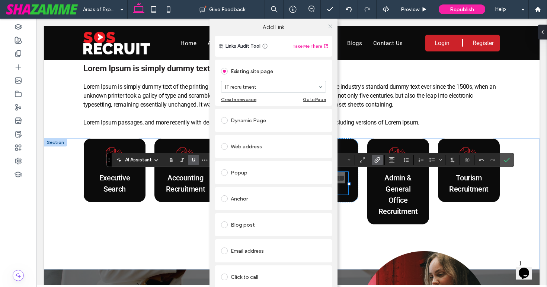
click at [328, 24] on icon at bounding box center [331, 26] width 6 height 6
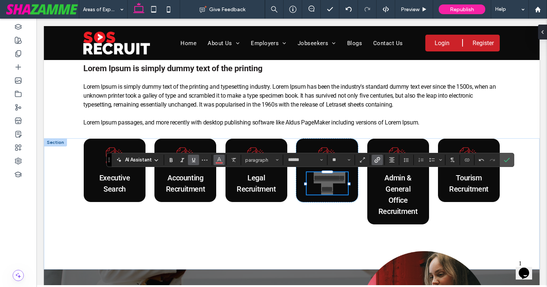
click at [219, 163] on span "Color" at bounding box center [219, 159] width 6 height 10
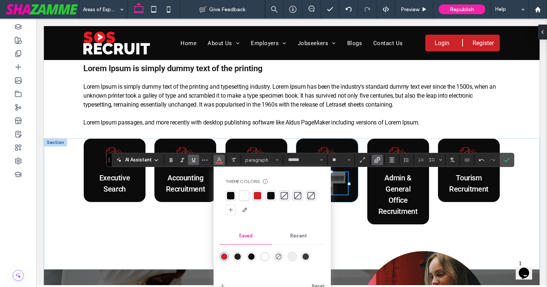
click at [244, 191] on div at bounding box center [244, 195] width 10 height 10
click at [198, 158] on label "Underline" at bounding box center [193, 160] width 11 height 10
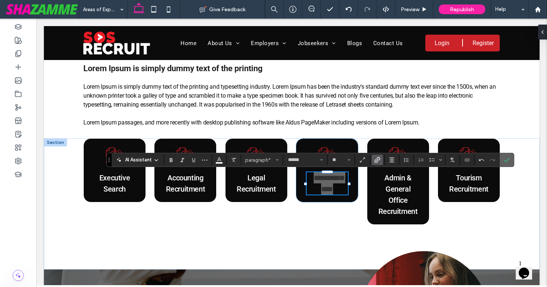
click at [508, 159] on icon "Confirm" at bounding box center [507, 160] width 6 height 6
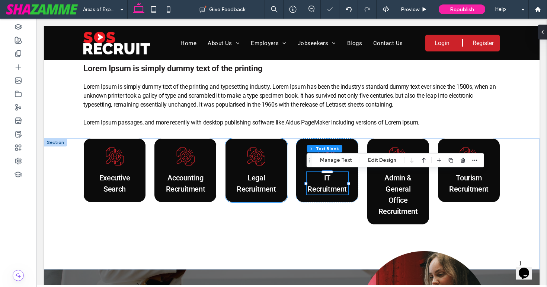
click at [263, 193] on span "Legal Recruitment" at bounding box center [256, 183] width 39 height 20
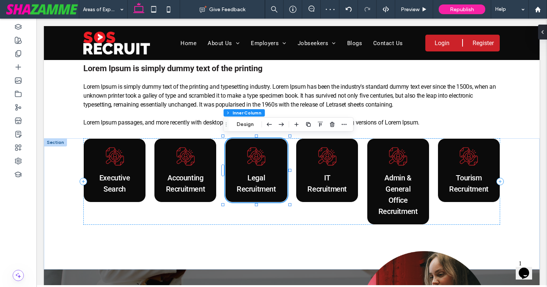
click at [263, 193] on span "Legal Recruitment" at bounding box center [256, 183] width 39 height 20
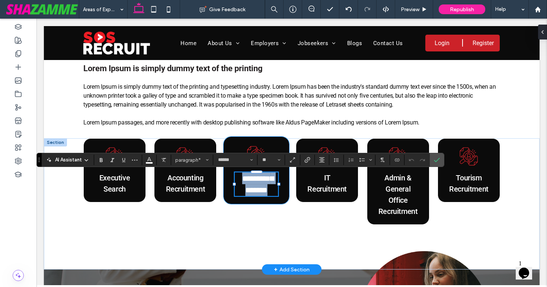
drag, startPoint x: 246, startPoint y: 178, endPoint x: 274, endPoint y: 201, distance: 37.1
click at [274, 201] on div "**********" at bounding box center [256, 170] width 66 height 68
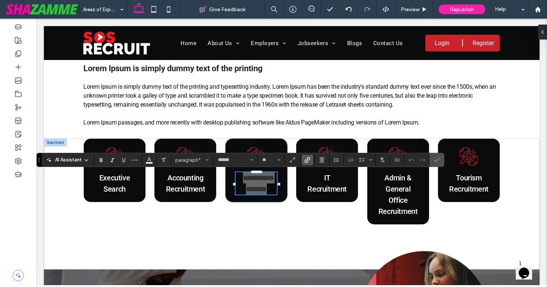
click at [305, 161] on icon "Link" at bounding box center [308, 160] width 6 height 6
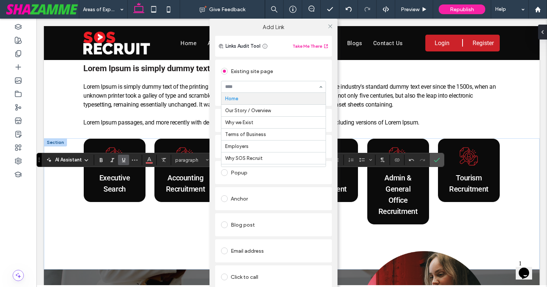
type input "*"
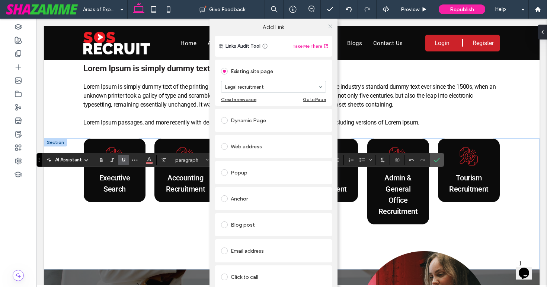
click at [328, 25] on icon at bounding box center [331, 26] width 6 height 6
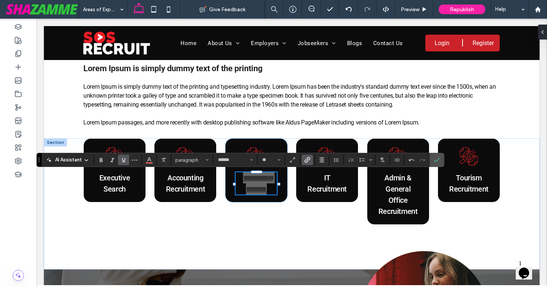
click at [125, 164] on span "Underline" at bounding box center [124, 160] width 6 height 10
click at [150, 163] on span "Color" at bounding box center [149, 159] width 6 height 10
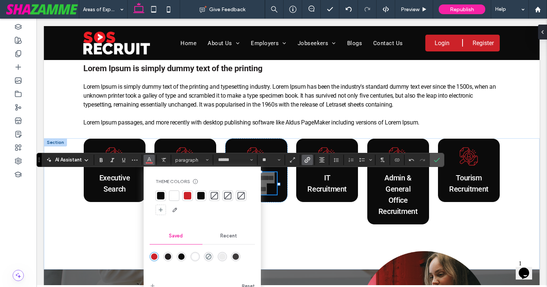
click at [174, 196] on div at bounding box center [174, 195] width 7 height 7
click at [433, 161] on label "Confirm" at bounding box center [437, 159] width 11 height 13
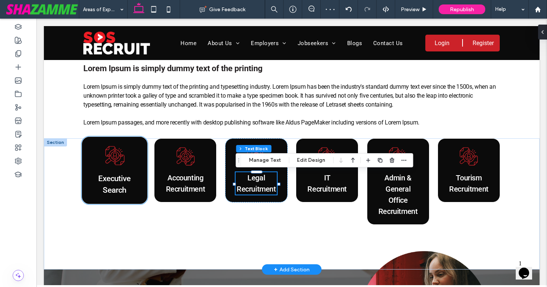
click at [117, 179] on span "Executive Search" at bounding box center [114, 183] width 32 height 21
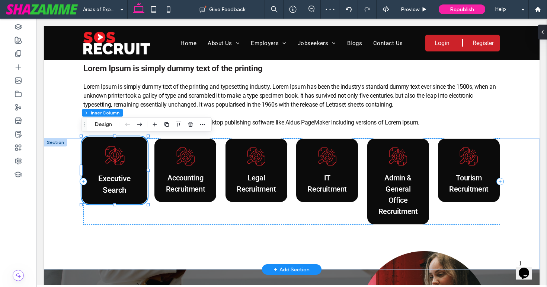
click at [117, 179] on span "Executive Search" at bounding box center [114, 183] width 32 height 21
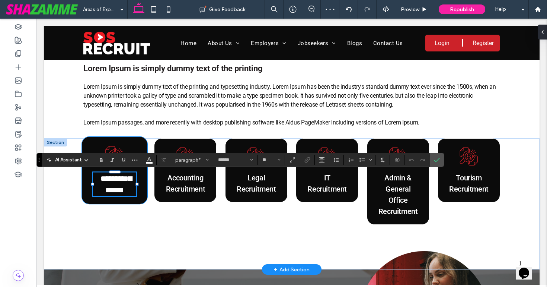
click at [117, 179] on span "**********" at bounding box center [117, 184] width 32 height 20
drag, startPoint x: 100, startPoint y: 179, endPoint x: 129, endPoint y: 194, distance: 32.6
click at [129, 194] on p "**********" at bounding box center [115, 184] width 44 height 24
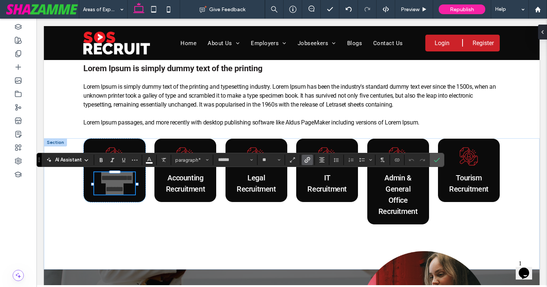
click at [302, 162] on label "Link" at bounding box center [307, 160] width 11 height 10
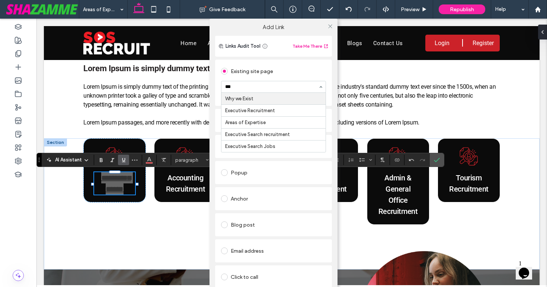
type input "****"
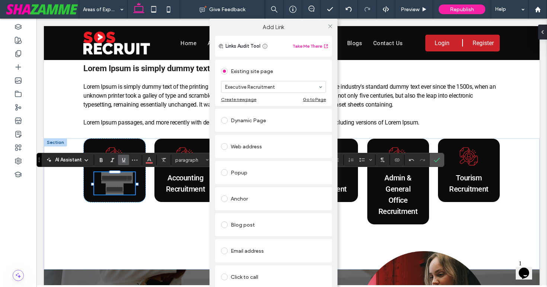
click at [120, 166] on div "Add Link Links Audit Tool Take Me There Existing site page Executive Recruitmen…" at bounding box center [273, 162] width 547 height 287
click at [121, 164] on div "Add Link Links Audit Tool Take Me There Existing site page Executive Recruitmen…" at bounding box center [273, 162] width 547 height 287
click at [123, 162] on div "Add Link Links Audit Tool Take Me There Existing site page Executive Recruitmen…" at bounding box center [273, 162] width 547 height 287
click at [325, 29] on div at bounding box center [330, 25] width 11 height 11
click at [328, 28] on icon at bounding box center [331, 26] width 6 height 6
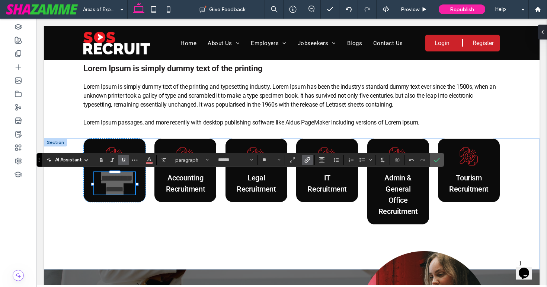
click at [125, 161] on icon "Underline" at bounding box center [124, 160] width 6 height 6
click at [150, 162] on span "Color" at bounding box center [149, 159] width 6 height 10
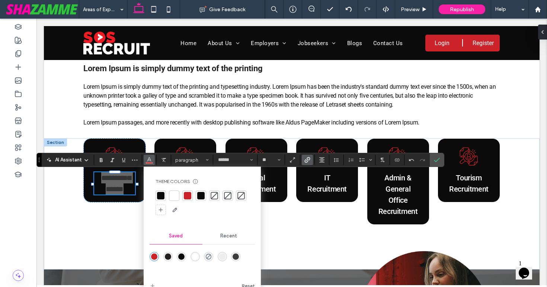
click at [174, 198] on div at bounding box center [174, 195] width 7 height 7
click at [438, 162] on icon "Confirm" at bounding box center [437, 160] width 6 height 6
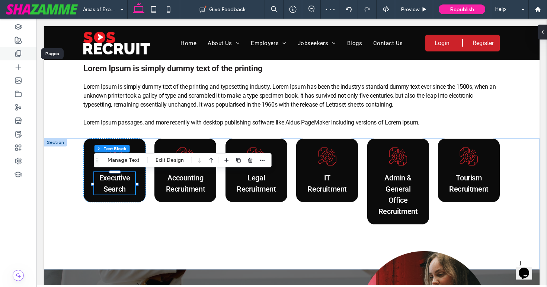
click at [16, 52] on use at bounding box center [18, 54] width 5 height 6
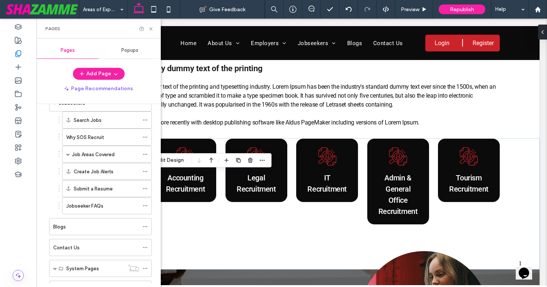
scroll to position [451, 0]
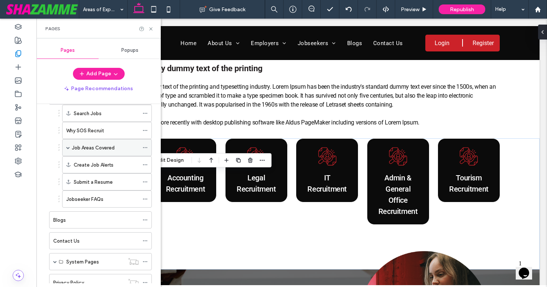
click at [68, 148] on span at bounding box center [68, 148] width 4 height 4
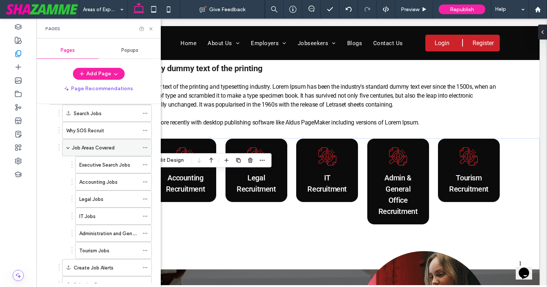
click at [68, 148] on span at bounding box center [68, 148] width 4 height 4
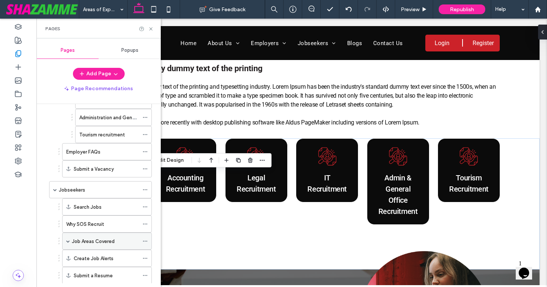
scroll to position [349, 0]
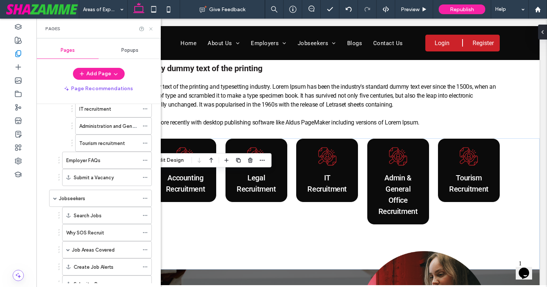
click at [149, 29] on icon at bounding box center [151, 29] width 6 height 6
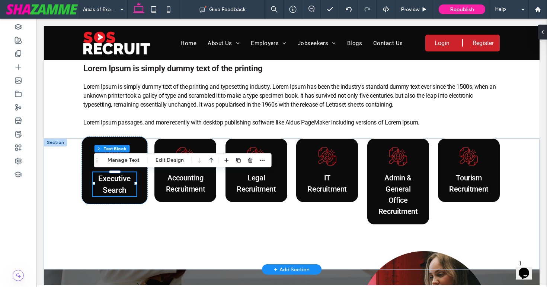
click at [106, 178] on link "Executive Search" at bounding box center [114, 183] width 32 height 21
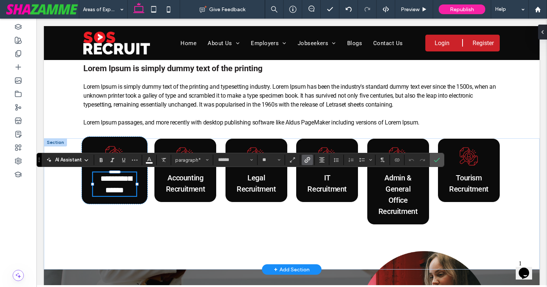
click at [106, 178] on link "**********" at bounding box center [117, 184] width 32 height 20
click at [127, 191] on p "**********" at bounding box center [115, 184] width 44 height 24
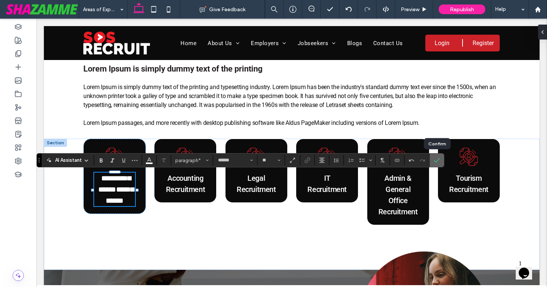
click at [441, 161] on label "Confirm" at bounding box center [437, 159] width 11 height 13
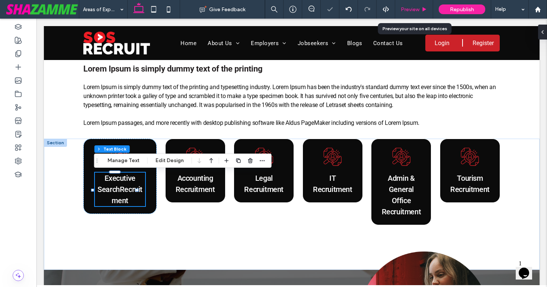
click at [406, 9] on span "Preview" at bounding box center [410, 9] width 19 height 6
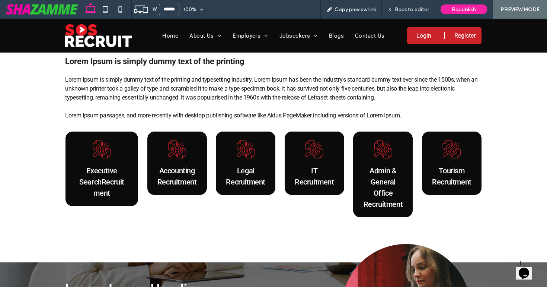
scroll to position [165, 0]
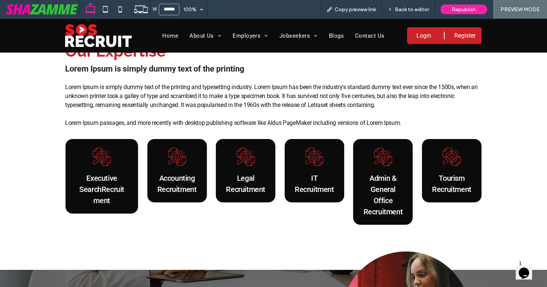
click at [406, 9] on span "Back to editor" at bounding box center [412, 9] width 34 height 6
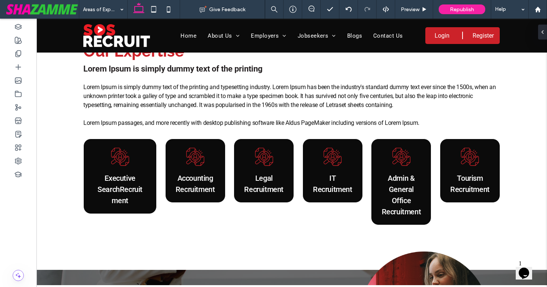
scroll to position [172, 0]
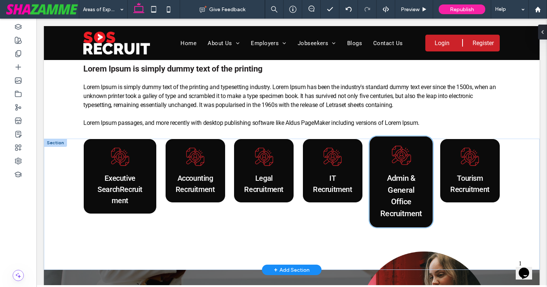
click at [375, 164] on div "Admin & General Office Recruitment" at bounding box center [401, 182] width 64 height 92
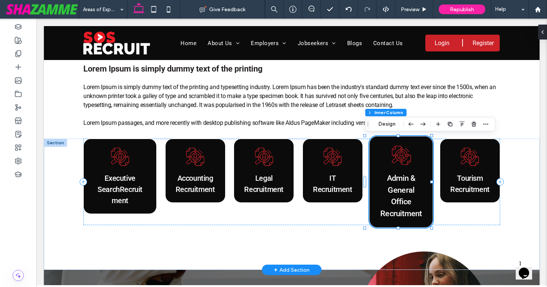
click at [375, 164] on div "Admin & General Office Recruitment" at bounding box center [401, 182] width 64 height 92
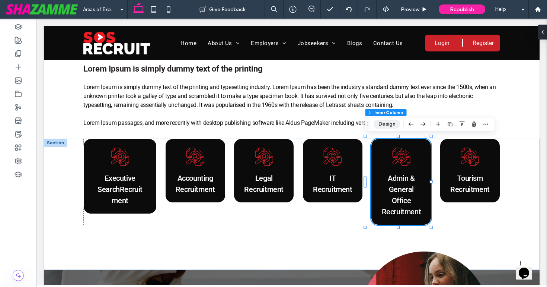
click at [388, 124] on button "Design" at bounding box center [387, 124] width 27 height 9
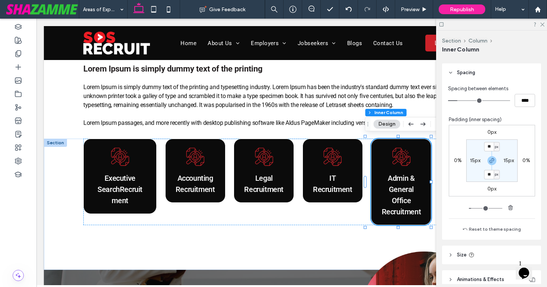
scroll to position [171, 0]
click at [474, 158] on label "15px" at bounding box center [475, 160] width 10 height 6
type input "**"
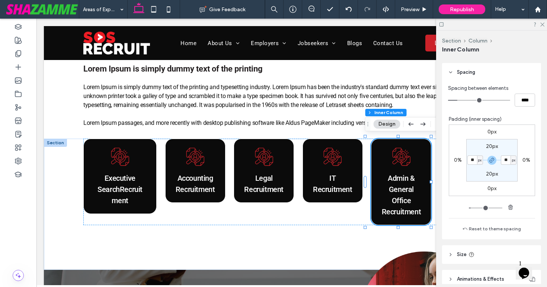
type input "**"
click at [471, 175] on section "20px ** px 20px ** px" at bounding box center [492, 160] width 51 height 42
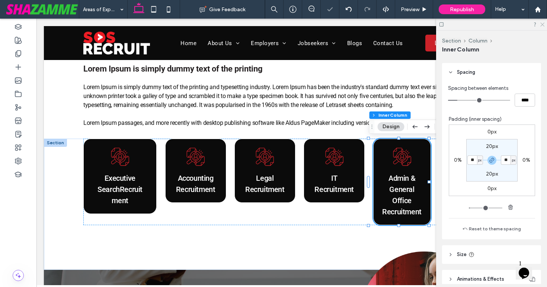
click at [541, 24] on icon at bounding box center [542, 24] width 5 height 5
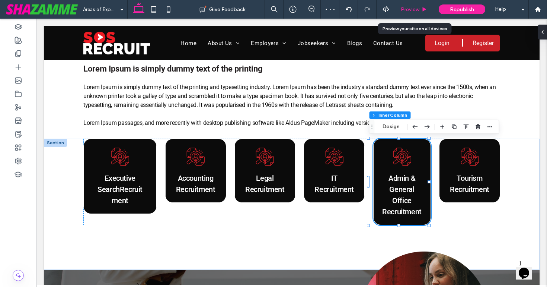
click at [404, 9] on span "Preview" at bounding box center [410, 9] width 19 height 6
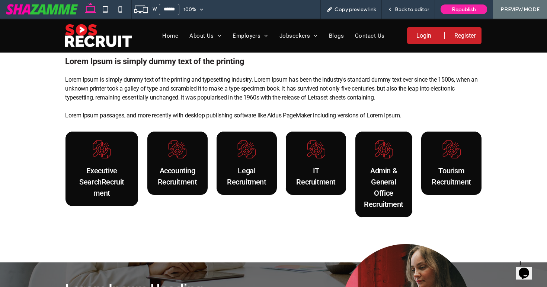
scroll to position [165, 0]
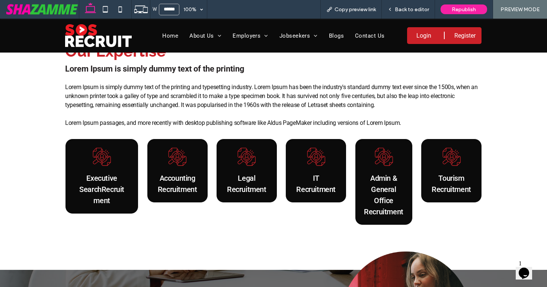
click at [404, 9] on span "Back to editor" at bounding box center [412, 9] width 34 height 6
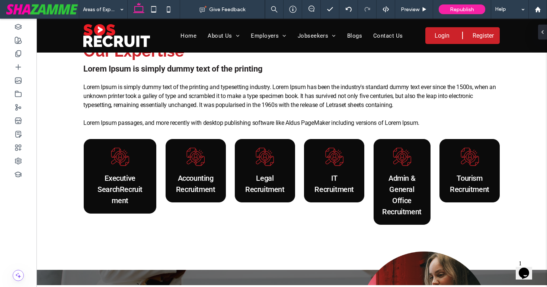
scroll to position [172, 0]
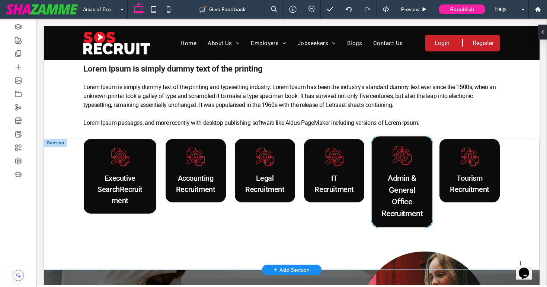
click at [390, 193] on link "Admin & General Office Recruitment" at bounding box center [402, 195] width 42 height 45
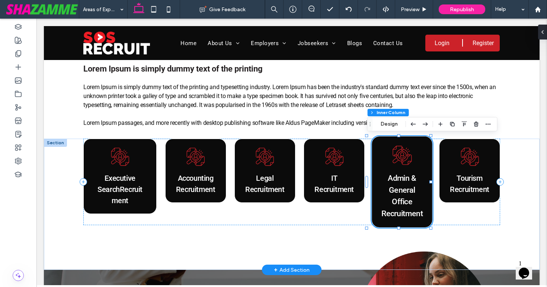
click at [390, 193] on link "Admin & General Office Recruitment" at bounding box center [402, 195] width 42 height 45
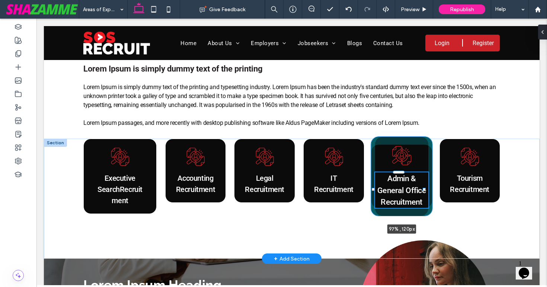
drag, startPoint x: 420, startPoint y: 194, endPoint x: 424, endPoint y: 194, distance: 4.1
click at [424, 194] on div "Executive Search Recruitment Accounting Recruitment Legal Recruitment IT Recrui…" at bounding box center [292, 199] width 447 height 120
type input "***"
type input "*****"
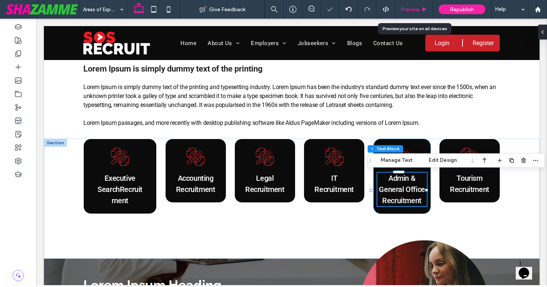
click at [408, 7] on span "Preview" at bounding box center [410, 9] width 19 height 6
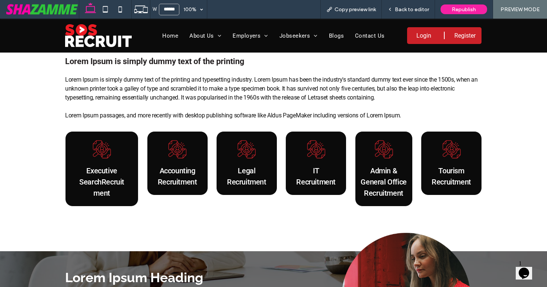
scroll to position [165, 0]
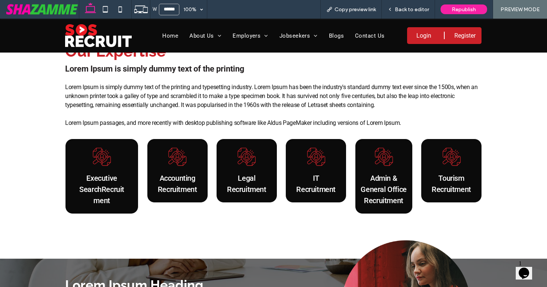
click at [408, 7] on span "Back to editor" at bounding box center [412, 9] width 34 height 6
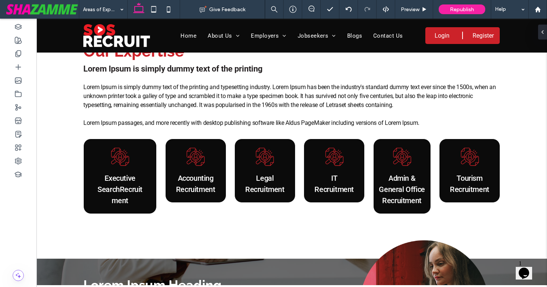
scroll to position [172, 0]
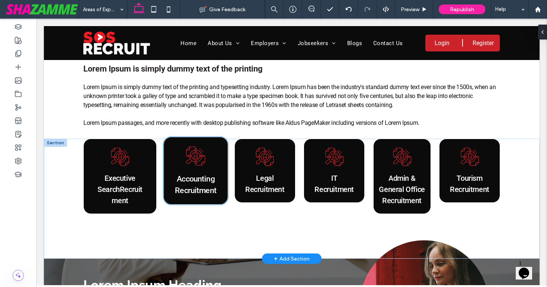
click at [186, 160] on icon at bounding box center [195, 155] width 19 height 19
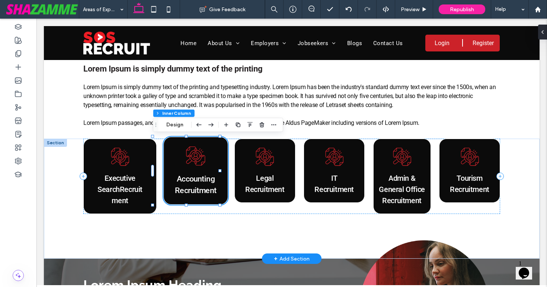
click at [186, 160] on icon at bounding box center [195, 155] width 19 height 19
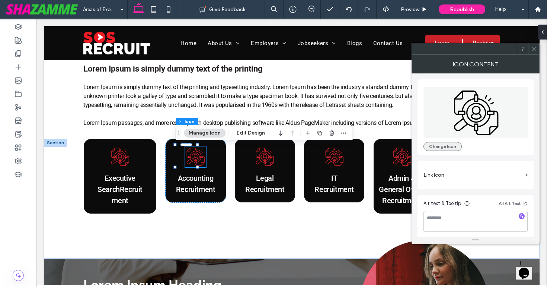
click at [441, 144] on button "Change Icon" at bounding box center [443, 146] width 38 height 9
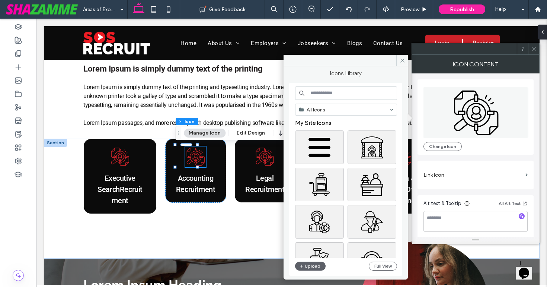
click at [362, 95] on input at bounding box center [346, 92] width 102 height 13
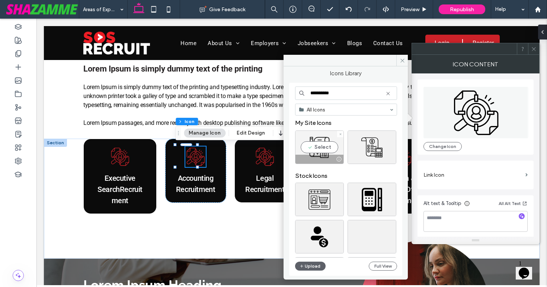
type input "**********"
click at [316, 145] on div "Select" at bounding box center [319, 147] width 49 height 34
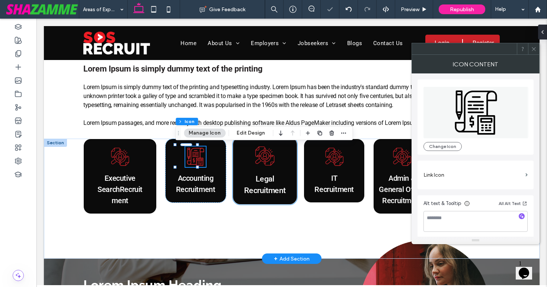
click at [258, 161] on icon at bounding box center [265, 156] width 22 height 22
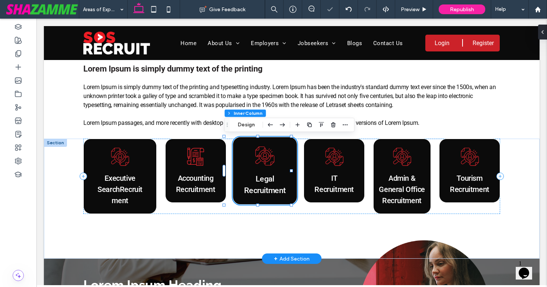
click at [258, 161] on icon at bounding box center [265, 156] width 22 height 22
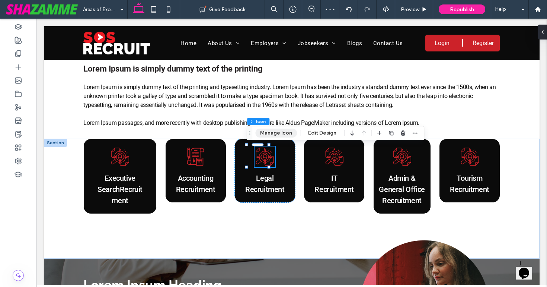
click at [273, 136] on button "Manage Icon" at bounding box center [276, 132] width 42 height 9
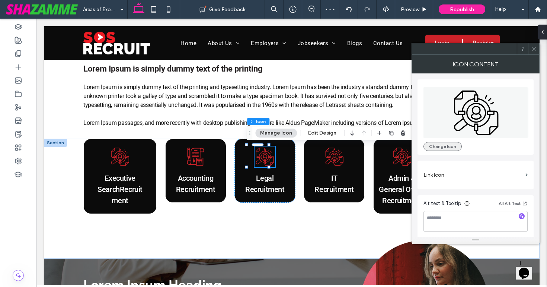
click at [434, 146] on button "Change Icon" at bounding box center [443, 146] width 38 height 9
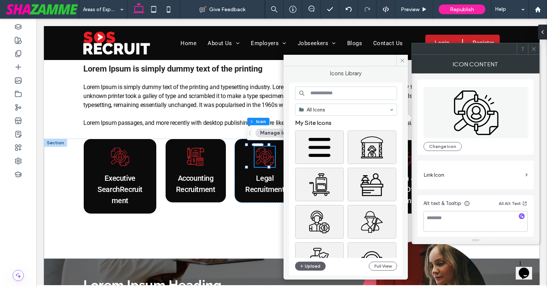
click at [335, 91] on input at bounding box center [346, 92] width 102 height 13
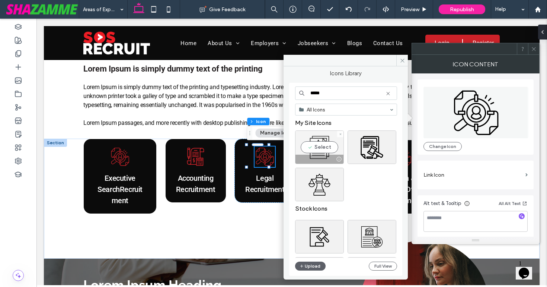
type input "*****"
click at [317, 146] on div "Select" at bounding box center [319, 147] width 49 height 34
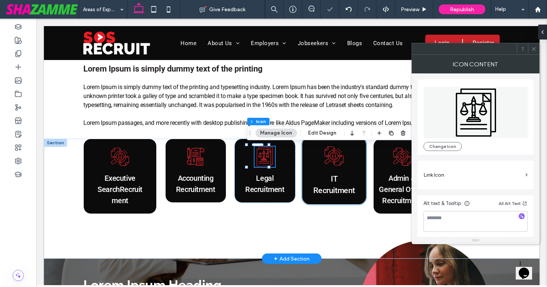
click at [327, 159] on icon at bounding box center [335, 156] width 22 height 22
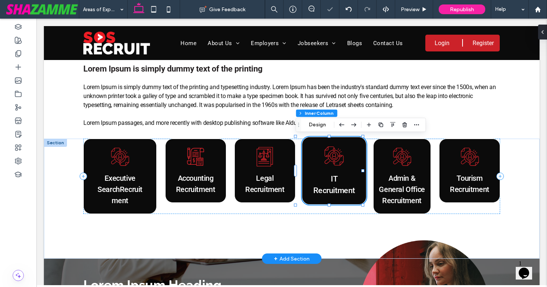
click at [327, 159] on icon at bounding box center [335, 156] width 22 height 22
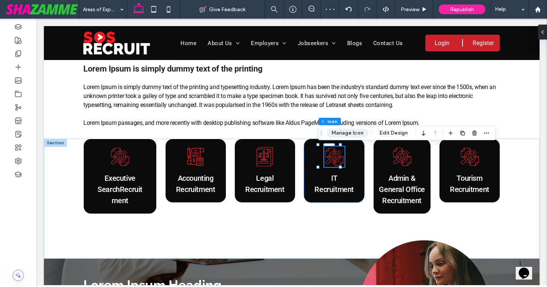
click at [339, 132] on button "Manage Icon" at bounding box center [348, 132] width 42 height 9
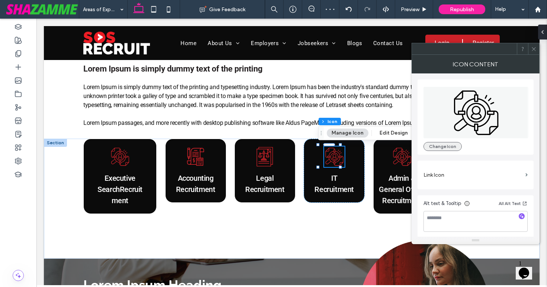
click at [450, 145] on button "Change Icon" at bounding box center [443, 146] width 38 height 9
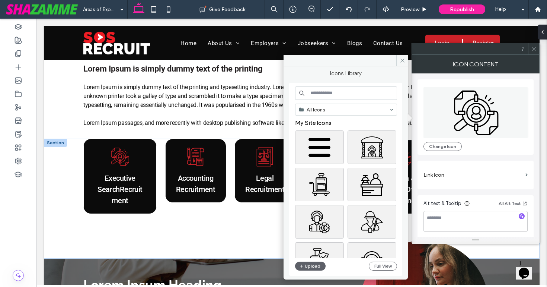
click at [330, 94] on input at bounding box center [346, 92] width 102 height 13
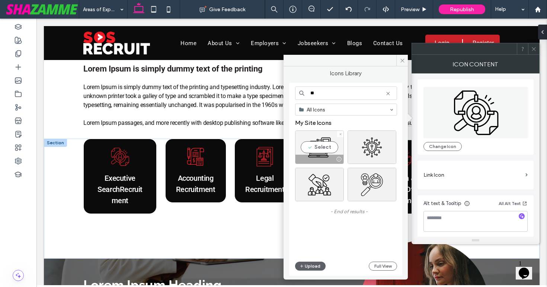
type input "**"
click at [318, 149] on div "Select" at bounding box center [319, 147] width 49 height 34
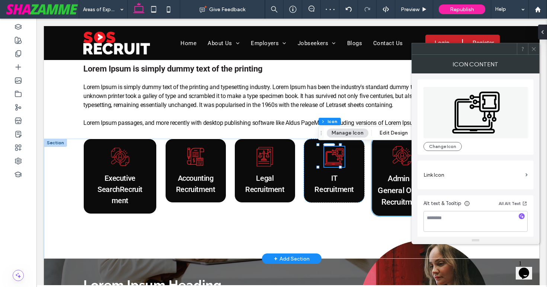
click at [396, 158] on icon at bounding box center [402, 155] width 22 height 22
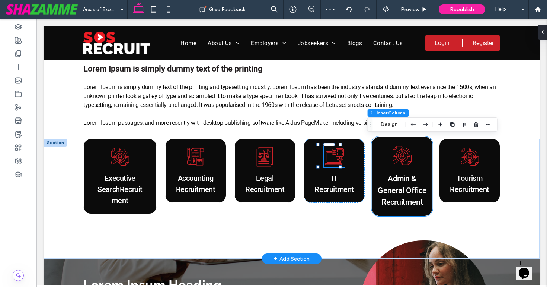
click at [396, 158] on icon at bounding box center [402, 155] width 22 height 22
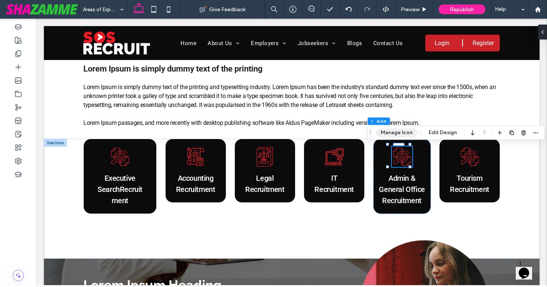
click at [393, 134] on button "Manage Icon" at bounding box center [397, 132] width 42 height 9
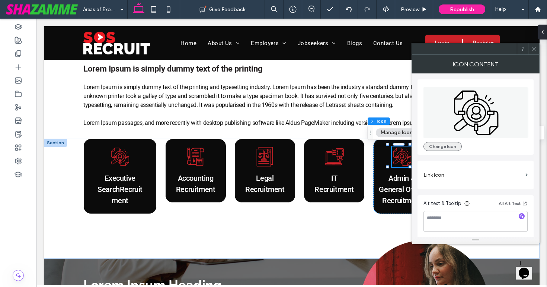
click at [439, 148] on button "Change Icon" at bounding box center [443, 146] width 38 height 9
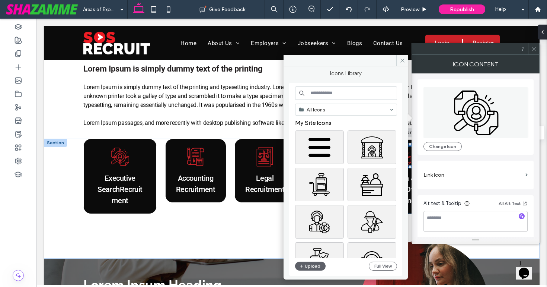
click at [367, 96] on input at bounding box center [346, 92] width 102 height 13
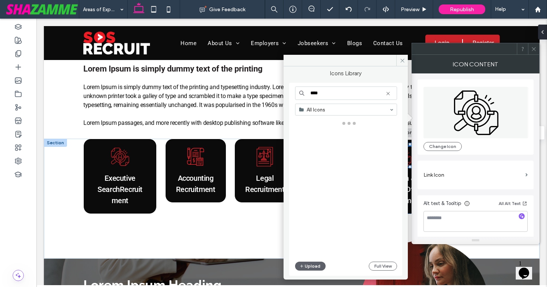
type input "*****"
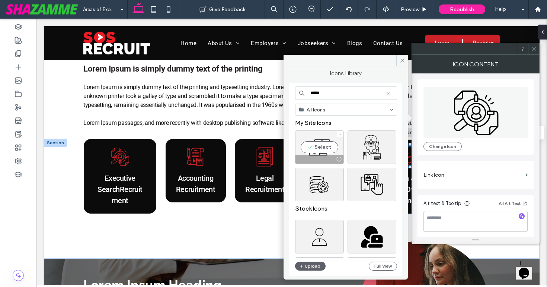
click at [317, 147] on div "Select" at bounding box center [319, 147] width 49 height 34
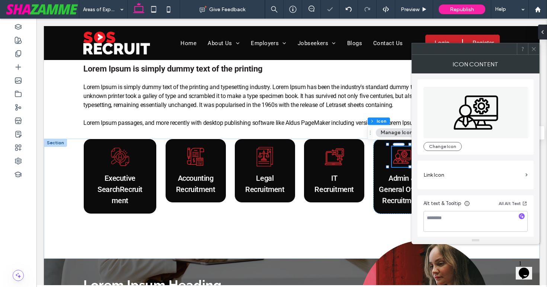
click at [534, 52] on span at bounding box center [534, 48] width 6 height 11
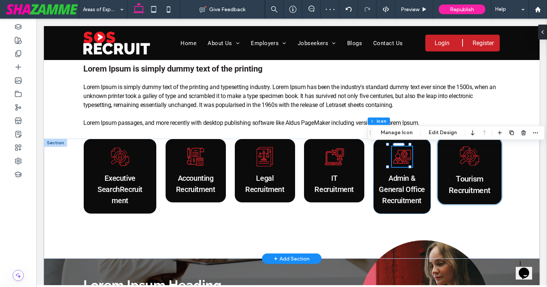
click at [467, 161] on icon at bounding box center [470, 156] width 22 height 22
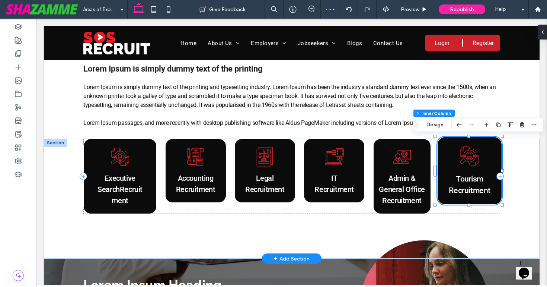
click at [467, 161] on icon at bounding box center [470, 156] width 22 height 22
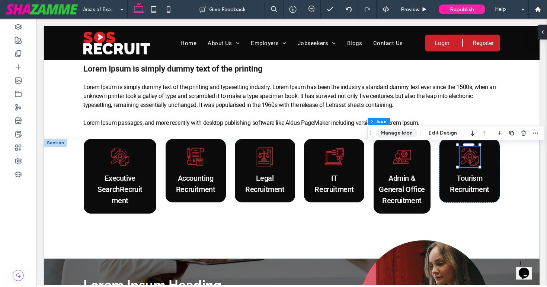
click at [403, 133] on button "Manage Icon" at bounding box center [397, 132] width 42 height 9
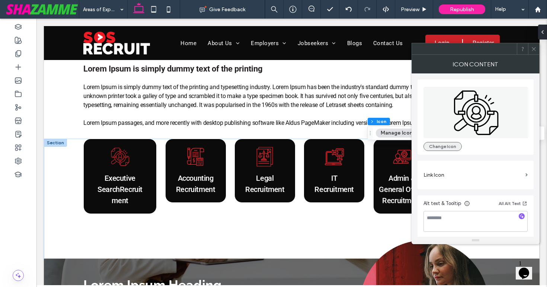
click at [452, 149] on button "Change Icon" at bounding box center [443, 146] width 38 height 9
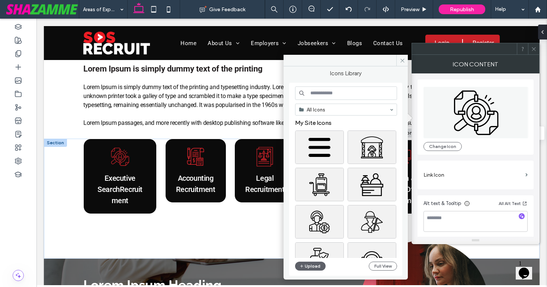
click at [358, 90] on input at bounding box center [346, 92] width 102 height 13
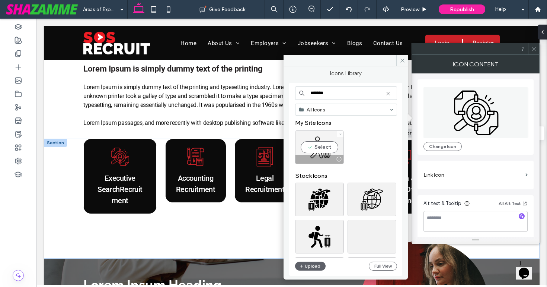
type input "*******"
click at [325, 144] on div "Select" at bounding box center [319, 147] width 49 height 34
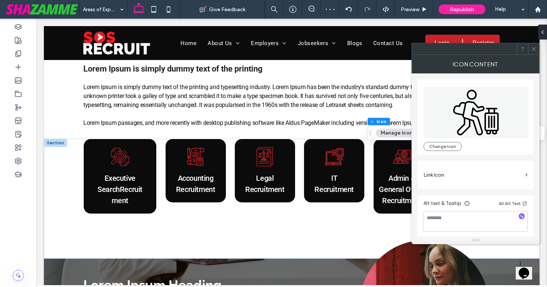
click at [536, 49] on icon at bounding box center [534, 49] width 6 height 6
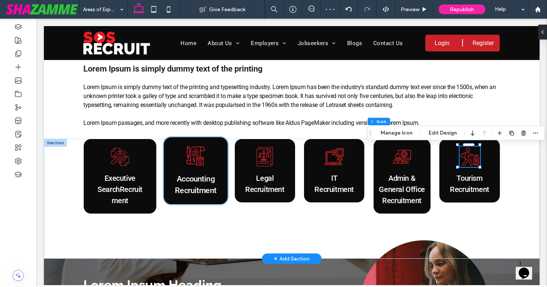
click at [194, 192] on span "Accounting Recruitment" at bounding box center [196, 184] width 42 height 21
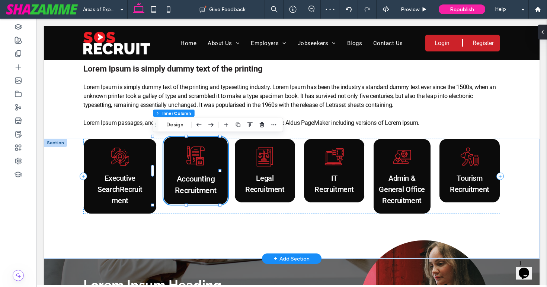
click at [194, 192] on span "Accounting Recruitment" at bounding box center [196, 184] width 42 height 21
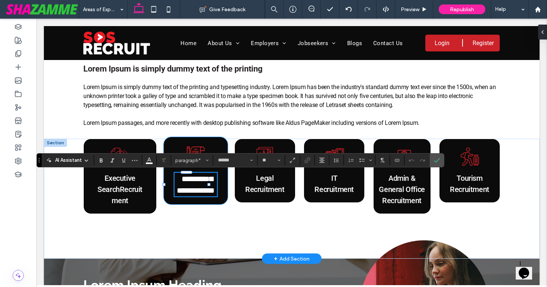
click at [194, 192] on span "**********" at bounding box center [196, 185] width 38 height 20
click at [207, 191] on span "**********" at bounding box center [196, 185] width 38 height 20
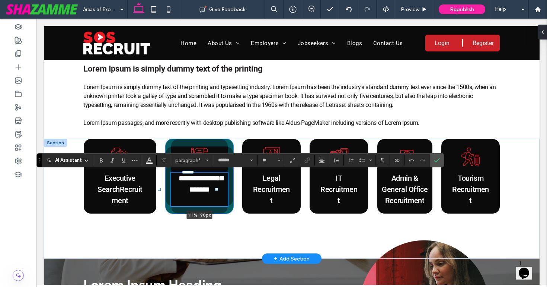
drag, startPoint x: 210, startPoint y: 190, endPoint x: 217, endPoint y: 190, distance: 7.5
click at [217, 190] on div at bounding box center [216, 189] width 3 height 3
type input "***"
type input "*****"
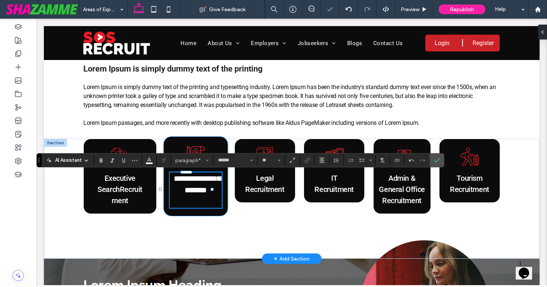
click at [217, 190] on div "**********" at bounding box center [195, 176] width 65 height 80
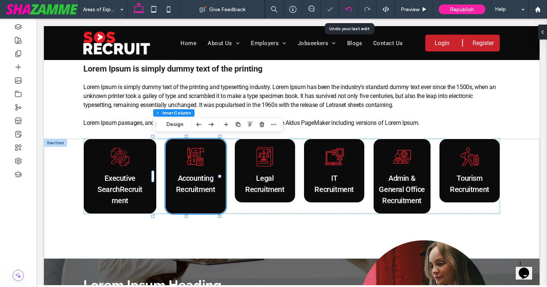
click at [346, 14] on div at bounding box center [349, 9] width 19 height 19
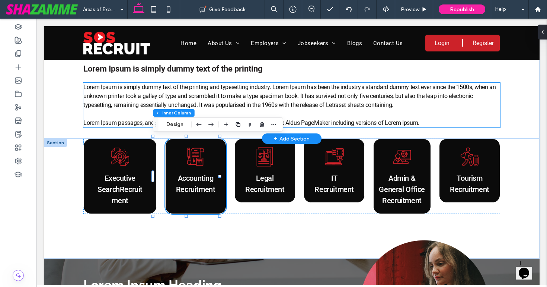
click at [241, 110] on p at bounding box center [291, 113] width 417 height 9
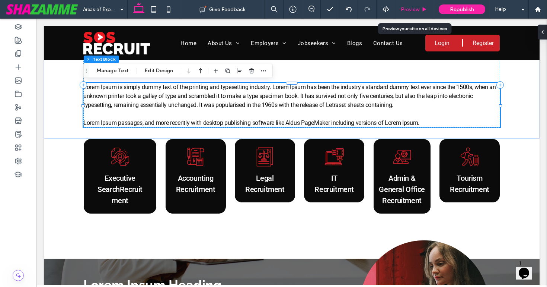
click at [417, 8] on span "Preview" at bounding box center [410, 9] width 19 height 6
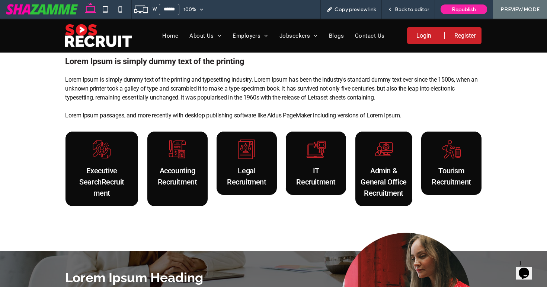
scroll to position [165, 0]
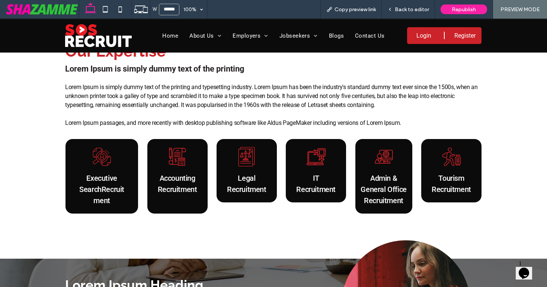
click at [417, 7] on span "Back to editor" at bounding box center [412, 9] width 34 height 6
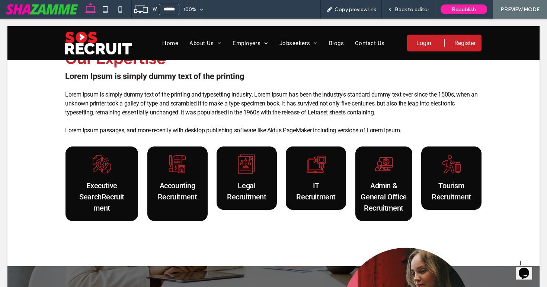
scroll to position [172, 0]
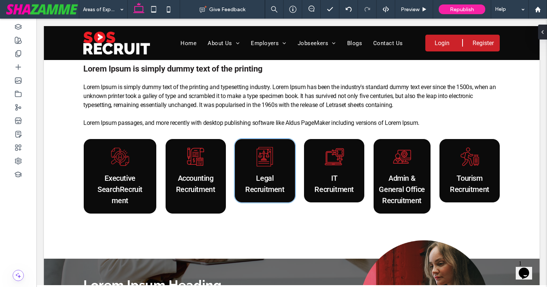
click at [258, 190] on link "Legal Recruitment" at bounding box center [264, 184] width 39 height 20
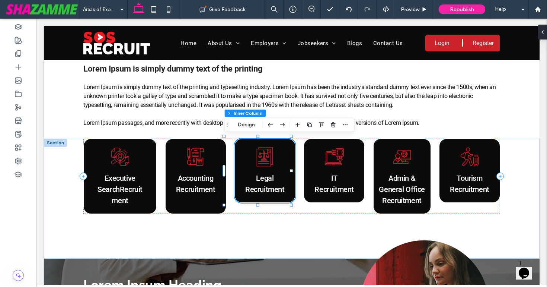
click at [258, 190] on link "Legal Recruitment" at bounding box center [264, 184] width 39 height 20
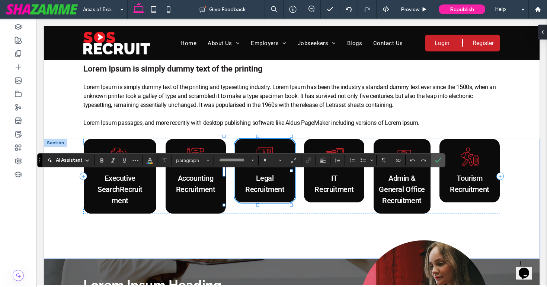
type input "******"
type input "**"
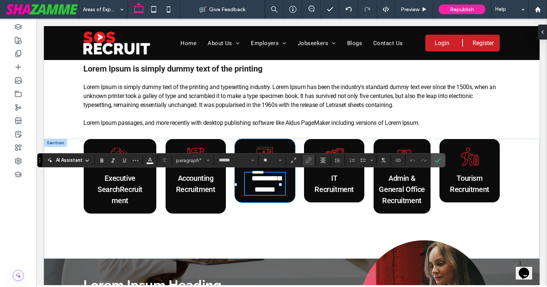
click at [260, 190] on link "**********" at bounding box center [267, 183] width 30 height 19
click at [278, 191] on link "**********" at bounding box center [267, 183] width 30 height 19
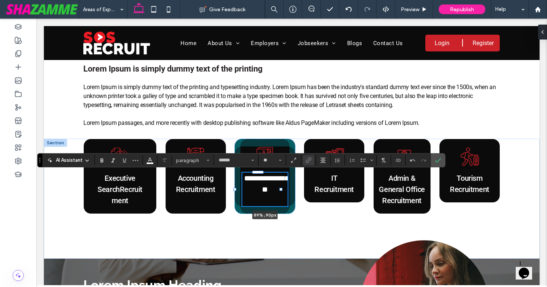
click at [282, 189] on div at bounding box center [281, 189] width 3 height 3
type input "**"
type input "****"
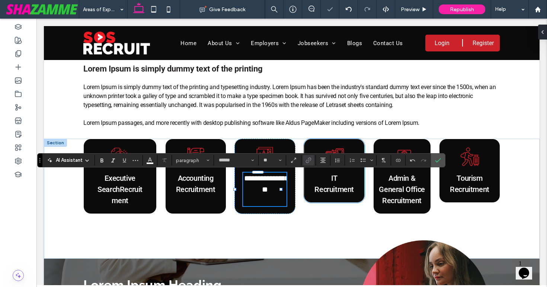
click at [339, 191] on link "IT Recruitment" at bounding box center [334, 184] width 39 height 20
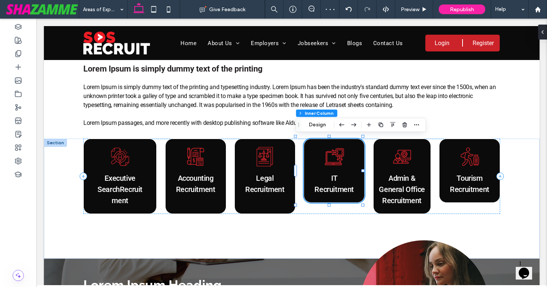
click at [339, 191] on link "IT Recruitment" at bounding box center [334, 184] width 39 height 20
type input "******"
type input "**"
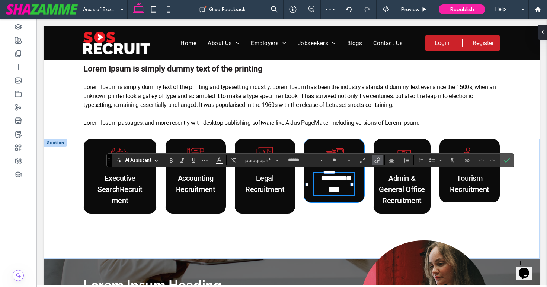
click at [340, 191] on link "**********" at bounding box center [336, 183] width 30 height 19
click at [349, 191] on link "**********" at bounding box center [336, 183] width 30 height 19
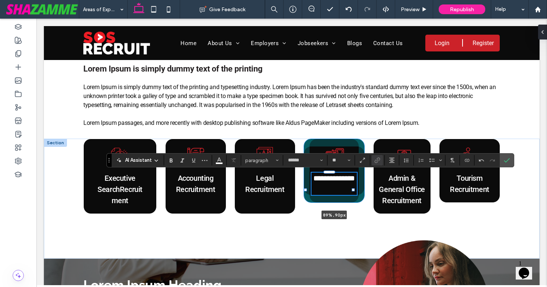
click at [354, 189] on div at bounding box center [353, 189] width 3 height 3
type input "**"
type input "****"
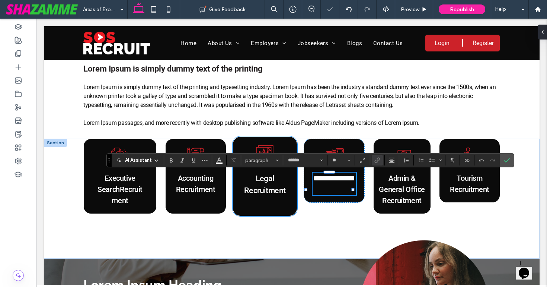
click at [265, 209] on div "Legal Recruitment ﻿" at bounding box center [265, 176] width 65 height 80
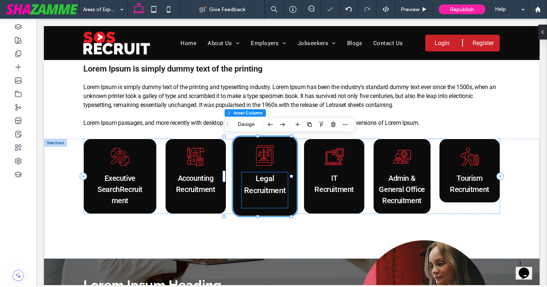
click at [265, 190] on link "Legal Recruitment" at bounding box center [265, 184] width 42 height 21
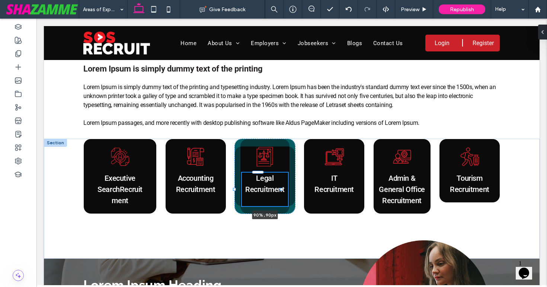
click at [282, 189] on div at bounding box center [281, 189] width 3 height 3
type input "**"
type input "****"
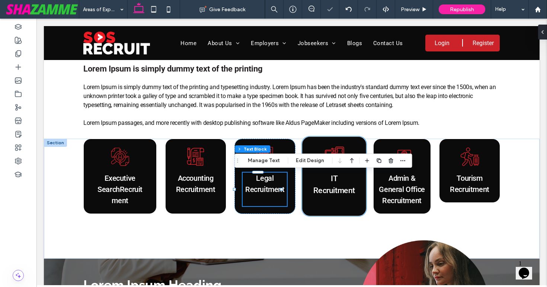
click at [316, 187] on link "IT Recruitment" at bounding box center [335, 184] width 42 height 21
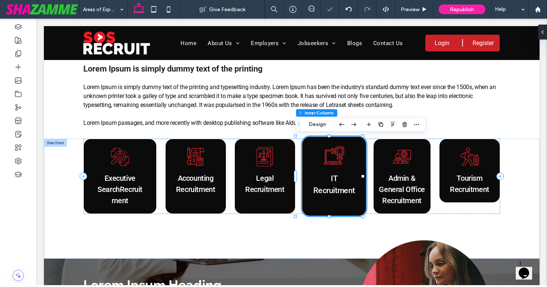
click at [316, 187] on link "IT Recruitment" at bounding box center [335, 184] width 42 height 21
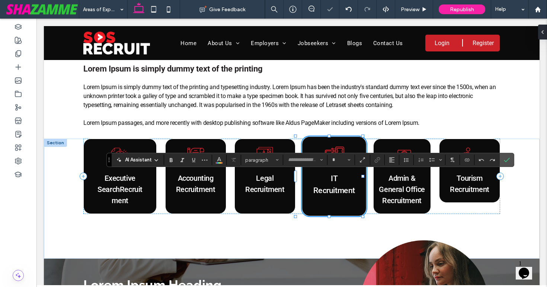
type input "******"
type input "**"
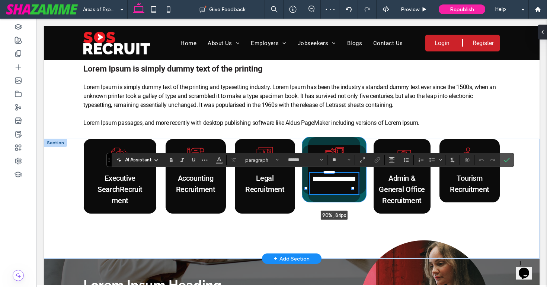
click at [354, 188] on div at bounding box center [353, 188] width 3 height 3
type input "**"
type input "****"
click at [353, 188] on div at bounding box center [351, 188] width 3 height 3
type input "**"
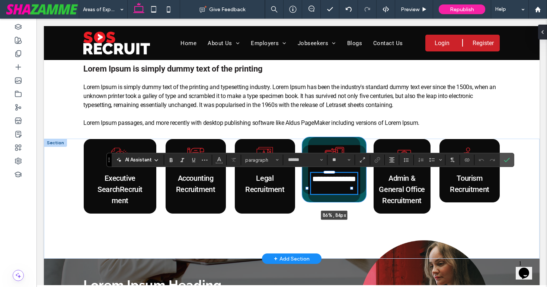
type input "****"
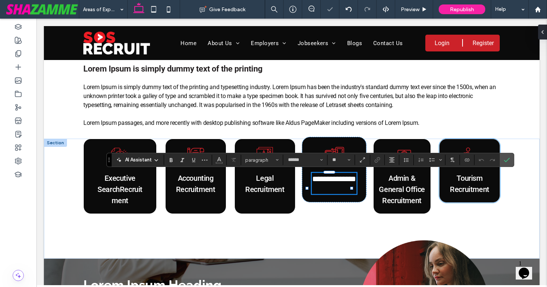
click at [476, 185] on p "Tourism Recruitment" at bounding box center [470, 183] width 40 height 22
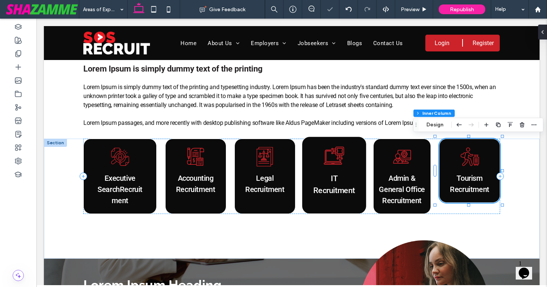
click at [476, 185] on p "Tourism Recruitment" at bounding box center [470, 183] width 40 height 22
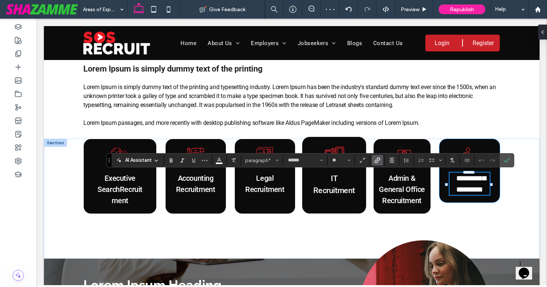
click at [486, 190] on link "**********" at bounding box center [472, 183] width 30 height 19
click at [509, 157] on span "Confirm" at bounding box center [507, 160] width 6 height 13
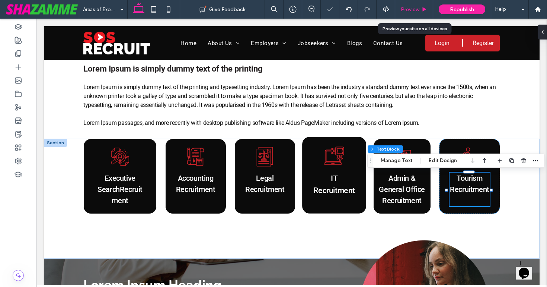
click at [410, 6] on span "Preview" at bounding box center [410, 9] width 19 height 6
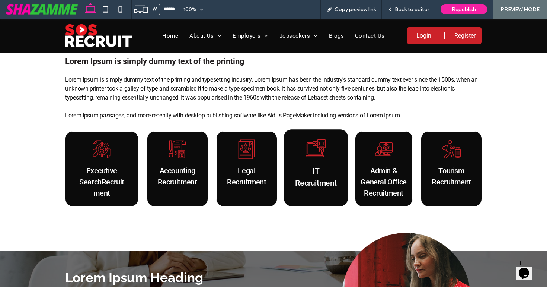
scroll to position [165, 0]
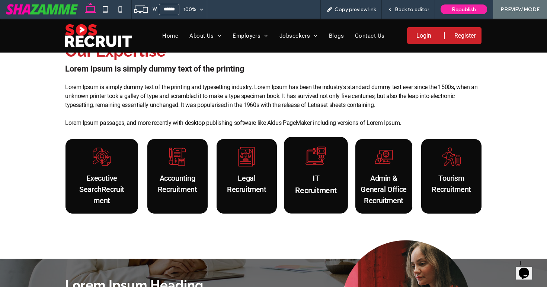
click at [410, 6] on span "Back to editor" at bounding box center [412, 9] width 34 height 6
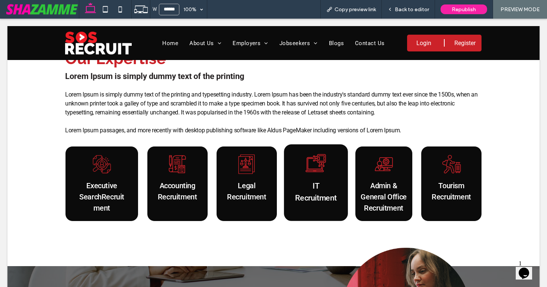
scroll to position [172, 0]
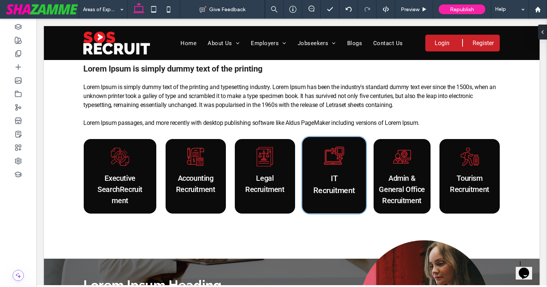
click at [315, 192] on link "IT Recruitment" at bounding box center [335, 184] width 42 height 21
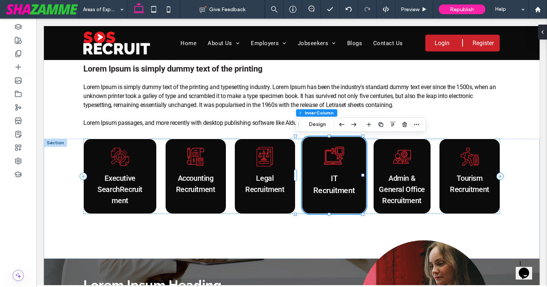
click at [315, 192] on link "IT Recruitment" at bounding box center [335, 184] width 42 height 21
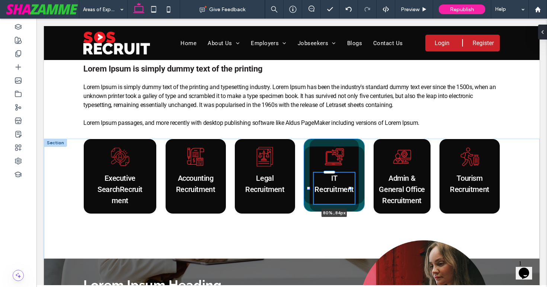
click at [350, 188] on div at bounding box center [350, 188] width 3 height 3
type input "**"
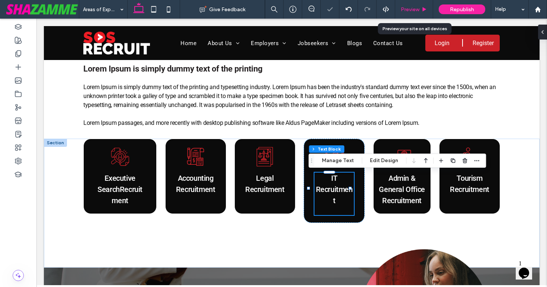
click at [408, 11] on span "Preview" at bounding box center [410, 9] width 19 height 6
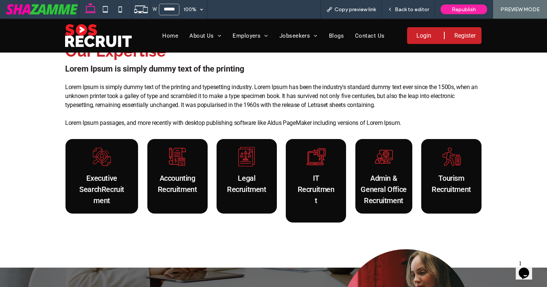
click at [408, 11] on span "Back to editor" at bounding box center [412, 9] width 34 height 6
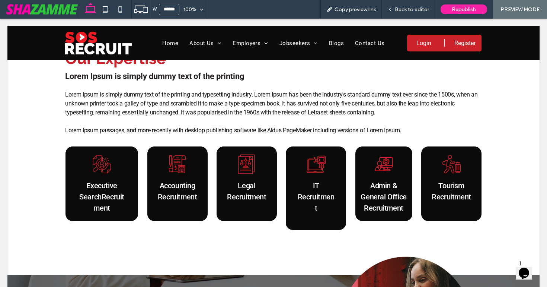
scroll to position [172, 0]
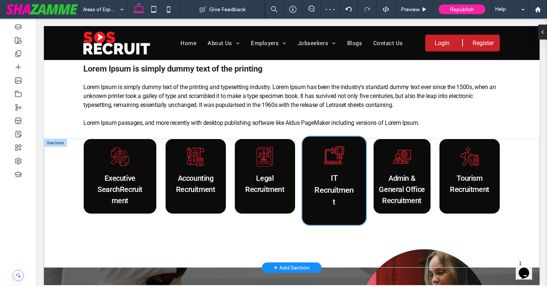
click at [331, 178] on link "IT Recruitment" at bounding box center [334, 189] width 39 height 33
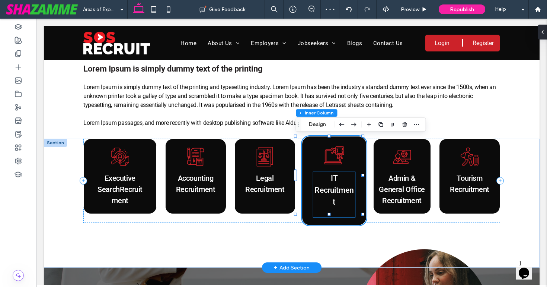
click at [337, 181] on p "IT Recruitment" at bounding box center [335, 189] width 42 height 35
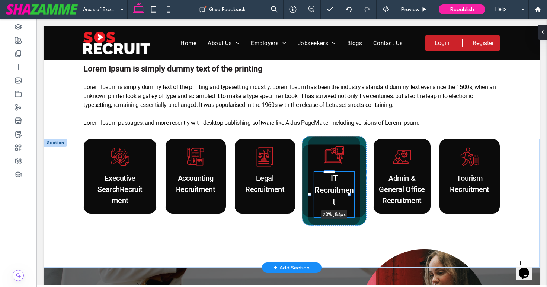
click at [311, 172] on div at bounding box center [310, 172] width 0 height 0
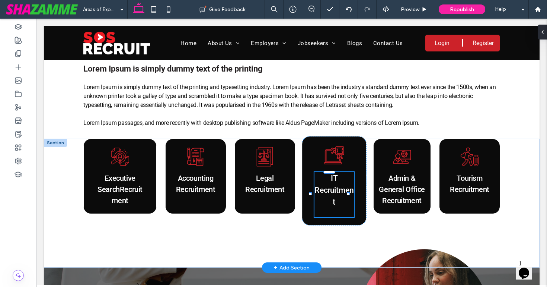
type input "**"
type input "****"
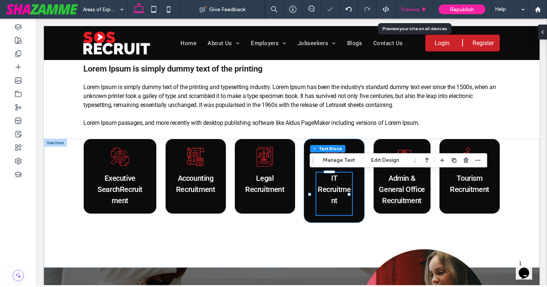
click at [414, 9] on span "Preview" at bounding box center [410, 9] width 19 height 6
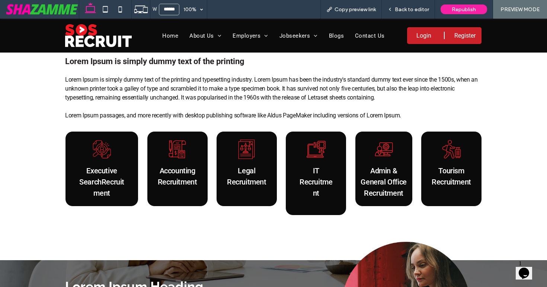
scroll to position [165, 0]
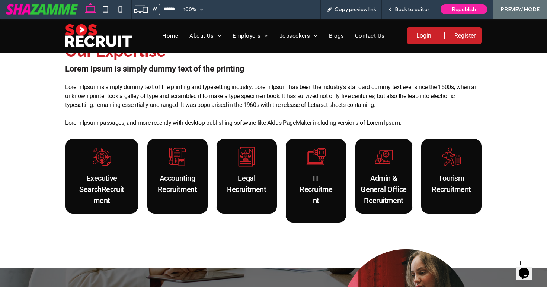
click at [414, 9] on span "Back to editor" at bounding box center [412, 9] width 34 height 6
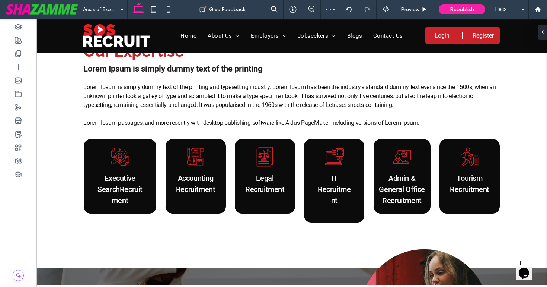
scroll to position [172, 0]
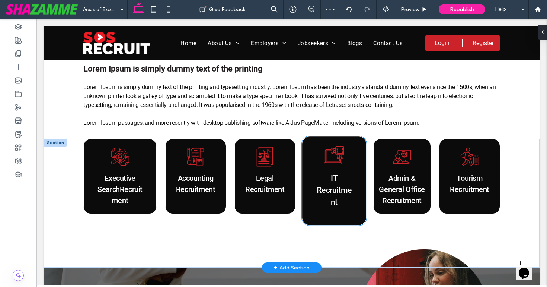
click at [328, 188] on link "IT Recruitment" at bounding box center [334, 189] width 35 height 33
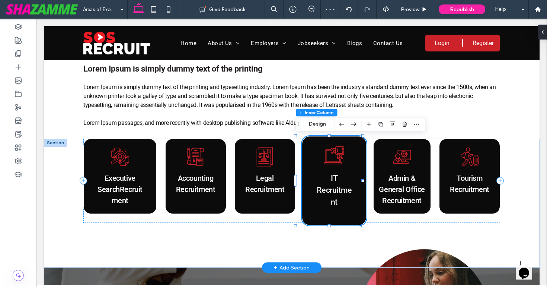
click at [328, 188] on link "IT Recruitment" at bounding box center [334, 189] width 35 height 33
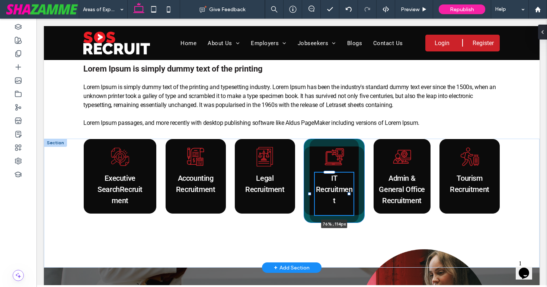
click at [350, 194] on div at bounding box center [349, 193] width 3 height 3
type input "**"
type input "****"
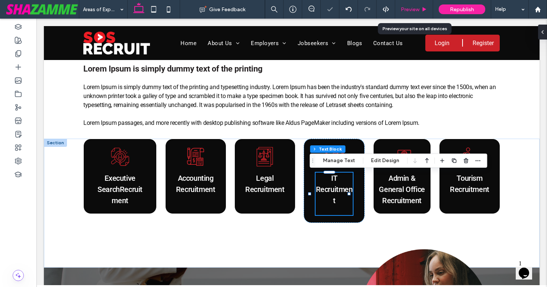
click at [406, 10] on span "Preview" at bounding box center [410, 9] width 19 height 6
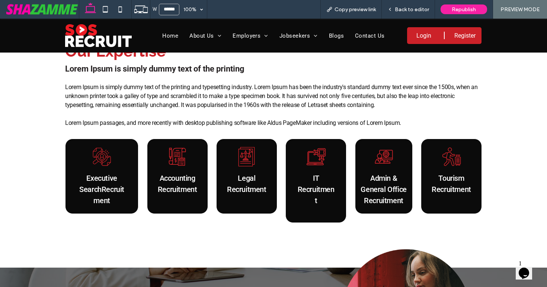
click at [406, 10] on span "Back to editor" at bounding box center [412, 9] width 34 height 6
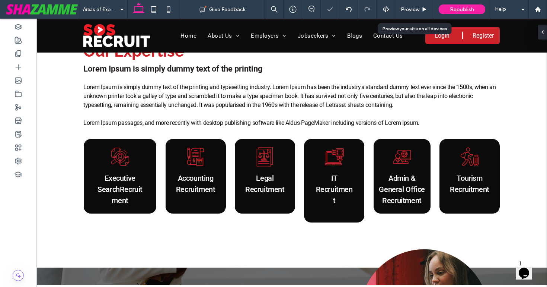
scroll to position [172, 0]
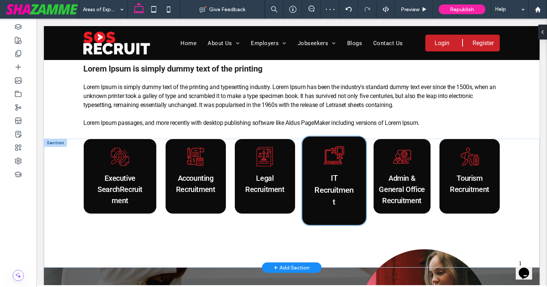
click at [334, 184] on p "IT Recruitment" at bounding box center [334, 189] width 39 height 35
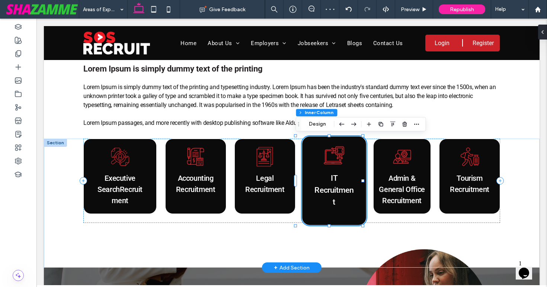
click at [334, 184] on p "IT Recruitment" at bounding box center [334, 189] width 39 height 35
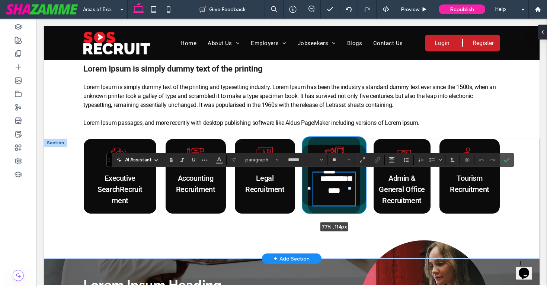
click at [350, 194] on div "**********" at bounding box center [292, 199] width 447 height 120
type input "**"
type input "****"
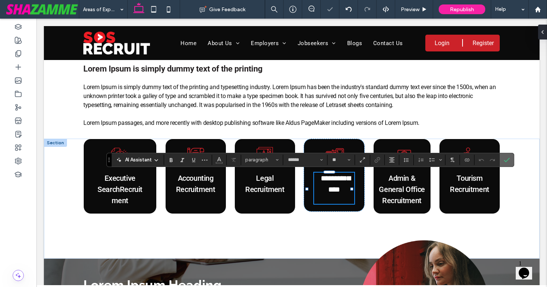
click at [505, 156] on span "Confirm" at bounding box center [505, 159] width 3 height 13
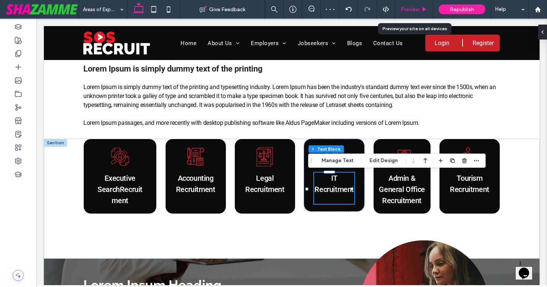
click at [405, 10] on span "Preview" at bounding box center [410, 9] width 19 height 6
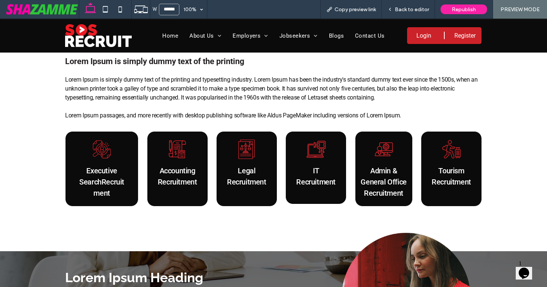
scroll to position [165, 0]
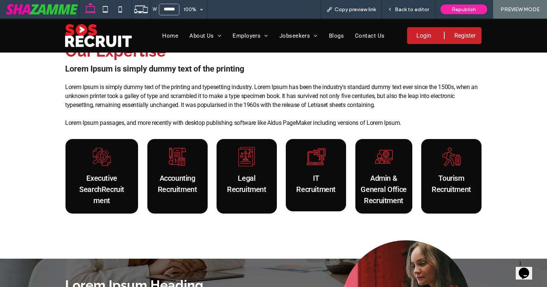
click at [405, 10] on span "Back to editor" at bounding box center [412, 9] width 34 height 6
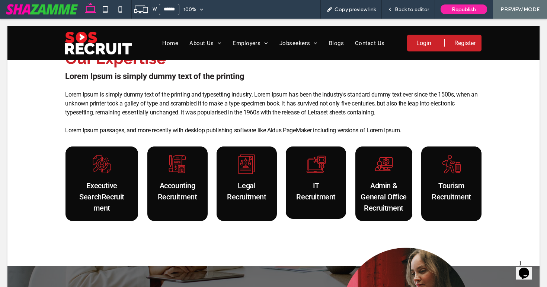
scroll to position [172, 0]
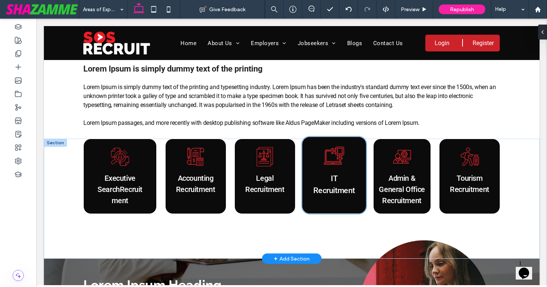
click at [313, 171] on div "IT Recruitment ﻿" at bounding box center [334, 174] width 65 height 77
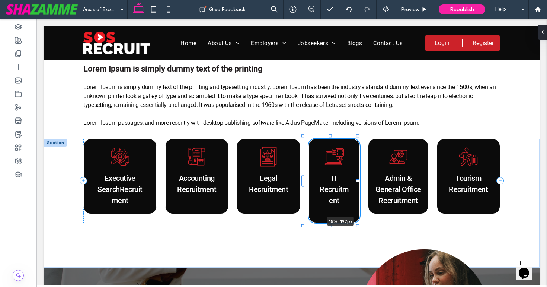
scroll to position [149, 0]
drag, startPoint x: 329, startPoint y: 214, endPoint x: 329, endPoint y: 208, distance: 6.0
click at [329, 208] on div "Executive Search Recruitment Accounting Recruitment ﻿ Legal Recruitment ﻿ IT Re…" at bounding box center [292, 203] width 447 height 129
type input "***"
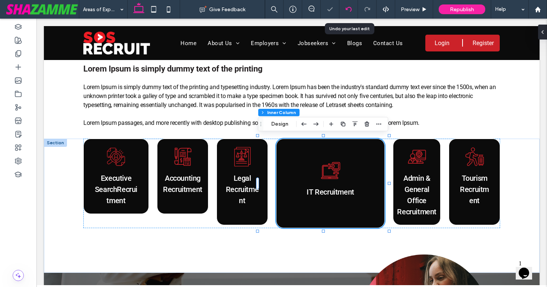
click at [352, 6] on div at bounding box center [349, 9] width 18 height 6
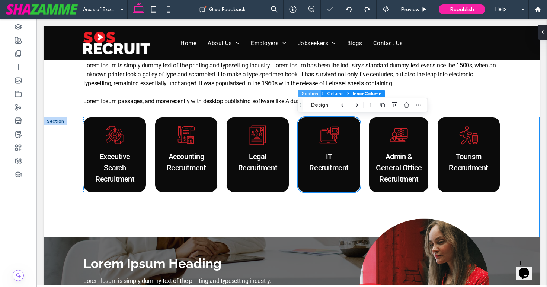
scroll to position [197, 0]
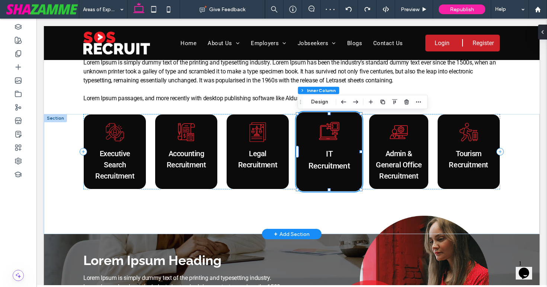
click at [314, 123] on div "IT Recruitment ﻿" at bounding box center [329, 152] width 67 height 80
click at [327, 164] on link "IT Recruitment" at bounding box center [329, 159] width 42 height 21
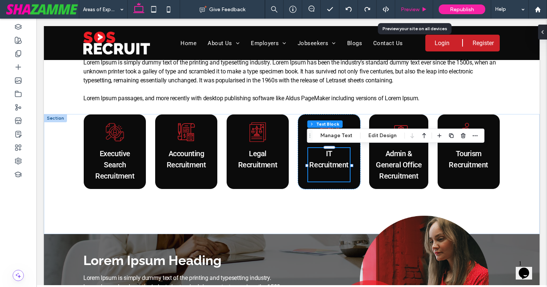
click at [410, 5] on div "Preview" at bounding box center [414, 9] width 38 height 19
click at [409, 8] on span "Preview" at bounding box center [410, 9] width 19 height 6
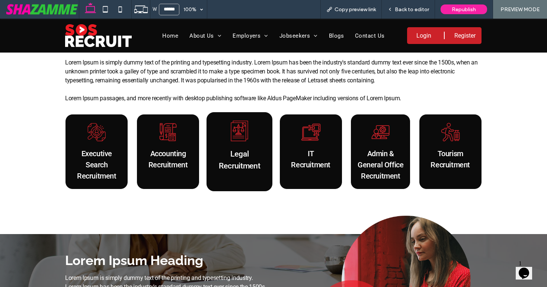
scroll to position [292, 0]
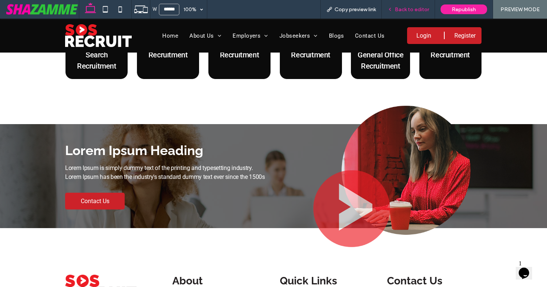
click at [409, 13] on div "Back to editor" at bounding box center [408, 9] width 53 height 19
click at [408, 8] on span "Back to editor" at bounding box center [412, 9] width 34 height 6
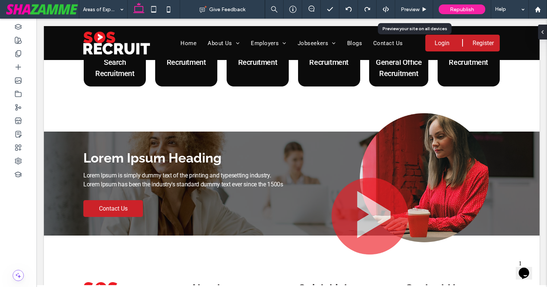
scroll to position [306, 0]
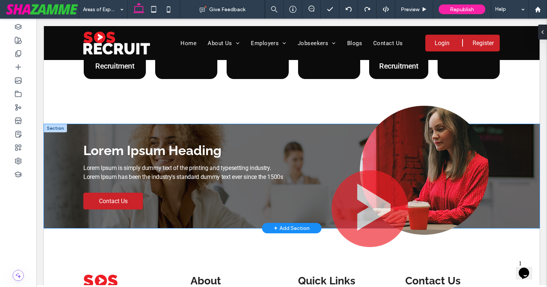
click at [54, 170] on div "Lorem Ipsum Heading Lorem Ipsum is simply dummy text of the printing and typese…" at bounding box center [292, 176] width 496 height 104
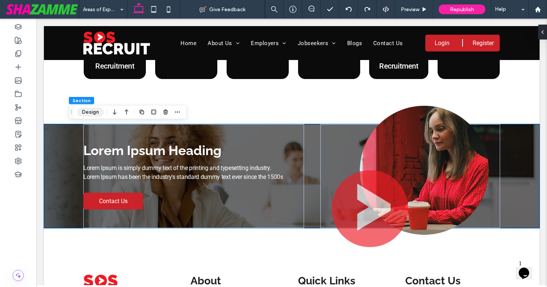
click at [90, 112] on button "Design" at bounding box center [90, 112] width 27 height 9
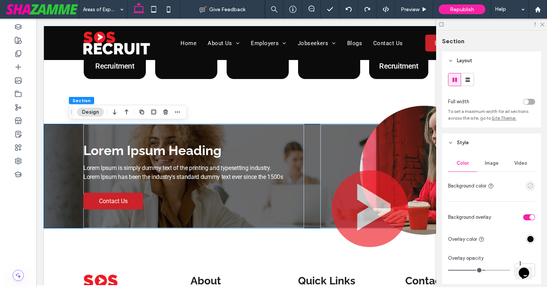
click at [531, 187] on icon "empty color" at bounding box center [531, 185] width 6 height 6
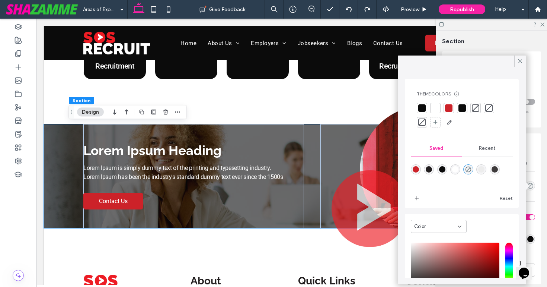
click at [462, 109] on div at bounding box center [462, 107] width 7 height 7
click at [520, 61] on use at bounding box center [521, 61] width 4 height 4
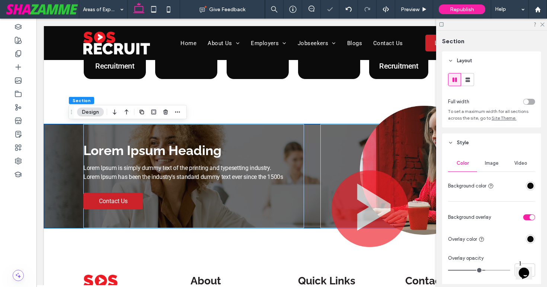
click at [497, 165] on span "Image" at bounding box center [492, 163] width 14 height 6
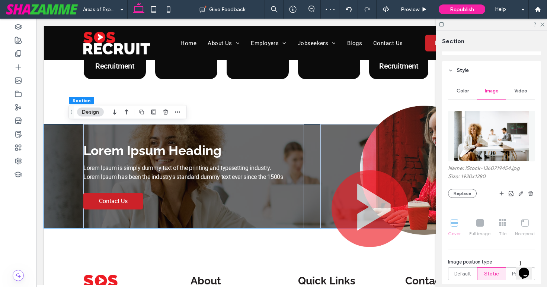
scroll to position [88, 0]
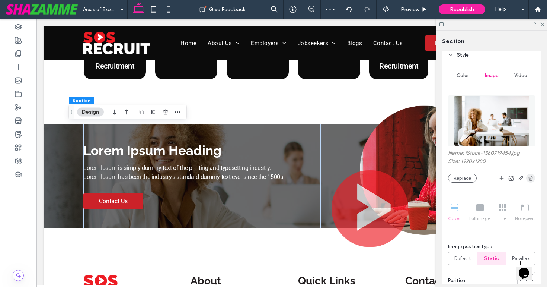
click at [533, 175] on icon "button" at bounding box center [531, 178] width 6 height 6
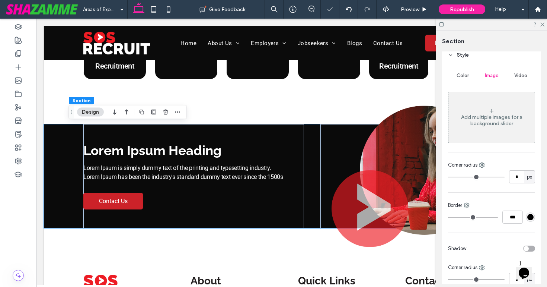
click at [543, 20] on div at bounding box center [491, 25] width 111 height 12
click at [542, 25] on icon at bounding box center [542, 24] width 5 height 5
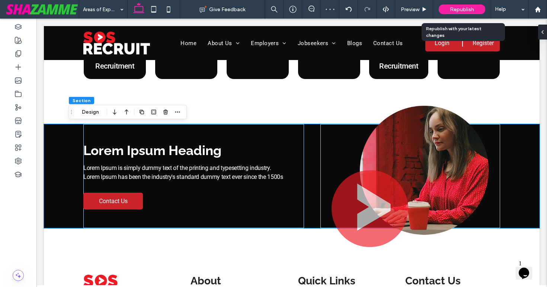
click at [472, 11] on span "Republish" at bounding box center [462, 9] width 24 height 6
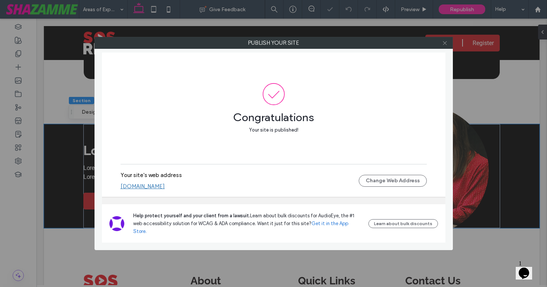
click at [445, 42] on icon at bounding box center [445, 43] width 6 height 6
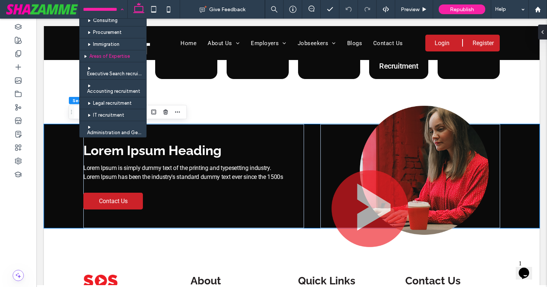
scroll to position [149, 0]
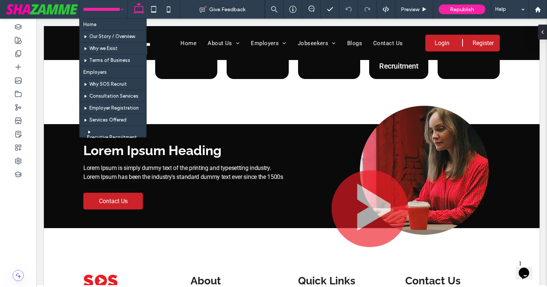
click at [105, 8] on input at bounding box center [101, 9] width 37 height 19
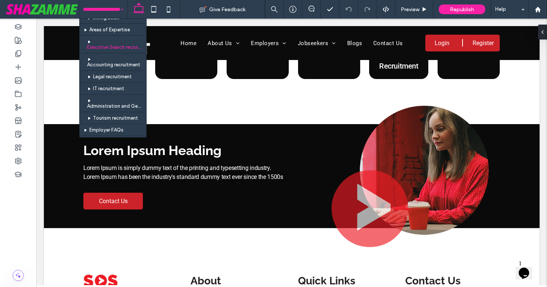
scroll to position [175, 0]
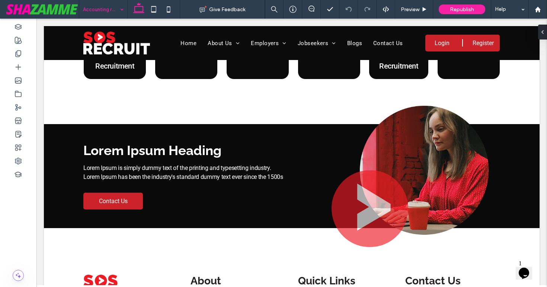
click at [111, 6] on input at bounding box center [101, 9] width 37 height 19
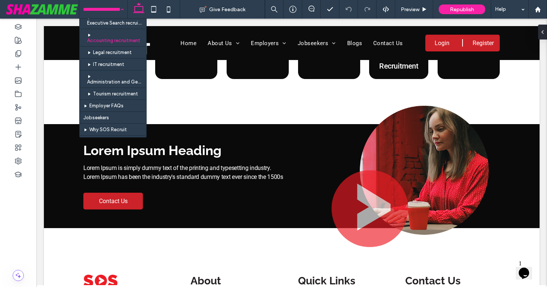
scroll to position [198, 0]
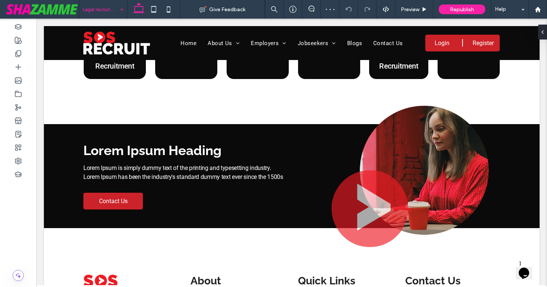
click at [114, 13] on input at bounding box center [101, 9] width 37 height 19
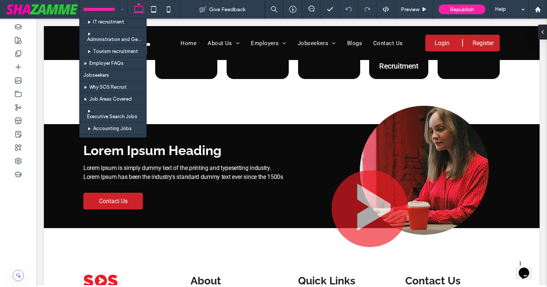
scroll to position [245, 0]
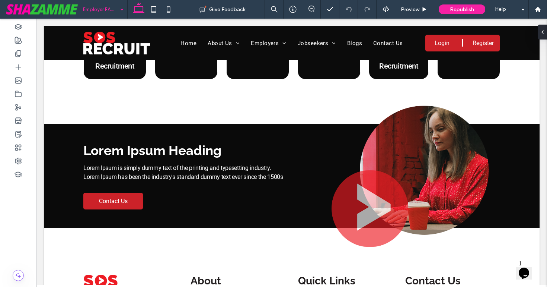
click at [92, 10] on input at bounding box center [101, 9] width 37 height 19
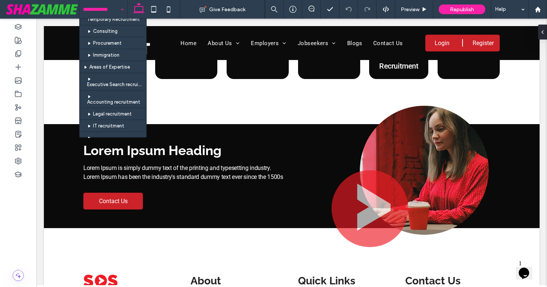
scroll to position [136, 0]
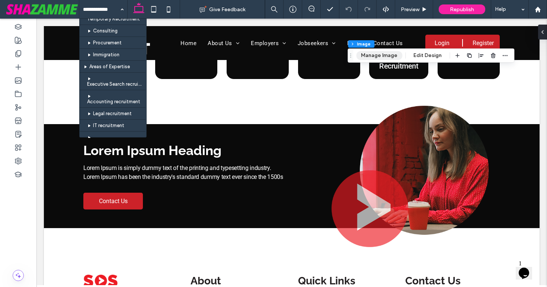
click at [381, 55] on button "Manage Image" at bounding box center [379, 55] width 46 height 9
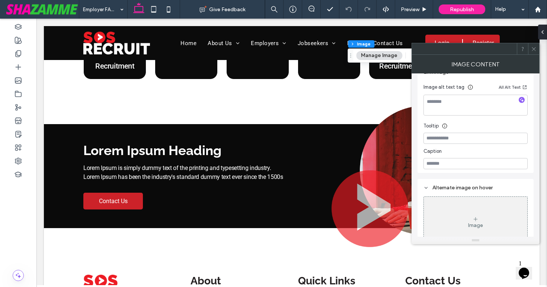
scroll to position [141, 0]
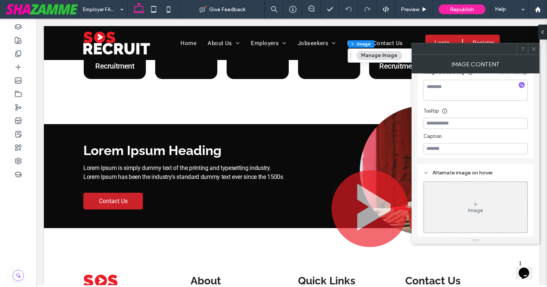
click at [533, 51] on icon at bounding box center [534, 49] width 6 height 6
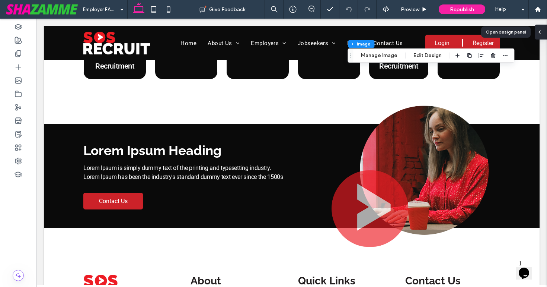
click at [544, 33] on div at bounding box center [542, 32] width 12 height 15
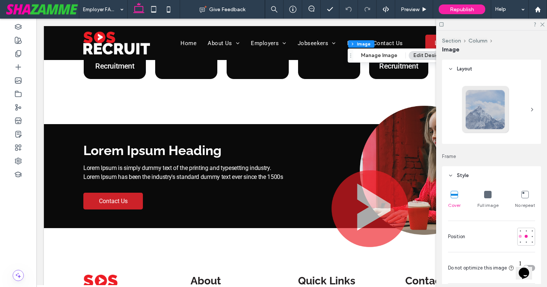
click at [522, 236] on div at bounding box center [520, 235] width 5 height 5
click at [533, 236] on div at bounding box center [532, 236] width 3 height 3
click at [541, 25] on icon at bounding box center [542, 24] width 5 height 5
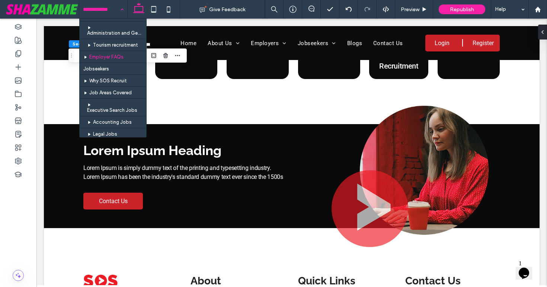
scroll to position [246, 0]
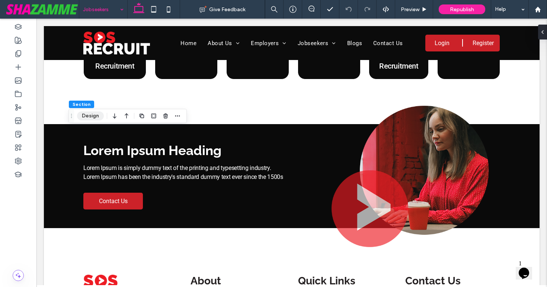
click at [90, 115] on button "Design" at bounding box center [90, 115] width 27 height 9
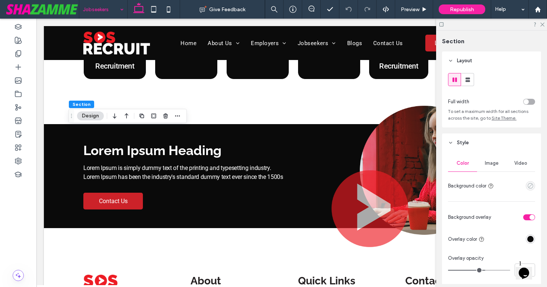
click at [531, 185] on icon "empty color" at bounding box center [531, 185] width 6 height 6
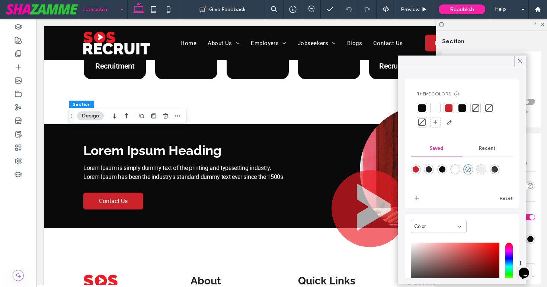
click at [461, 112] on div at bounding box center [462, 108] width 10 height 10
click at [519, 60] on icon at bounding box center [520, 61] width 7 height 7
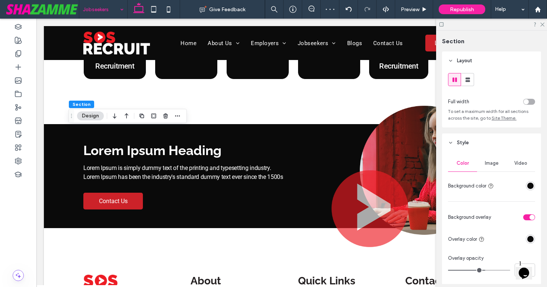
click at [494, 161] on span "Image" at bounding box center [492, 163] width 14 height 6
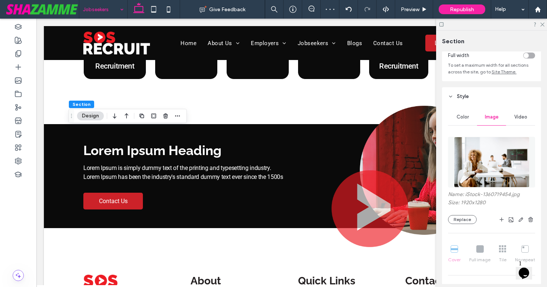
scroll to position [47, 0]
click at [530, 219] on icon "button" at bounding box center [531, 219] width 6 height 6
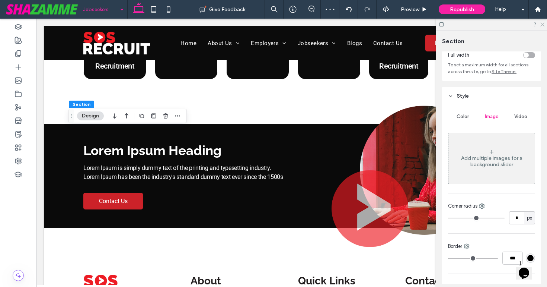
click at [543, 26] on icon at bounding box center [542, 24] width 5 height 5
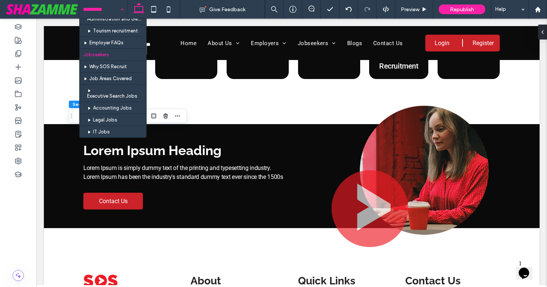
scroll to position [261, 0]
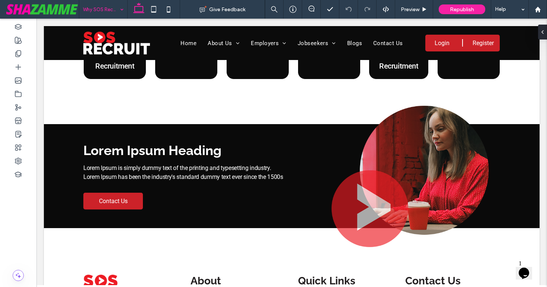
click at [109, 7] on input at bounding box center [101, 9] width 37 height 19
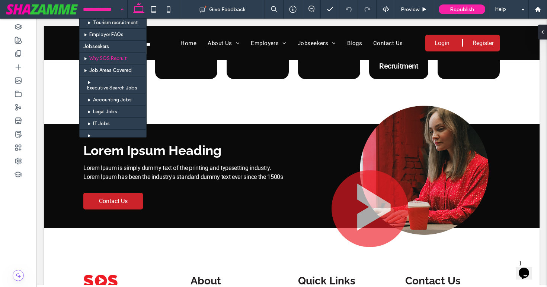
scroll to position [284, 0]
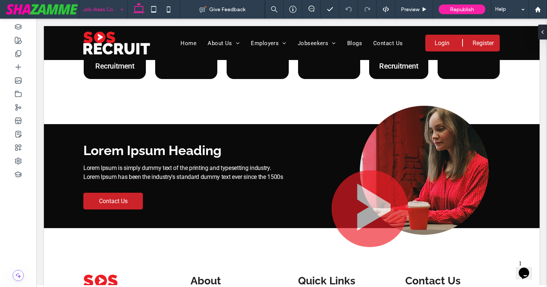
click at [98, 9] on input at bounding box center [101, 9] width 37 height 19
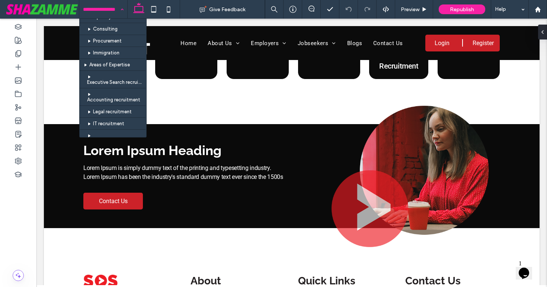
scroll to position [141, 0]
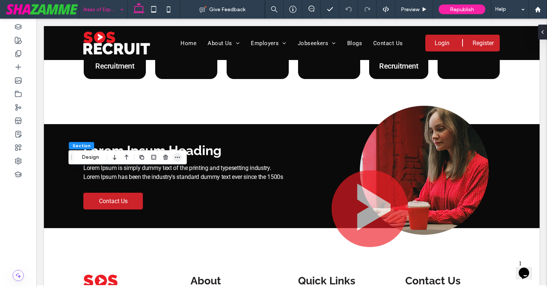
click at [177, 156] on icon "button" at bounding box center [178, 157] width 6 height 6
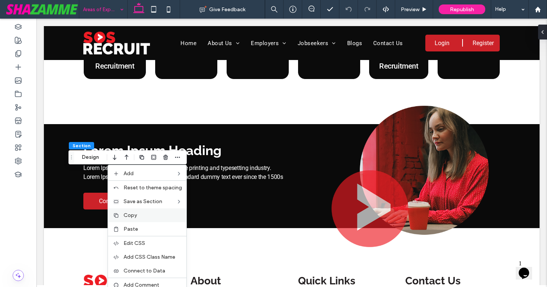
click at [137, 215] on span "Copy" at bounding box center [130, 215] width 13 height 6
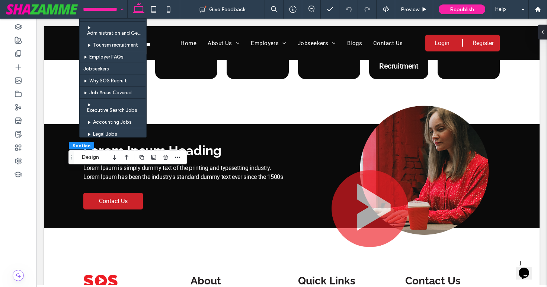
scroll to position [265, 0]
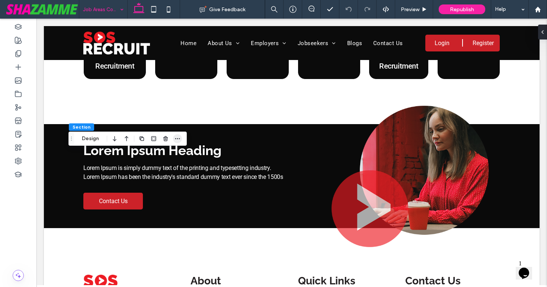
click at [181, 138] on span "button" at bounding box center [177, 138] width 9 height 9
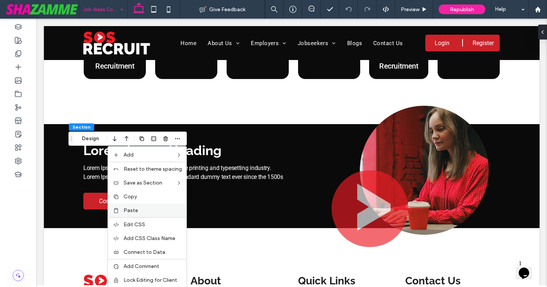
click at [143, 210] on label "Paste" at bounding box center [153, 210] width 58 height 6
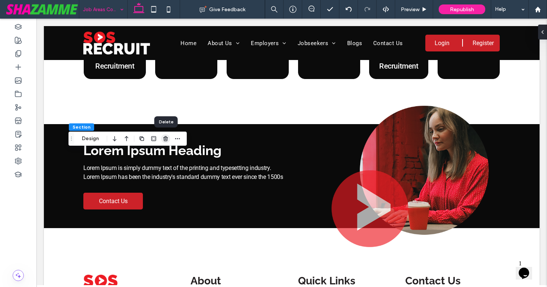
click at [163, 138] on icon "button" at bounding box center [166, 139] width 6 height 6
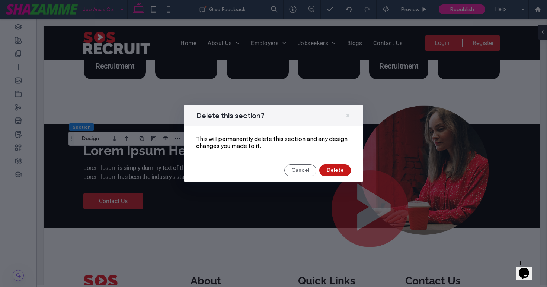
click at [342, 168] on button "Delete" at bounding box center [336, 170] width 32 height 12
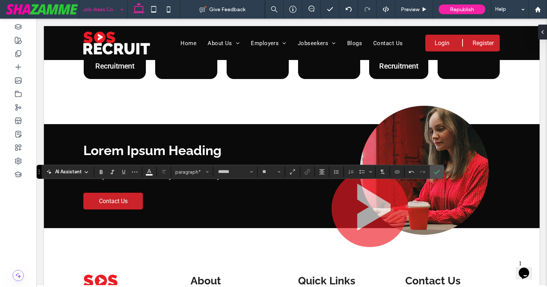
click at [308, 177] on div at bounding box center [307, 171] width 11 height 10
click at [308, 174] on div at bounding box center [307, 171] width 11 height 10
click at [310, 173] on icon "Link" at bounding box center [308, 172] width 6 height 6
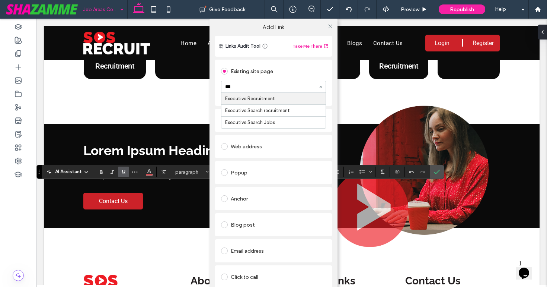
type input "****"
click at [328, 26] on use at bounding box center [330, 26] width 4 height 4
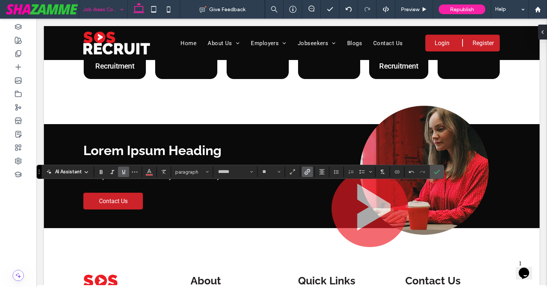
click at [125, 174] on icon "Underline" at bounding box center [124, 172] width 6 height 6
click at [149, 177] on div "AI Assistant paragraph ****** **" at bounding box center [240, 172] width 408 height 14
click at [149, 175] on span "Color" at bounding box center [149, 171] width 6 height 10
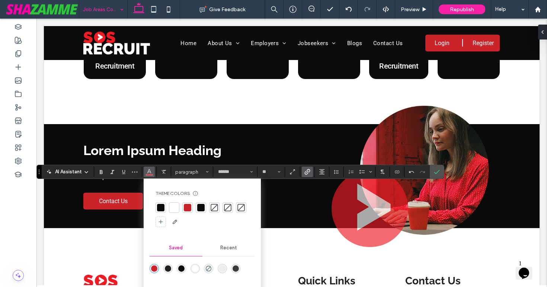
click at [173, 208] on div at bounding box center [174, 207] width 7 height 7
click at [438, 171] on use "Confirm" at bounding box center [438, 172] width 6 height 4
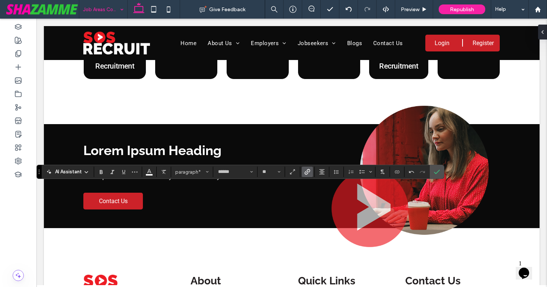
click at [305, 173] on icon "Link" at bounding box center [308, 172] width 6 height 6
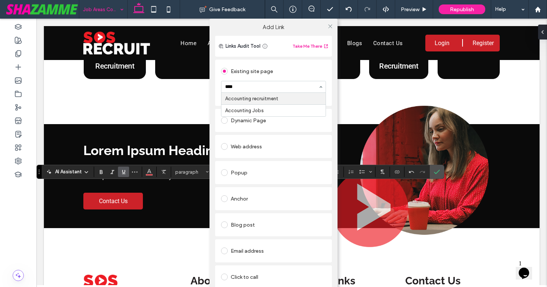
type input "*****"
click at [329, 24] on icon at bounding box center [331, 26] width 6 height 6
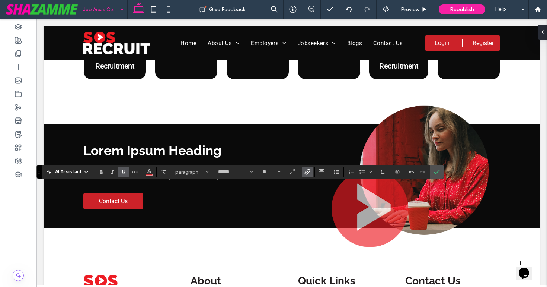
click at [127, 172] on label "Underline" at bounding box center [123, 171] width 11 height 10
click at [149, 172] on use "Color" at bounding box center [149, 171] width 4 height 4
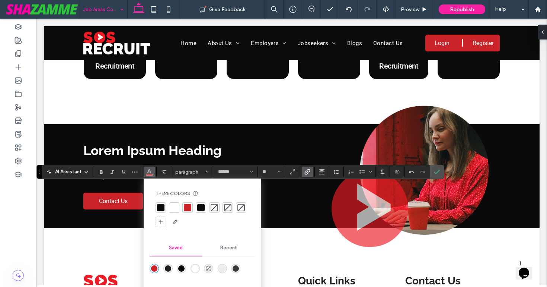
click at [173, 207] on div at bounding box center [174, 207] width 7 height 7
click at [436, 173] on use "Confirm" at bounding box center [438, 172] width 6 height 4
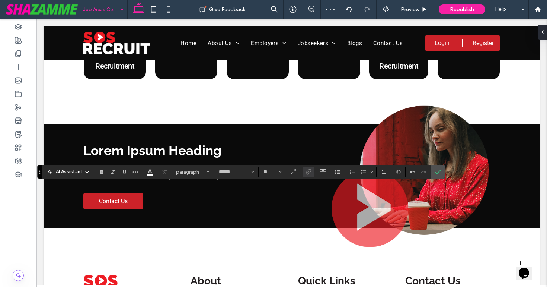
type input "**"
click at [441, 172] on label "Confirm" at bounding box center [438, 171] width 11 height 13
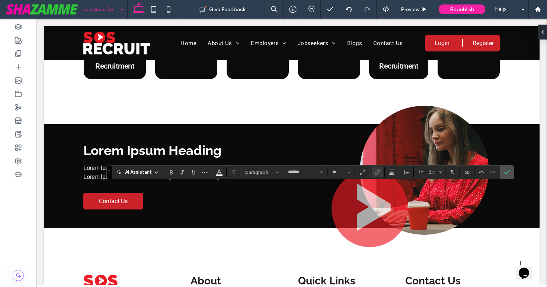
type input "**"
click at [508, 170] on icon "Confirm" at bounding box center [507, 172] width 6 height 6
type input "**"
click at [378, 174] on icon "Link" at bounding box center [378, 172] width 6 height 6
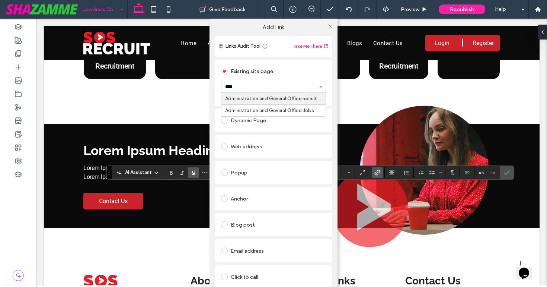
type input "*****"
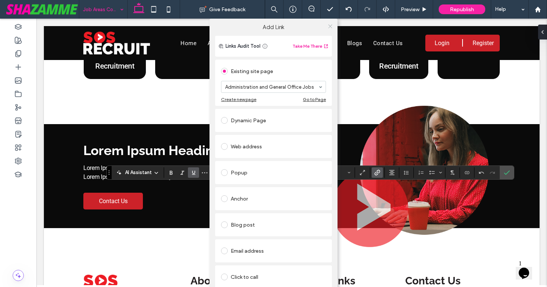
click at [328, 26] on icon at bounding box center [331, 26] width 6 height 6
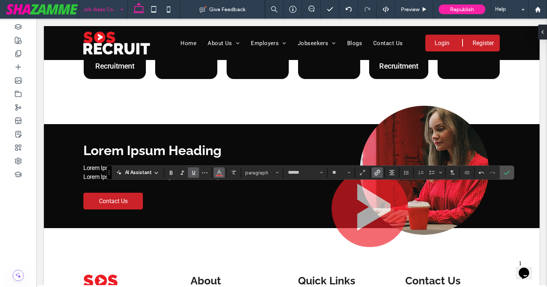
click at [217, 175] on span "Color" at bounding box center [219, 172] width 6 height 10
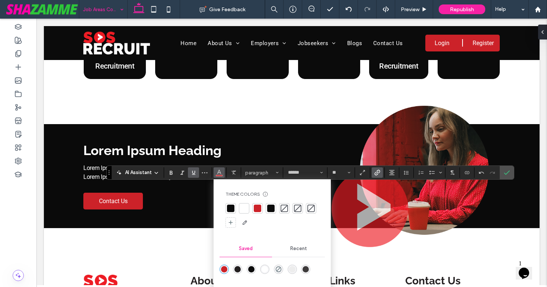
click at [245, 206] on div at bounding box center [244, 207] width 7 height 7
click at [196, 176] on span "Underline" at bounding box center [194, 173] width 6 height 10
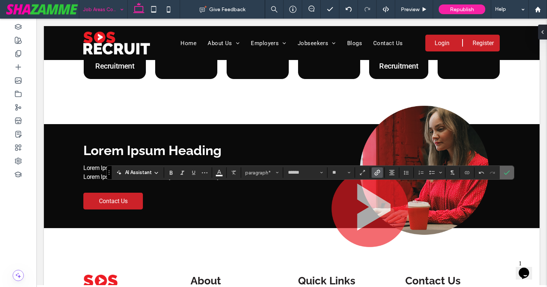
click at [505, 174] on icon "Confirm" at bounding box center [507, 172] width 6 height 6
type input "**"
click at [379, 172] on icon "Link" at bounding box center [378, 173] width 6 height 6
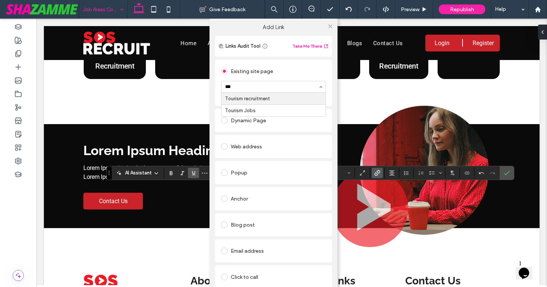
type input "****"
click at [329, 25] on icon at bounding box center [331, 26] width 6 height 6
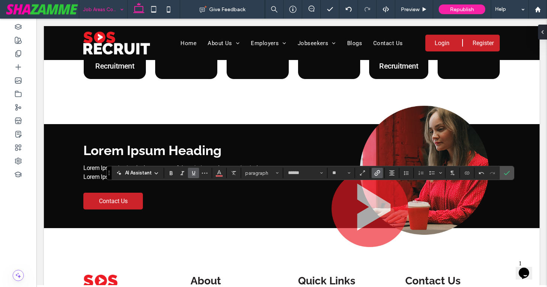
click at [193, 174] on icon "Underline" at bounding box center [194, 173] width 6 height 6
click at [216, 175] on span "Color" at bounding box center [219, 172] width 6 height 10
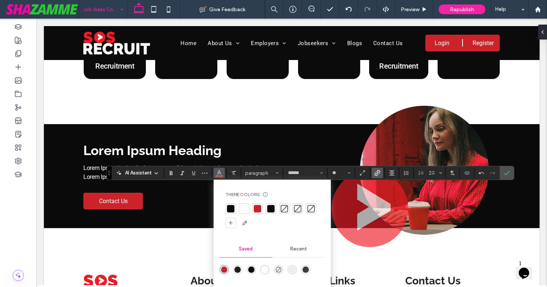
click at [242, 207] on div at bounding box center [244, 208] width 7 height 7
click at [509, 170] on icon "Confirm" at bounding box center [507, 173] width 6 height 6
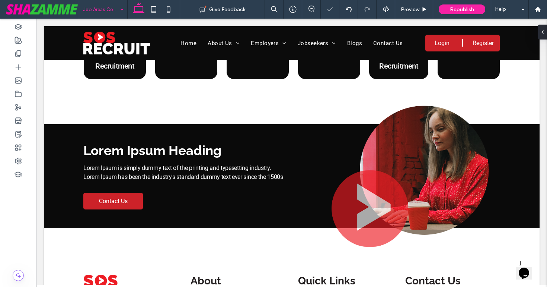
type input "******"
type input "**"
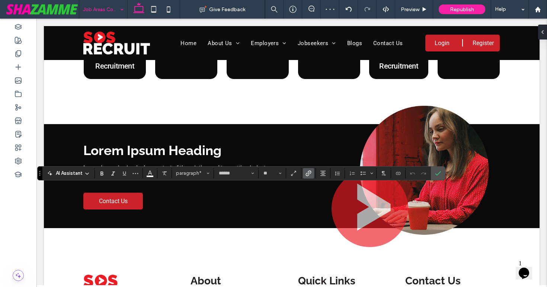
click at [308, 174] on icon "Link" at bounding box center [309, 173] width 6 height 6
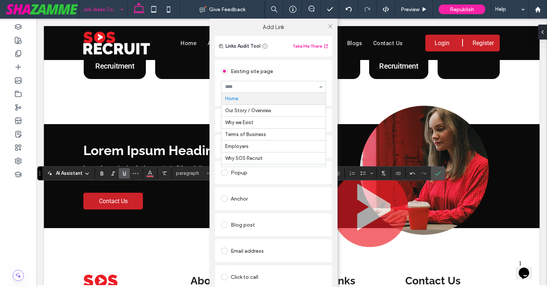
drag, startPoint x: 265, startPoint y: 83, endPoint x: 264, endPoint y: 79, distance: 4.2
type input "*****"
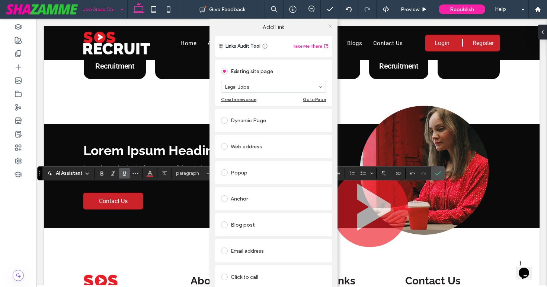
click at [328, 23] on icon at bounding box center [331, 26] width 6 height 6
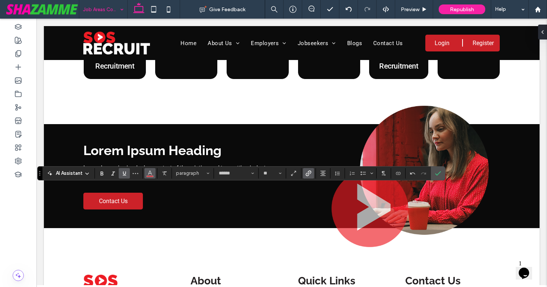
click at [146, 169] on button "Color" at bounding box center [149, 173] width 11 height 10
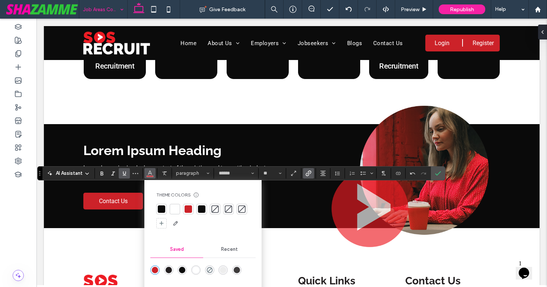
click at [180, 206] on div at bounding box center [175, 209] width 10 height 10
click at [126, 175] on icon "Underline" at bounding box center [124, 173] width 6 height 6
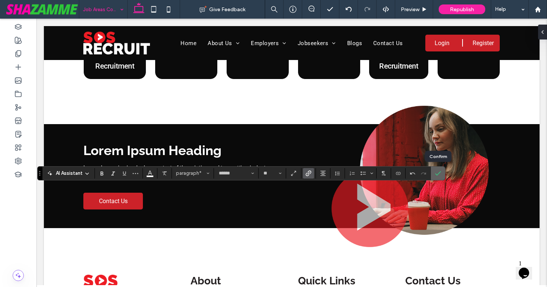
click at [440, 175] on icon "Confirm" at bounding box center [438, 173] width 6 height 6
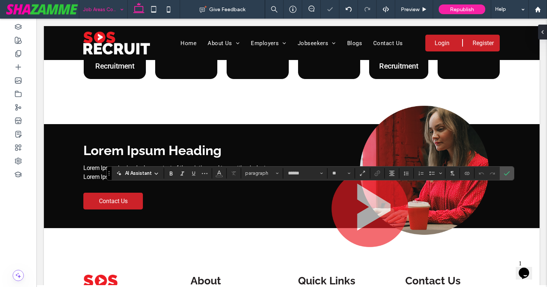
type input "**"
click at [377, 172] on icon "Link" at bounding box center [378, 173] width 6 height 6
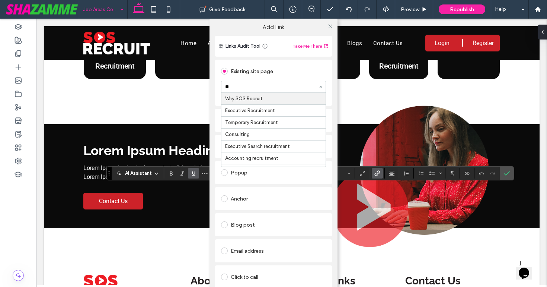
type input "**"
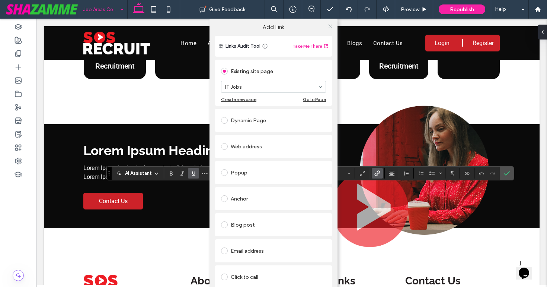
click at [328, 25] on icon at bounding box center [331, 26] width 6 height 6
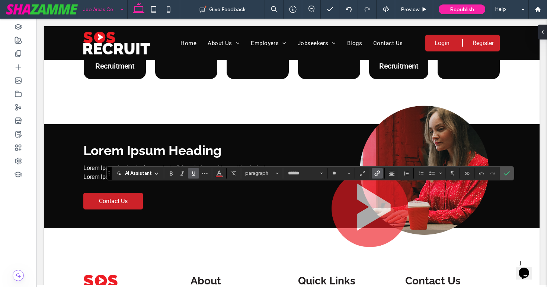
click at [194, 172] on icon "Underline" at bounding box center [194, 173] width 6 height 6
click at [220, 174] on icon "Color" at bounding box center [219, 172] width 6 height 6
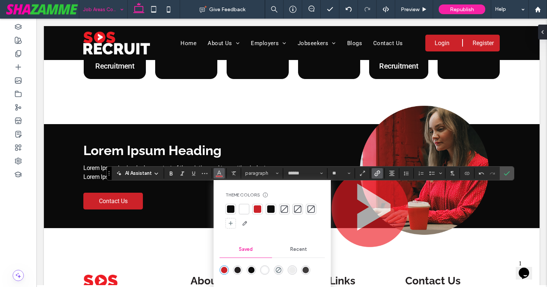
click at [241, 205] on div at bounding box center [244, 208] width 7 height 7
click at [505, 173] on icon "Confirm" at bounding box center [507, 173] width 6 height 6
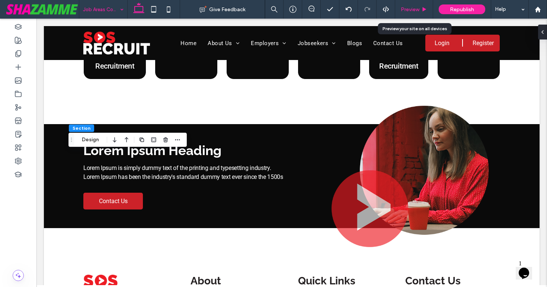
click at [410, 13] on div "Preview" at bounding box center [414, 9] width 38 height 19
click at [410, 9] on span "Preview" at bounding box center [410, 9] width 19 height 6
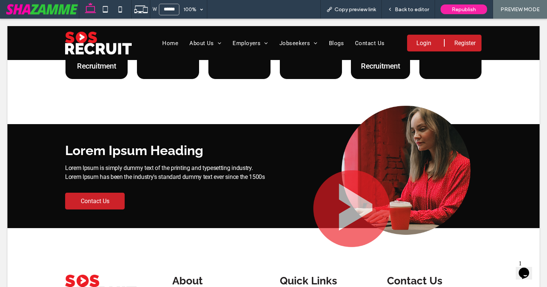
click at [410, 9] on span "Back to editor" at bounding box center [412, 9] width 34 height 6
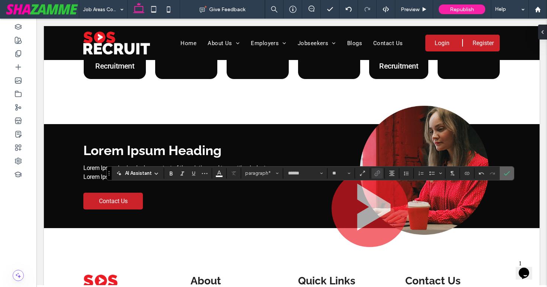
click at [504, 172] on icon "Confirm" at bounding box center [507, 173] width 6 height 6
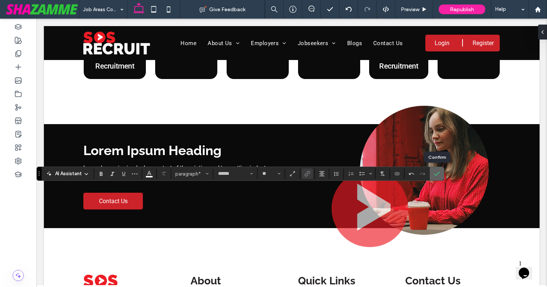
click at [438, 172] on icon "Confirm" at bounding box center [437, 174] width 6 height 6
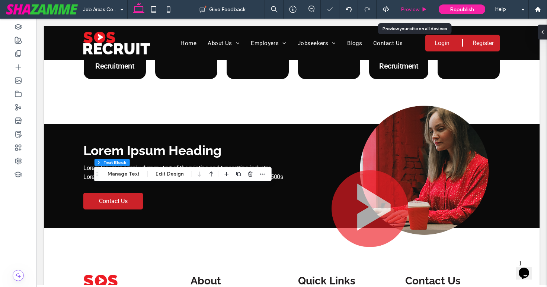
click at [410, 10] on span "Preview" at bounding box center [410, 9] width 19 height 6
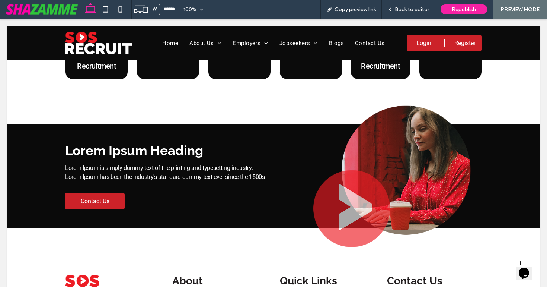
click at [410, 10] on span "Back to editor" at bounding box center [412, 9] width 34 height 6
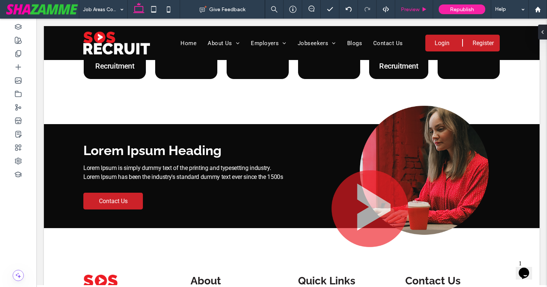
type input "******"
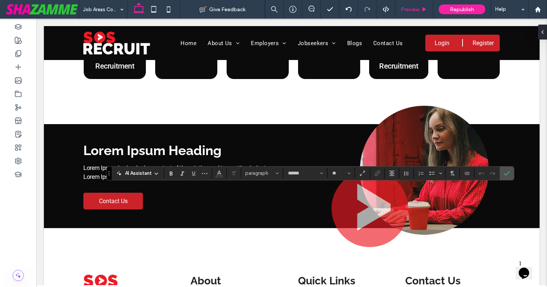
type input "**"
click at [509, 176] on span "Confirm" at bounding box center [507, 173] width 6 height 13
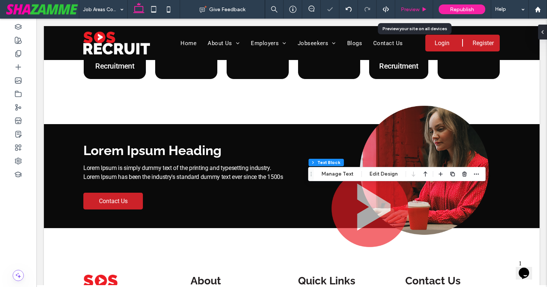
click at [406, 10] on span "Preview" at bounding box center [410, 9] width 19 height 6
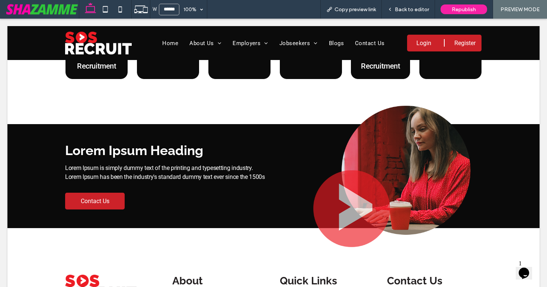
click at [406, 10] on span "Back to editor" at bounding box center [412, 9] width 34 height 6
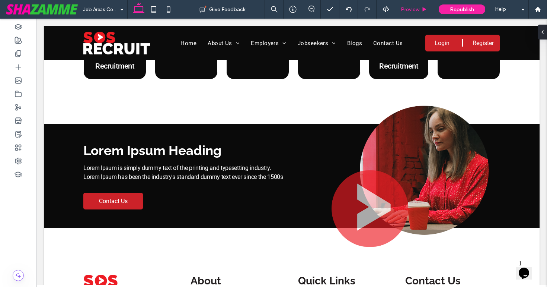
type input "**"
type input "****"
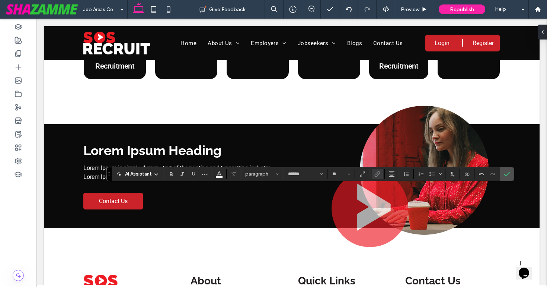
type input "**"
click at [506, 172] on icon "Confirm" at bounding box center [507, 174] width 6 height 6
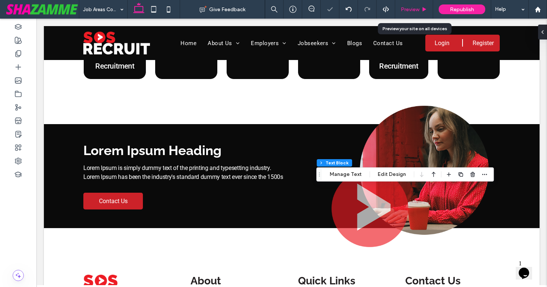
click at [407, 6] on div "Preview" at bounding box center [414, 9] width 38 height 19
click at [407, 9] on span "Preview" at bounding box center [410, 9] width 19 height 6
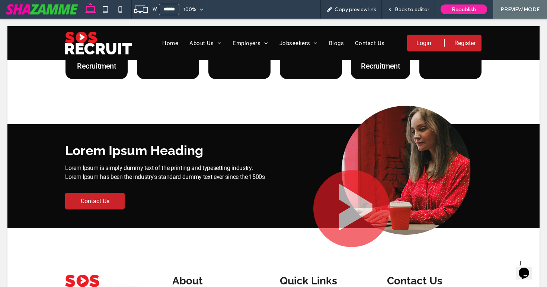
click at [407, 9] on span "Back to editor" at bounding box center [412, 9] width 34 height 6
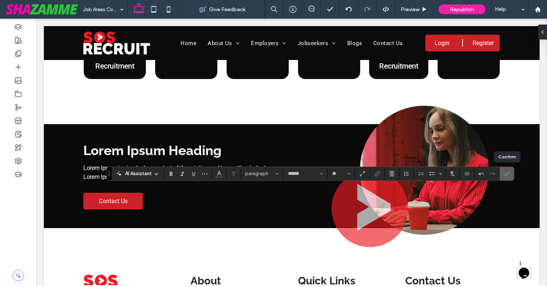
click at [508, 173] on icon "Confirm" at bounding box center [507, 174] width 6 height 6
click at [508, 172] on use "Confirm" at bounding box center [507, 174] width 6 height 4
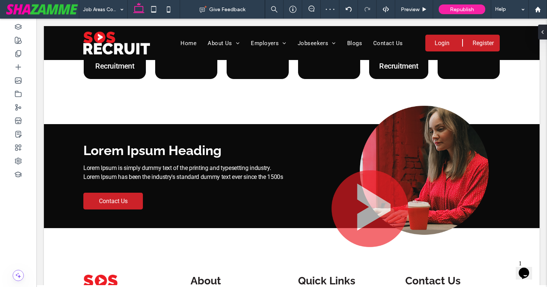
type input "******"
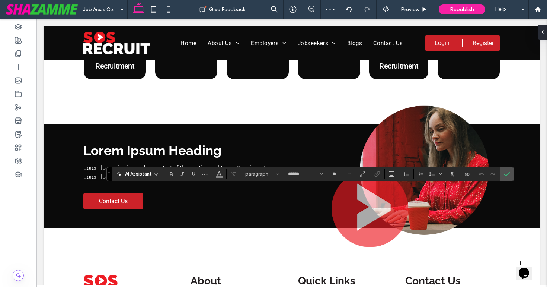
type input "**"
click at [504, 174] on icon "Confirm" at bounding box center [507, 174] width 6 height 6
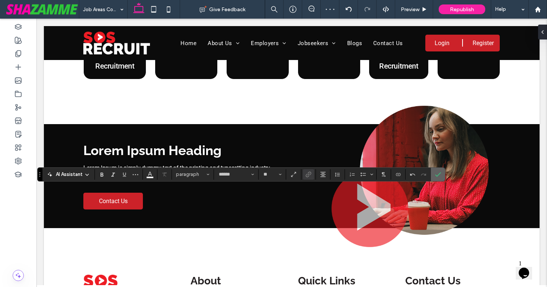
click at [438, 172] on icon "Confirm" at bounding box center [438, 174] width 6 height 6
click at [438, 176] on icon "Confirm" at bounding box center [437, 174] width 6 height 6
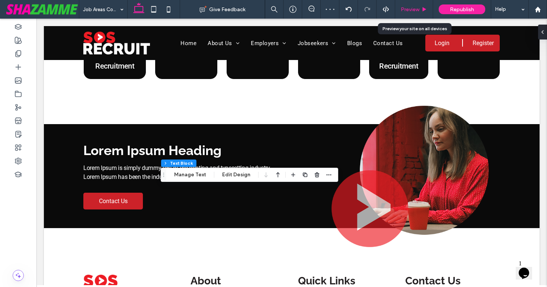
click at [414, 7] on span "Preview" at bounding box center [410, 9] width 19 height 6
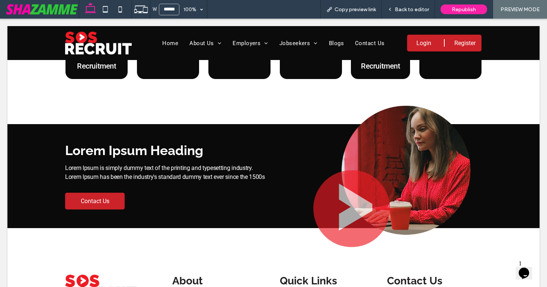
click at [414, 7] on span "Back to editor" at bounding box center [412, 9] width 34 height 6
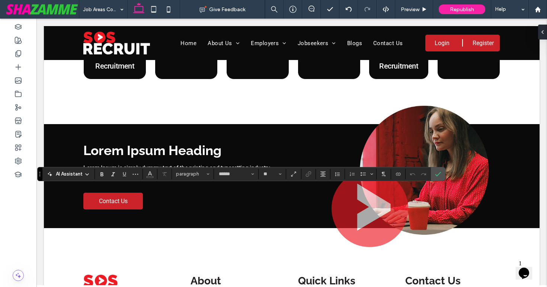
type input "**"
click at [441, 172] on icon "Confirm" at bounding box center [438, 174] width 6 height 6
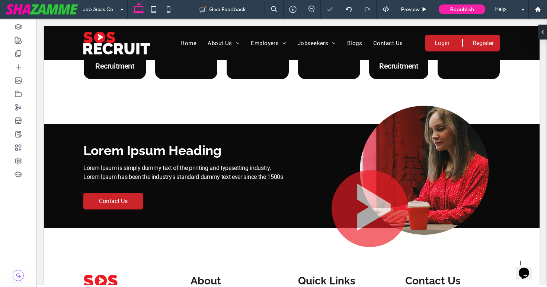
type input "**"
type input "****"
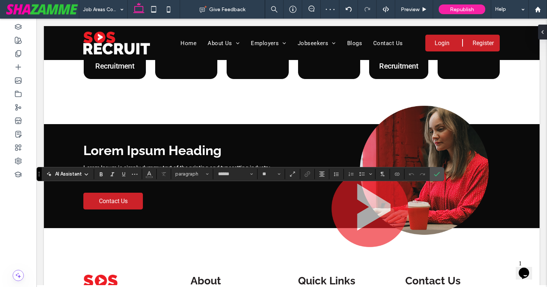
type input "**"
click at [439, 174] on icon "Confirm" at bounding box center [437, 174] width 6 height 6
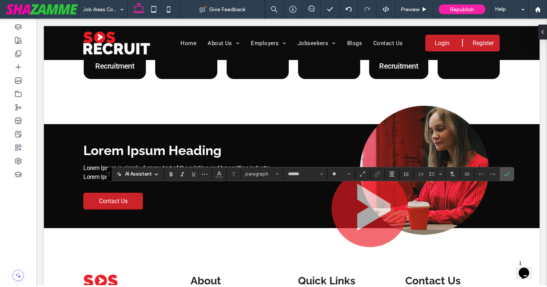
type input "**"
click at [508, 174] on icon "Confirm" at bounding box center [507, 174] width 6 height 6
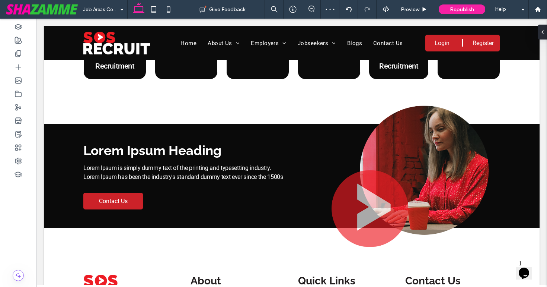
type input "******"
type input "**"
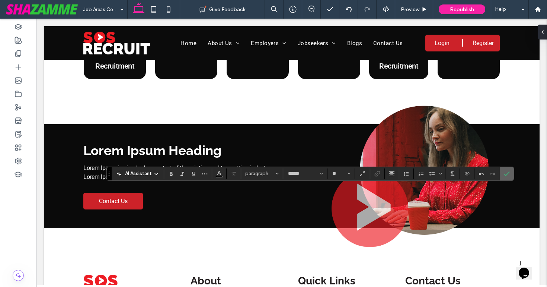
click at [508, 174] on icon "Confirm" at bounding box center [507, 174] width 6 height 6
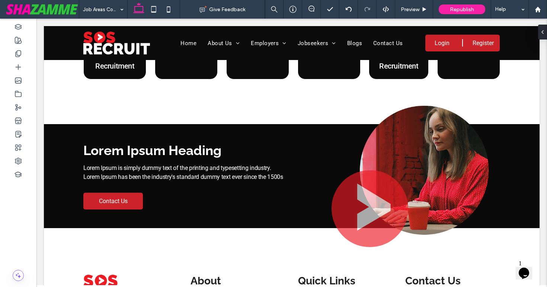
type input "***"
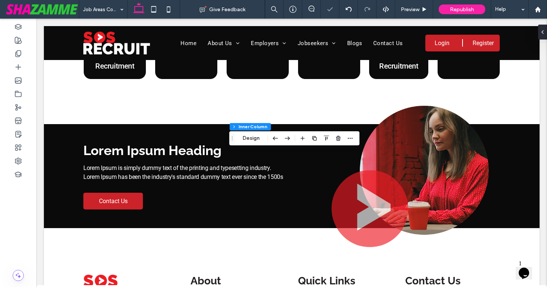
scroll to position [149, 0]
click at [409, 13] on div "Preview" at bounding box center [414, 9] width 38 height 19
click at [410, 6] on span "Preview" at bounding box center [410, 9] width 19 height 6
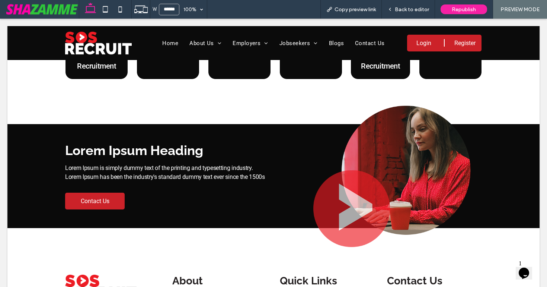
click at [410, 6] on span "Back to editor" at bounding box center [412, 9] width 34 height 6
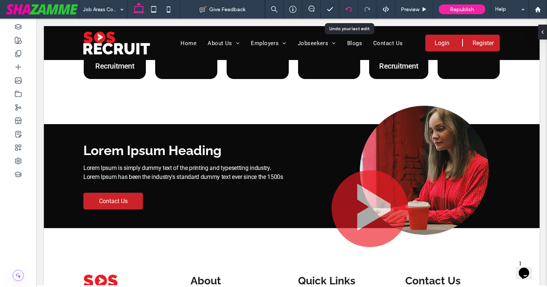
click at [346, 7] on icon at bounding box center [349, 9] width 6 height 6
type input "***"
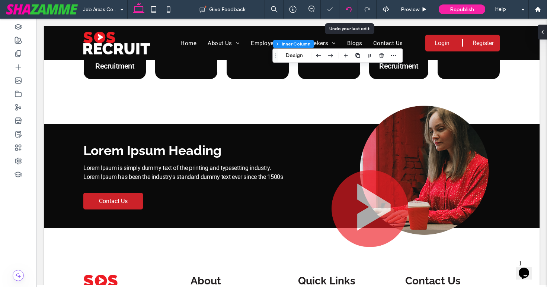
click at [346, 9] on use at bounding box center [349, 9] width 6 height 5
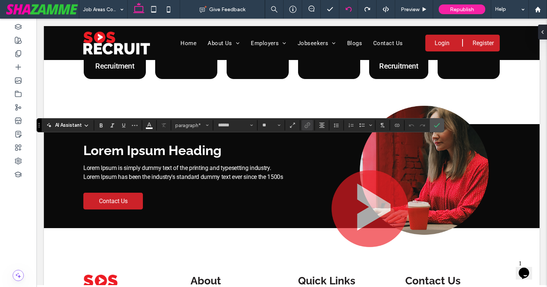
type input "**"
click at [439, 125] on icon "Confirm" at bounding box center [437, 125] width 6 height 6
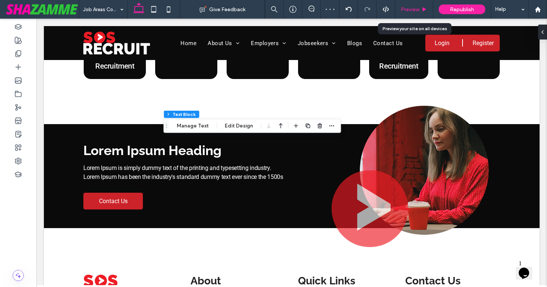
click at [413, 11] on span "Preview" at bounding box center [410, 9] width 19 height 6
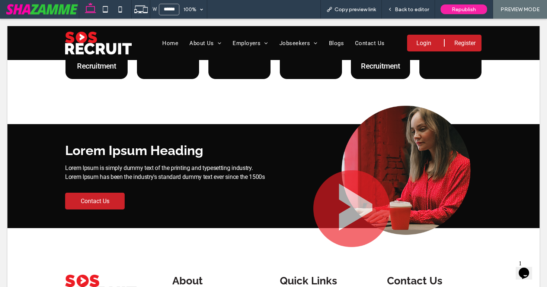
click at [413, 11] on span "Back to editor" at bounding box center [412, 9] width 34 height 6
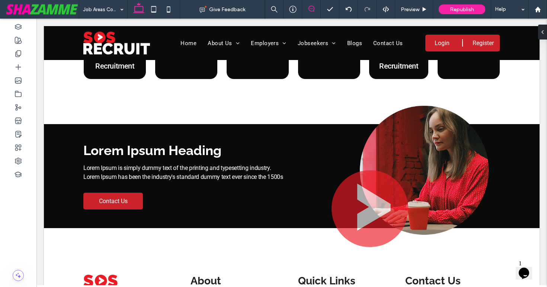
click at [309, 7] on icon at bounding box center [312, 9] width 6 height 6
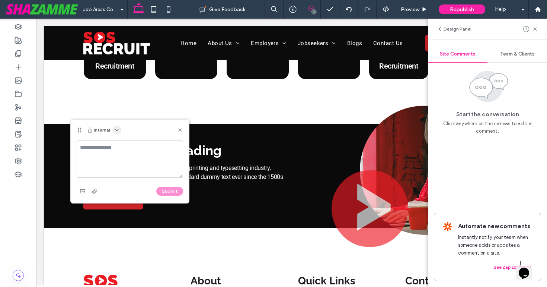
click at [115, 130] on use "button" at bounding box center [116, 129] width 3 height 1
click at [121, 147] on span "Public - visible to clients & team" at bounding box center [153, 147] width 73 height 7
click at [121, 147] on textarea at bounding box center [130, 158] width 107 height 37
type textarea "**********"
click at [175, 190] on button "Submit" at bounding box center [169, 191] width 27 height 9
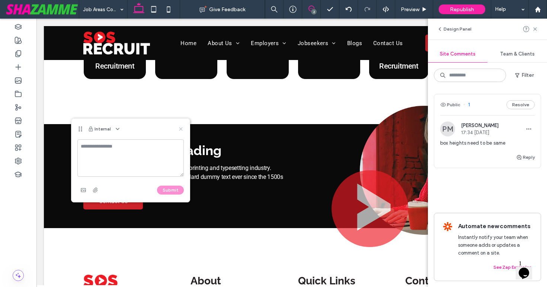
click at [180, 128] on use at bounding box center [180, 128] width 3 height 3
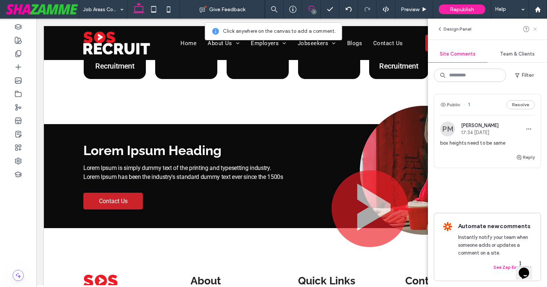
click at [535, 31] on icon at bounding box center [536, 29] width 6 height 6
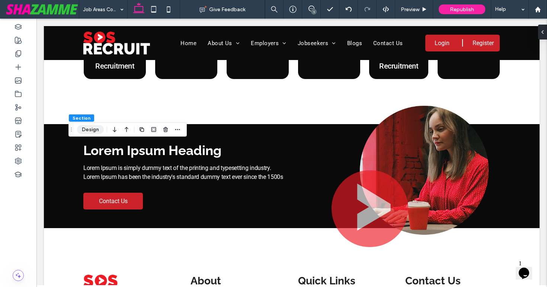
click at [100, 130] on button "Design" at bounding box center [90, 129] width 27 height 9
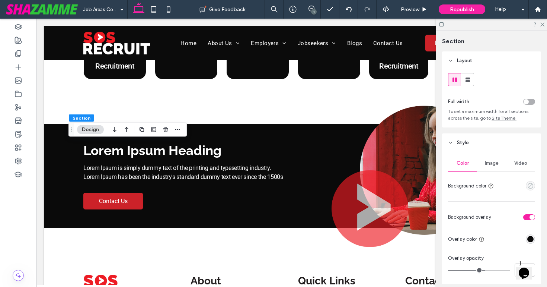
click at [533, 186] on icon "empty color" at bounding box center [531, 185] width 6 height 6
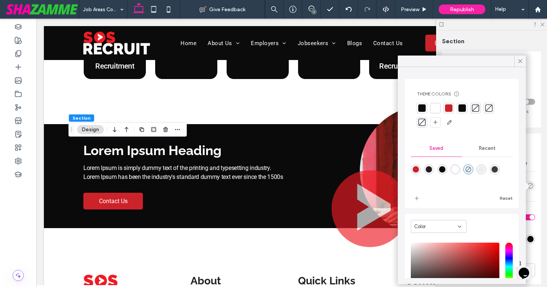
click at [463, 107] on div at bounding box center [462, 107] width 7 height 7
click at [520, 62] on use at bounding box center [521, 61] width 4 height 4
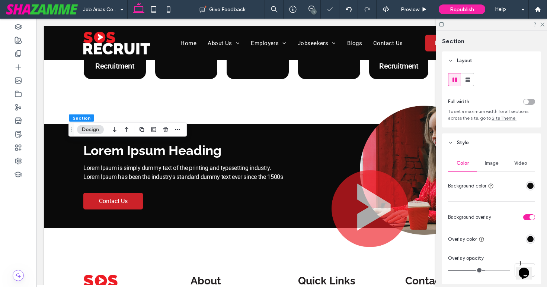
click at [496, 161] on span "Image" at bounding box center [492, 163] width 14 height 6
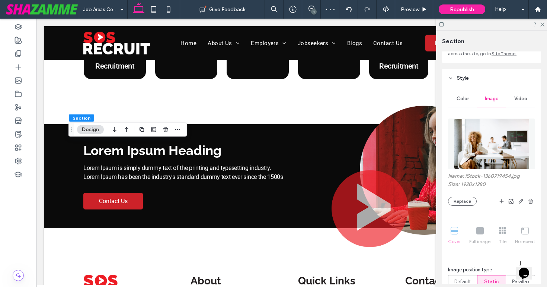
scroll to position [69, 0]
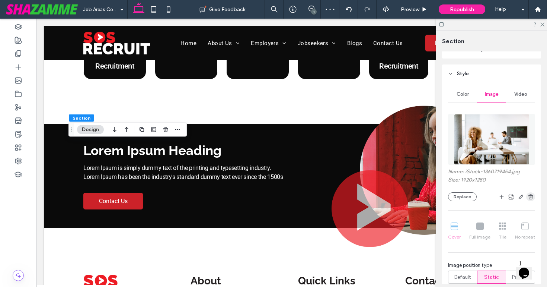
click at [530, 198] on icon "button" at bounding box center [531, 197] width 6 height 6
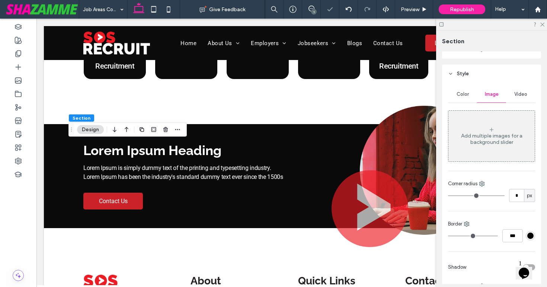
click at [459, 93] on span "Color" at bounding box center [463, 94] width 12 height 6
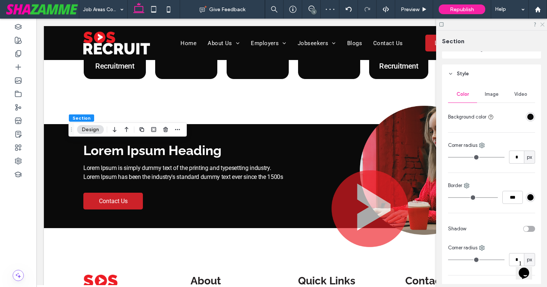
click at [541, 23] on use at bounding box center [543, 25] width 4 height 4
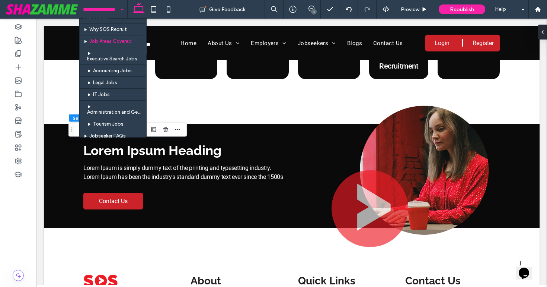
scroll to position [299, 0]
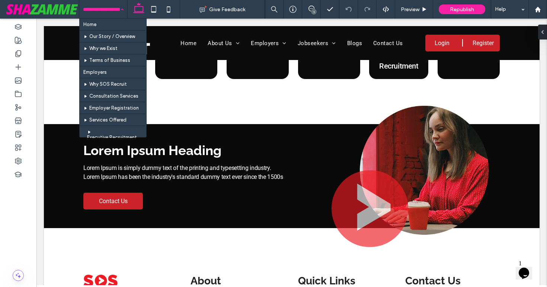
click at [96, 7] on input at bounding box center [101, 9] width 37 height 19
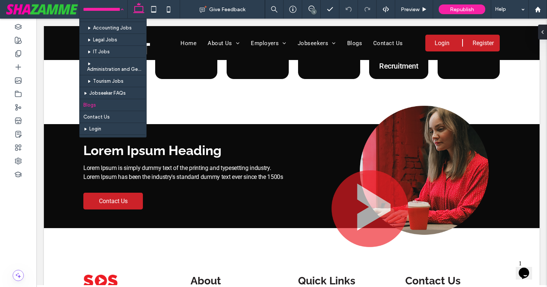
scroll to position [340, 0]
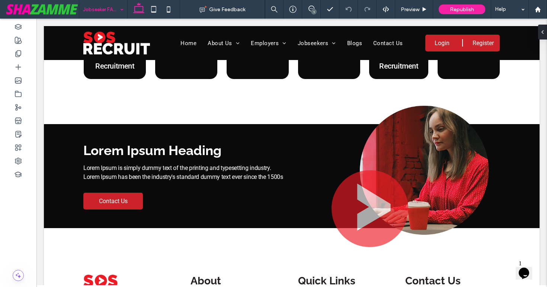
click at [109, 7] on input at bounding box center [101, 9] width 37 height 19
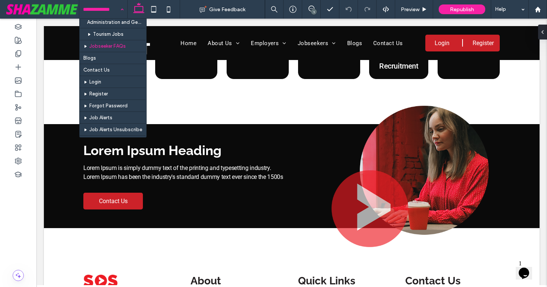
scroll to position [391, 0]
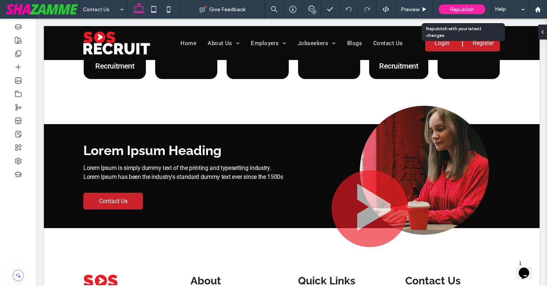
click at [441, 13] on div "Republish" at bounding box center [462, 9] width 47 height 10
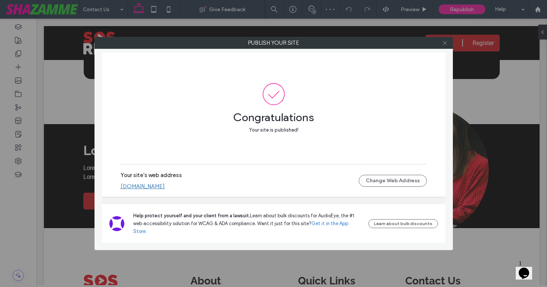
click at [444, 42] on icon at bounding box center [445, 43] width 6 height 6
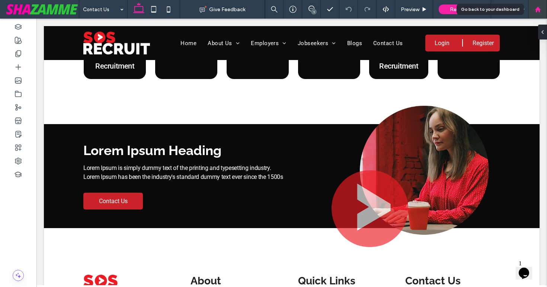
click at [540, 7] on icon at bounding box center [538, 9] width 6 height 6
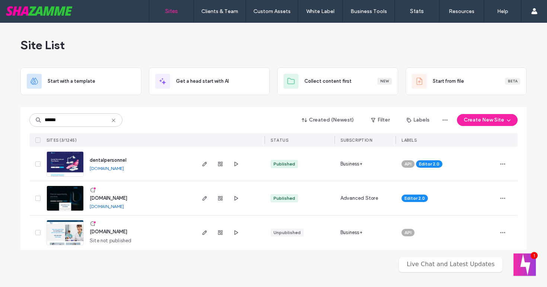
type input "******"
click at [92, 159] on span "dentalpersonnel" at bounding box center [108, 160] width 37 height 6
